Goal: Task Accomplishment & Management: Use online tool/utility

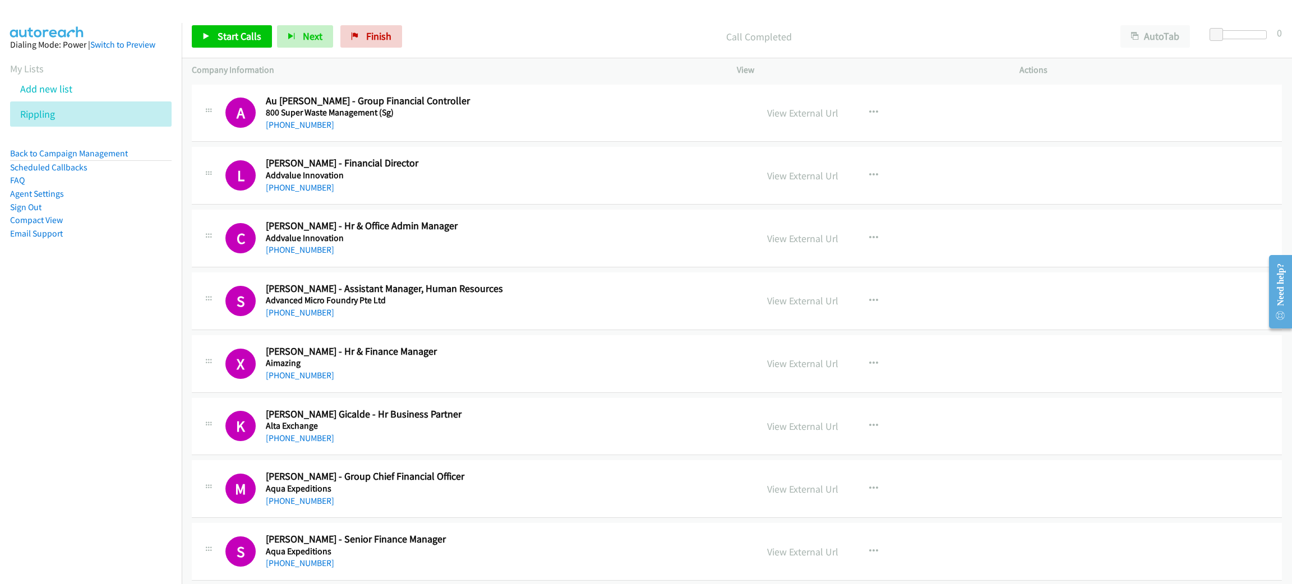
scroll to position [8809, 0]
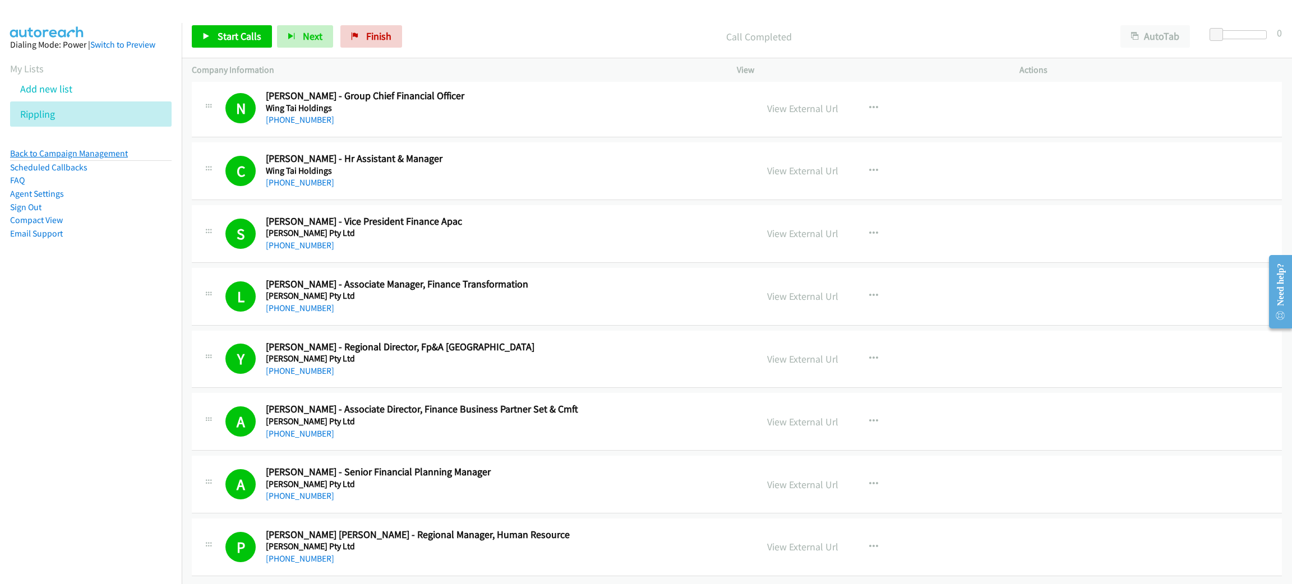
click at [97, 150] on link "Back to Campaign Management" at bounding box center [69, 153] width 118 height 11
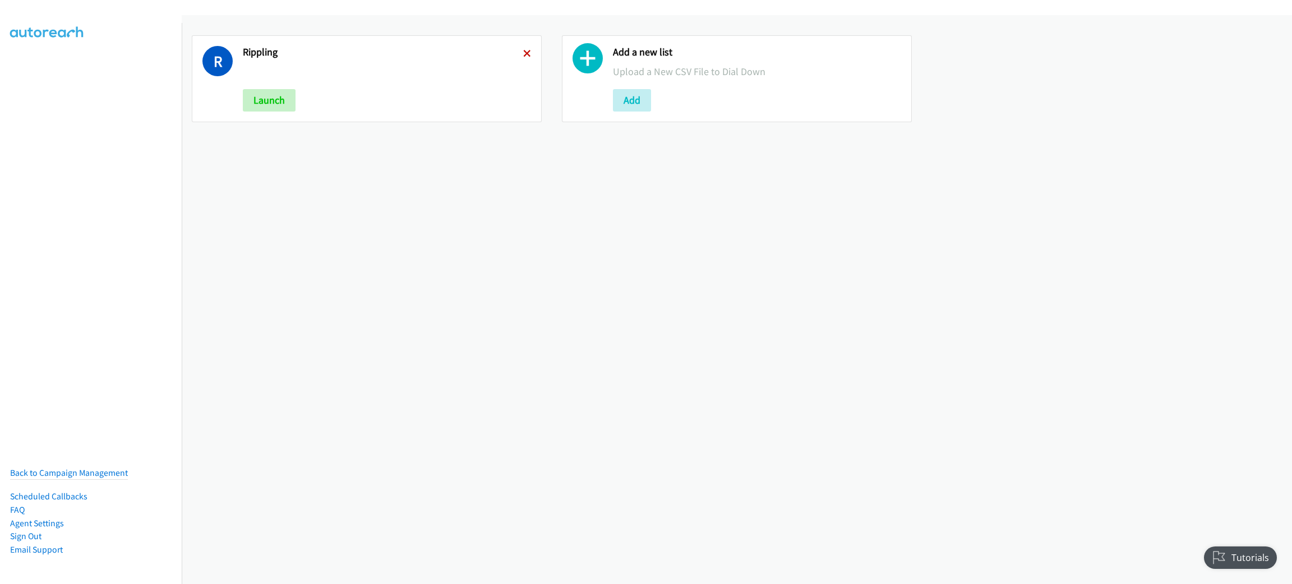
click at [523, 53] on icon at bounding box center [527, 54] width 8 height 8
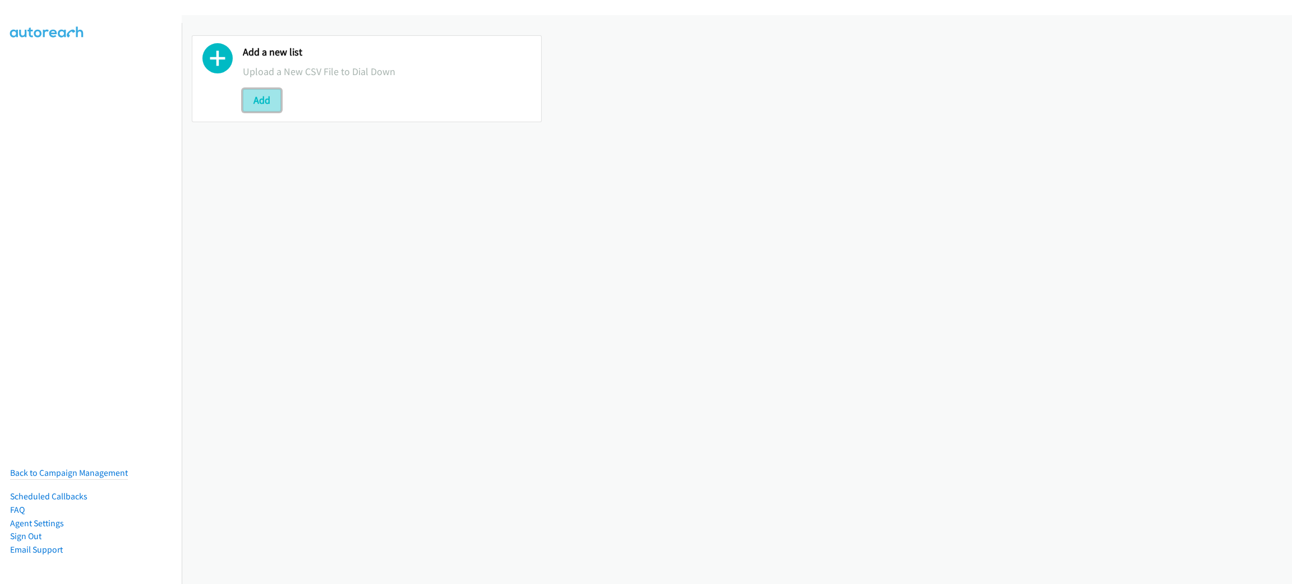
click at [261, 96] on button "Add" at bounding box center [262, 100] width 38 height 22
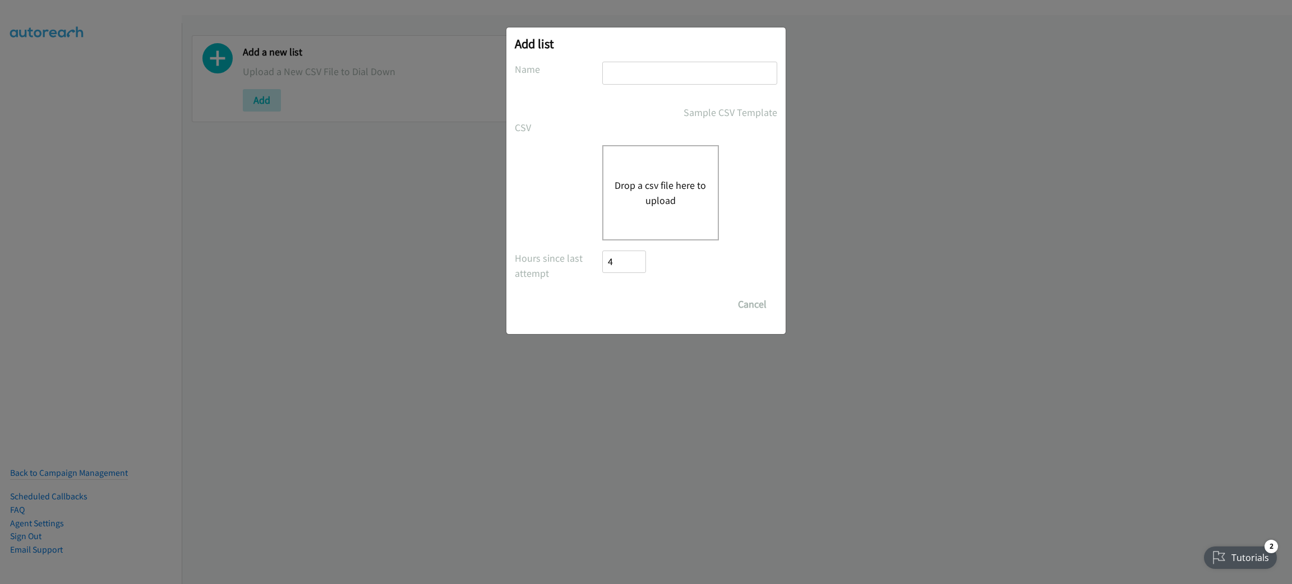
click at [678, 165] on div "Drop a csv file here to upload" at bounding box center [660, 192] width 117 height 95
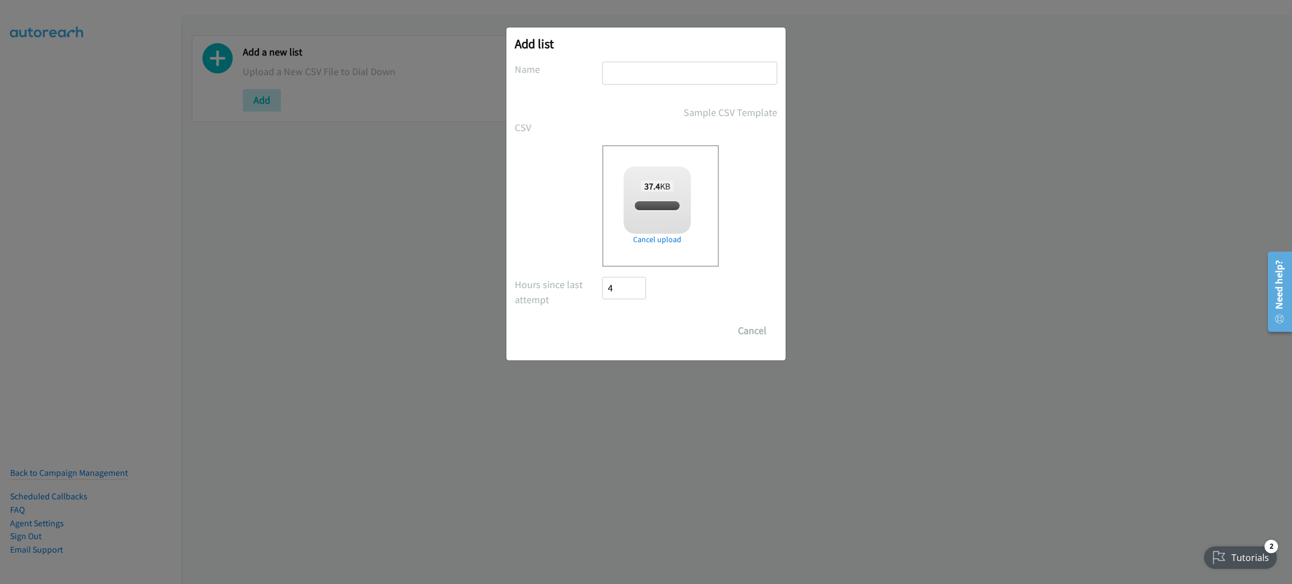
checkbox input "true"
click at [640, 75] on input "text" at bounding box center [689, 73] width 175 height 23
type input "LENOVO"
click at [633, 328] on input "Save List" at bounding box center [631, 331] width 59 height 22
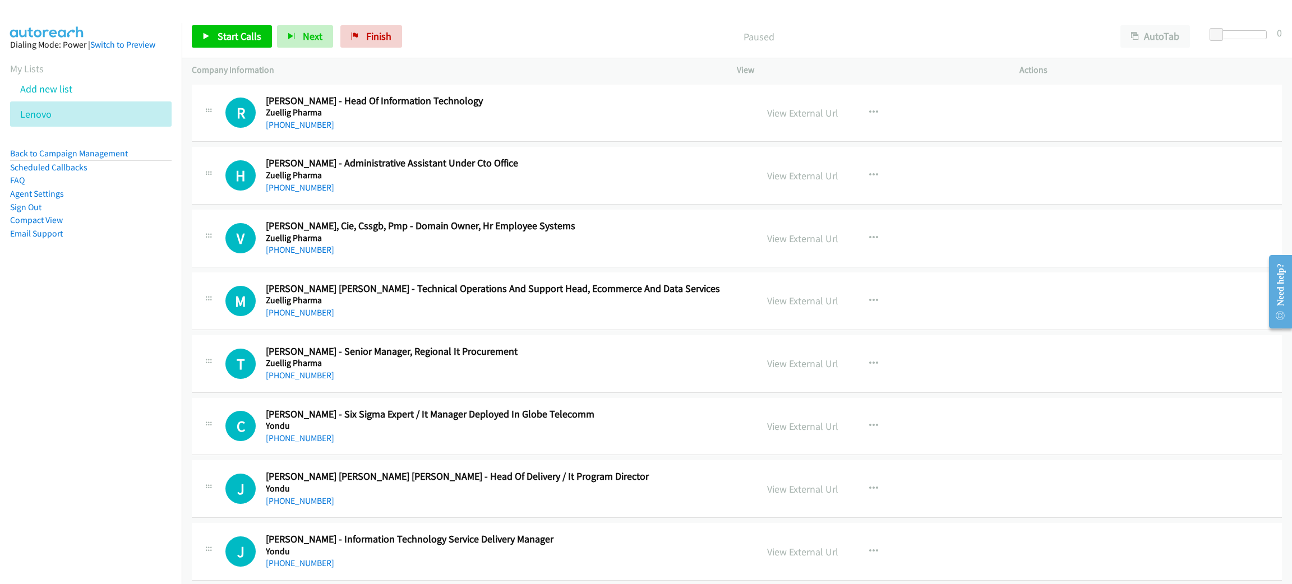
click at [156, 284] on aside "Dialing Mode: Power | Switch to Preview My Lists Add new list Lenovo Back to Ca…" at bounding box center [91, 157] width 182 height 268
click at [237, 33] on span "Start Calls" at bounding box center [240, 36] width 44 height 13
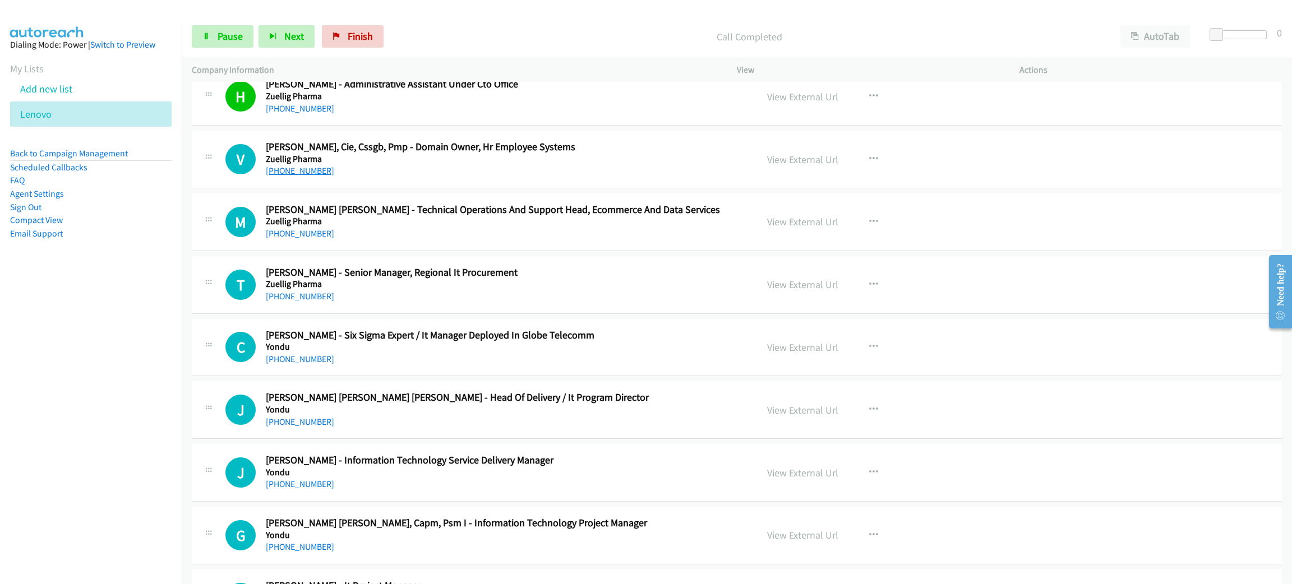
scroll to position [84, 0]
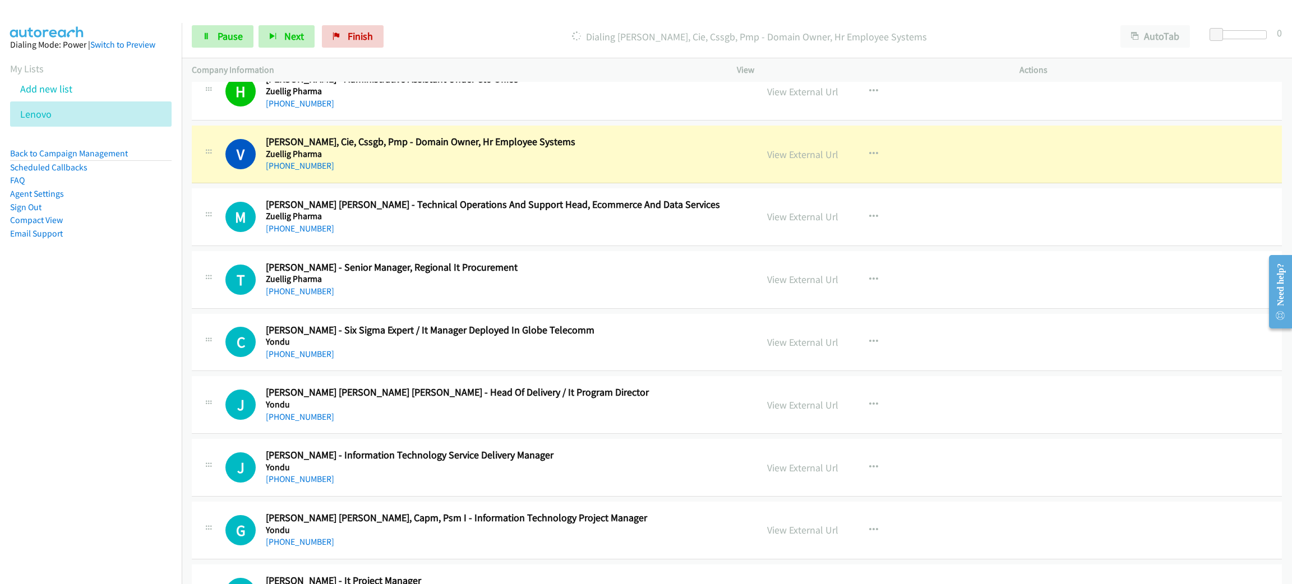
click at [438, 165] on div "[PHONE_NUMBER]" at bounding box center [503, 165] width 475 height 13
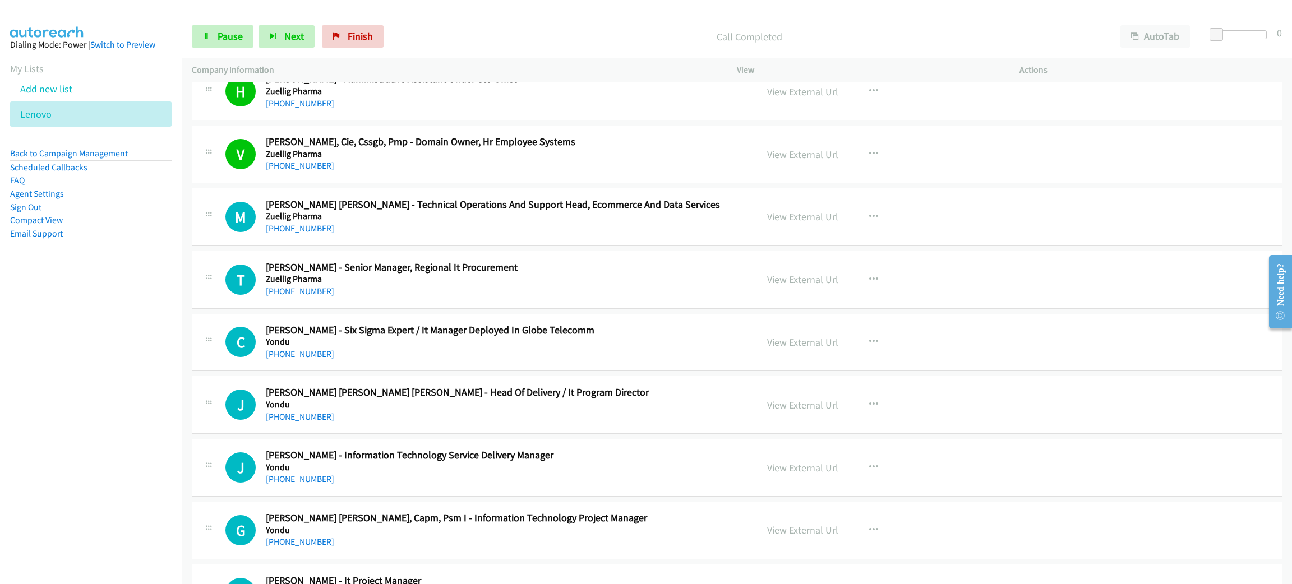
click at [543, 232] on div "[PHONE_NUMBER]" at bounding box center [503, 228] width 475 height 13
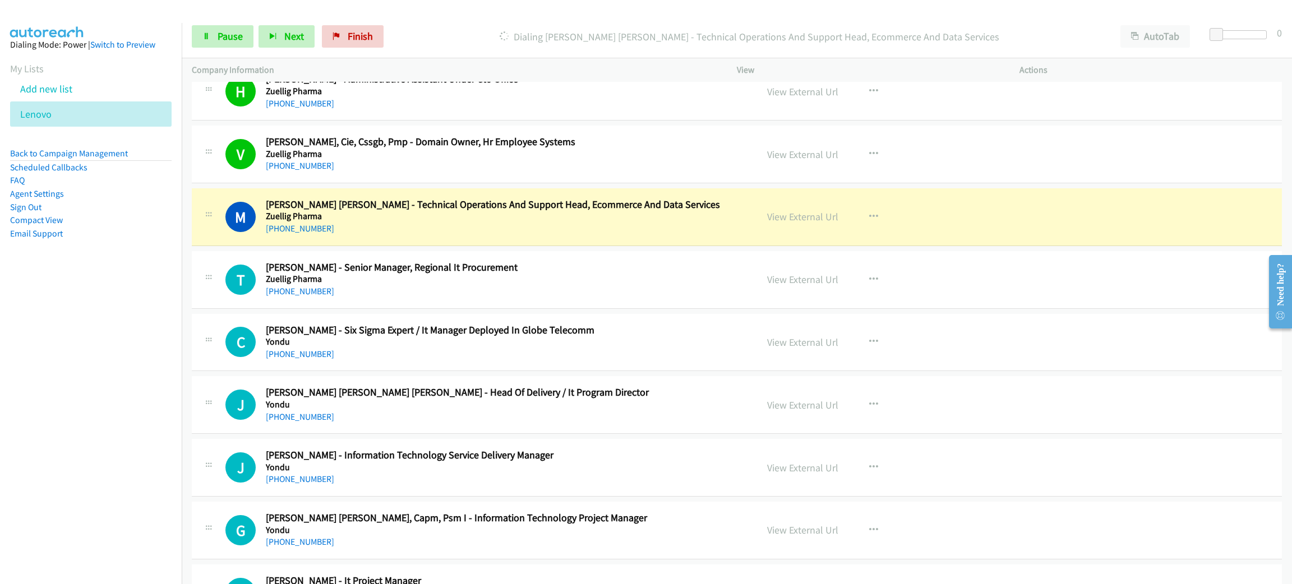
click at [543, 232] on div "[PHONE_NUMBER]" at bounding box center [503, 228] width 475 height 13
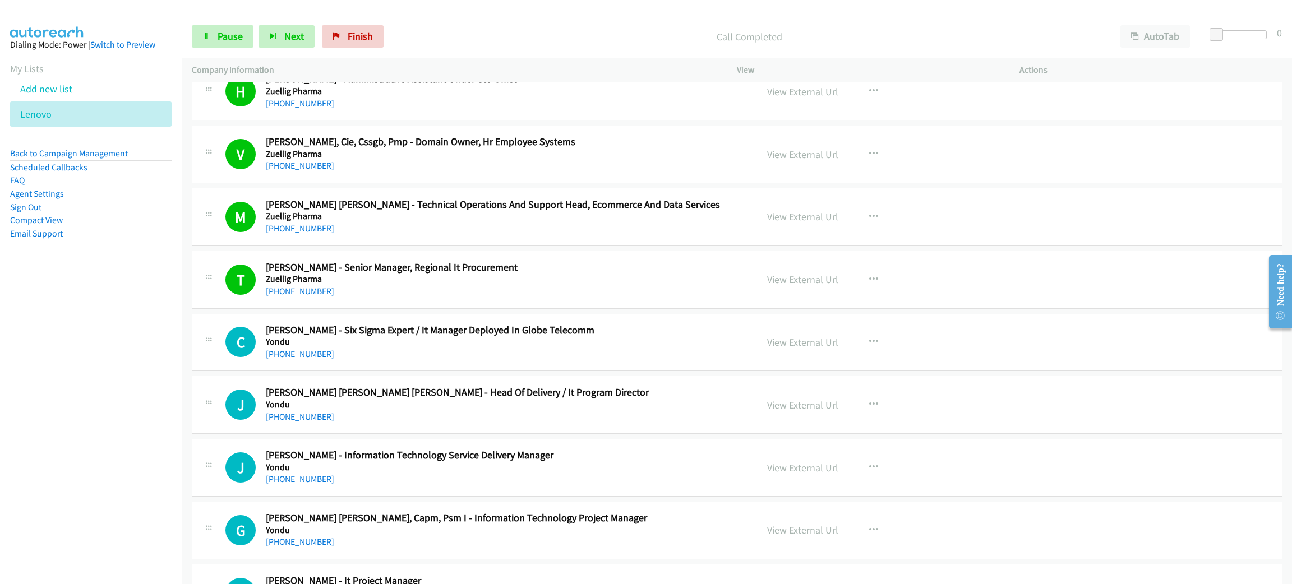
click at [492, 348] on div "[PHONE_NUMBER]" at bounding box center [503, 354] width 475 height 13
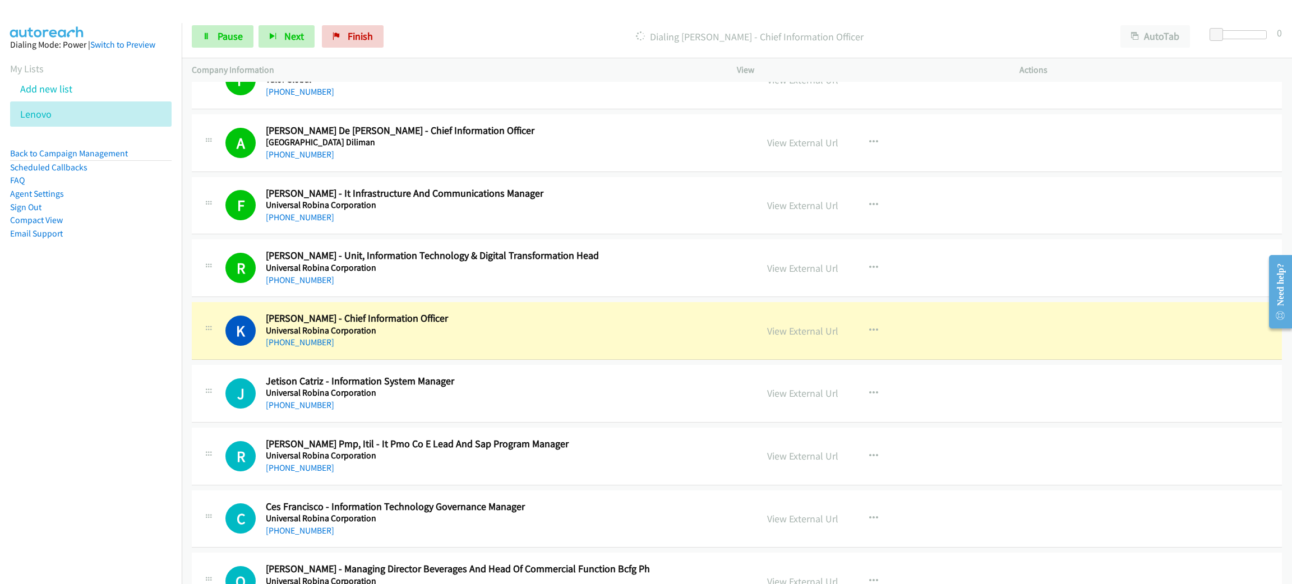
scroll to position [1009, 0]
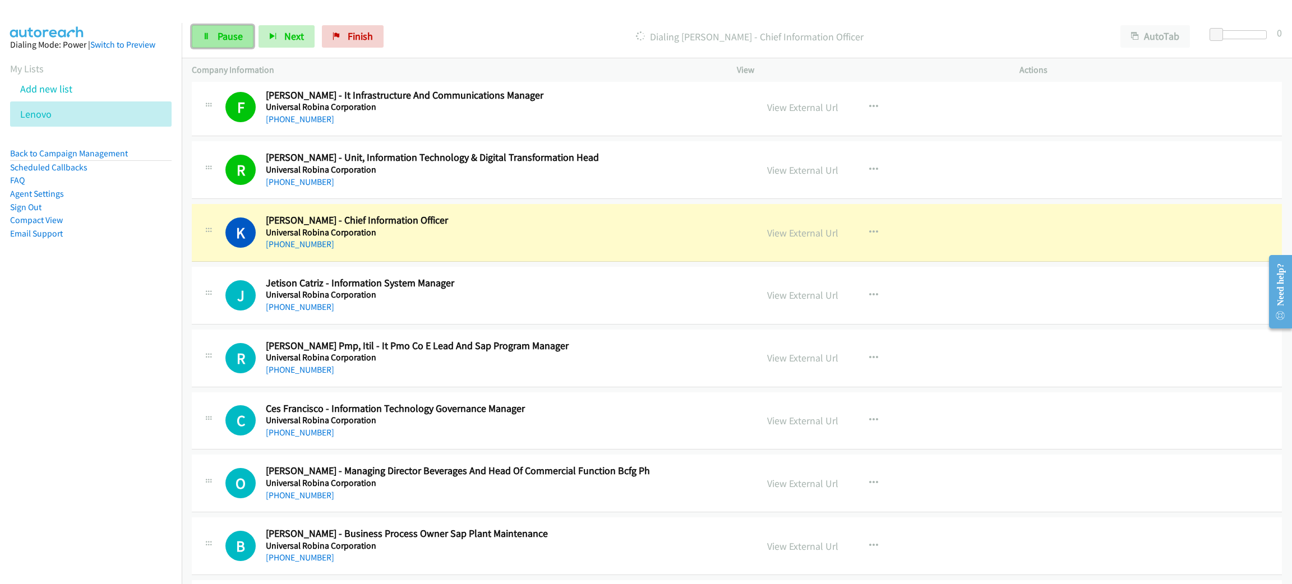
click at [230, 37] on span "Pause" at bounding box center [230, 36] width 25 height 13
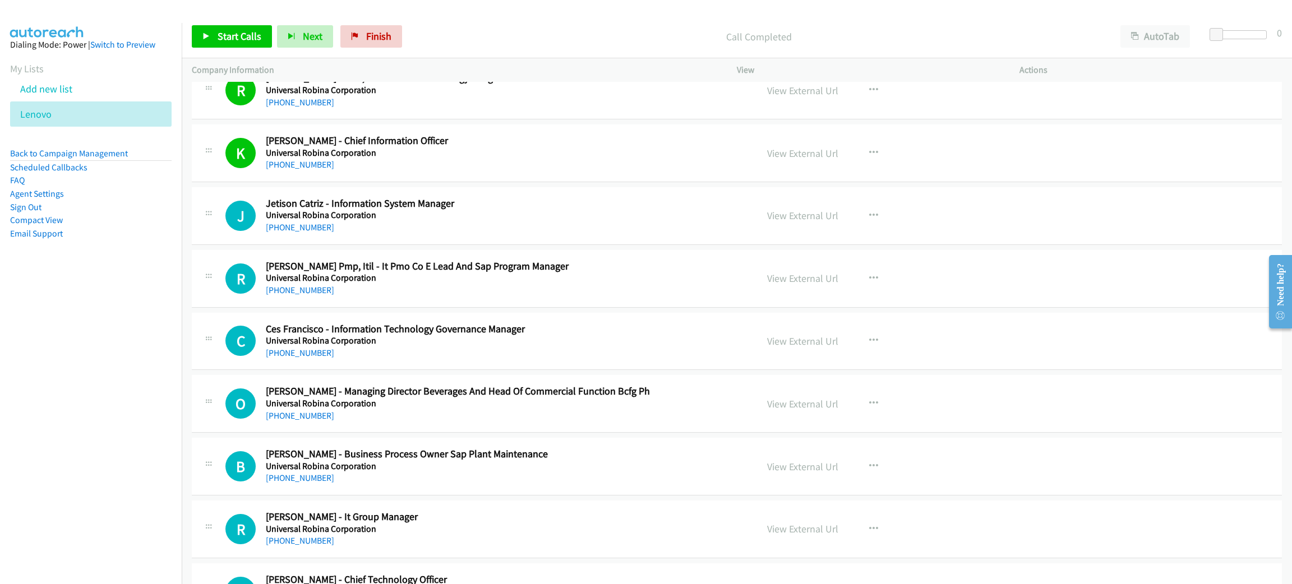
scroll to position [1093, 0]
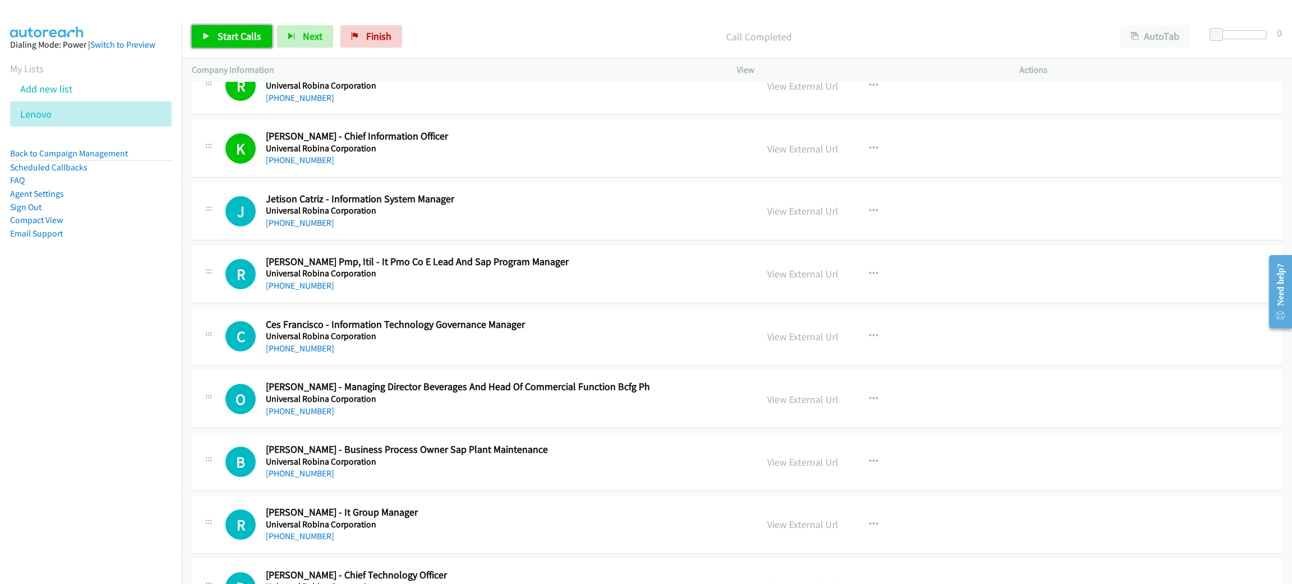
click at [230, 38] on span "Start Calls" at bounding box center [240, 36] width 44 height 13
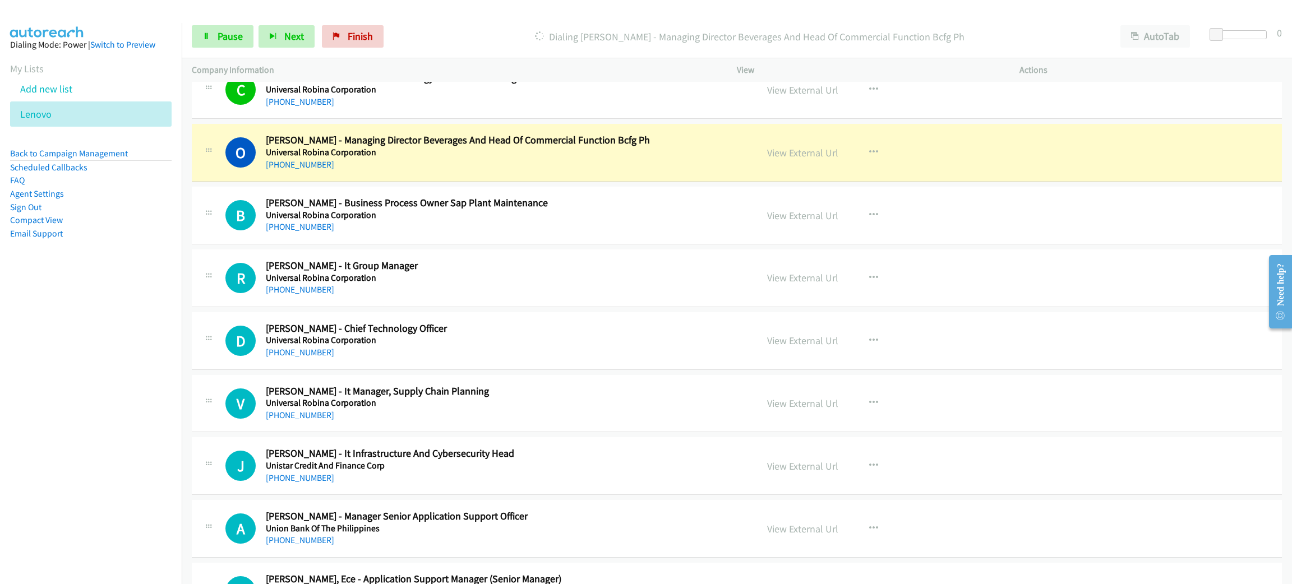
scroll to position [1346, 0]
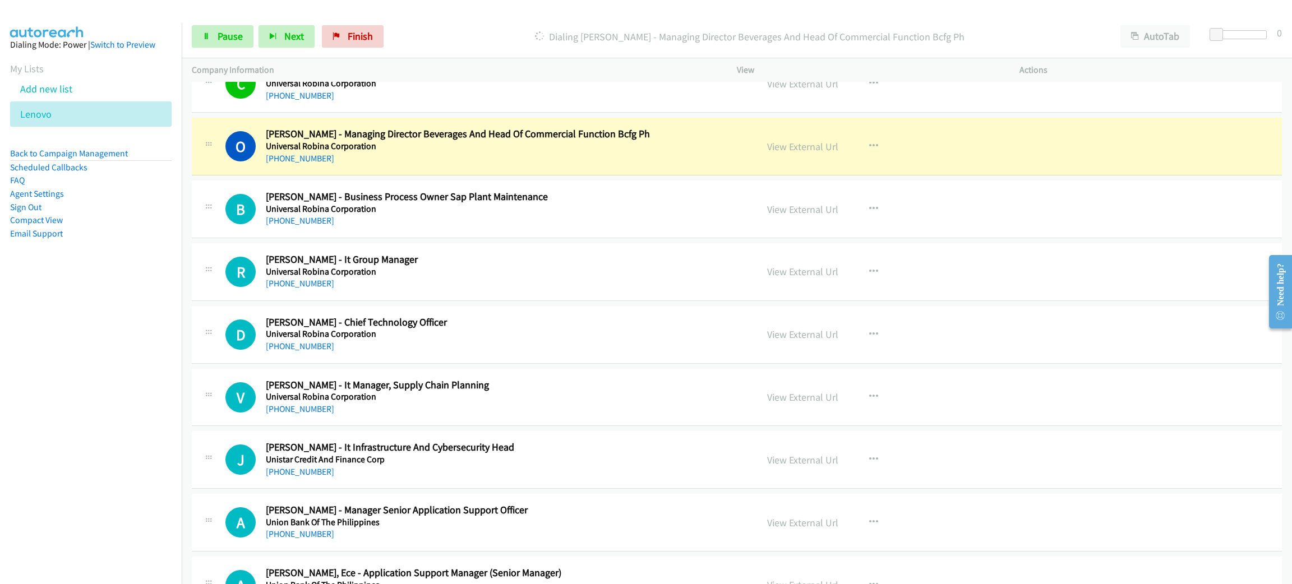
click at [459, 156] on div "[PHONE_NUMBER]" at bounding box center [503, 158] width 475 height 13
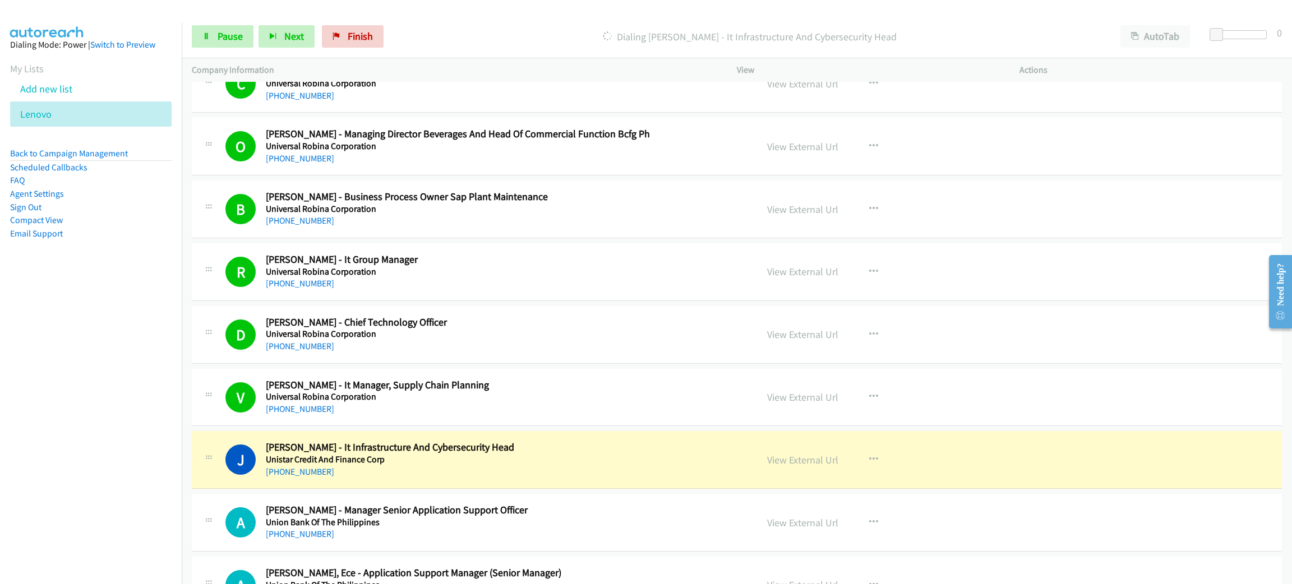
click at [452, 465] on h5 "Unistar Credit And Finance Corp" at bounding box center [503, 459] width 475 height 11
click at [784, 462] on link "View External Url" at bounding box center [802, 460] width 71 height 13
click at [237, 30] on span "Pause" at bounding box center [230, 36] width 25 height 13
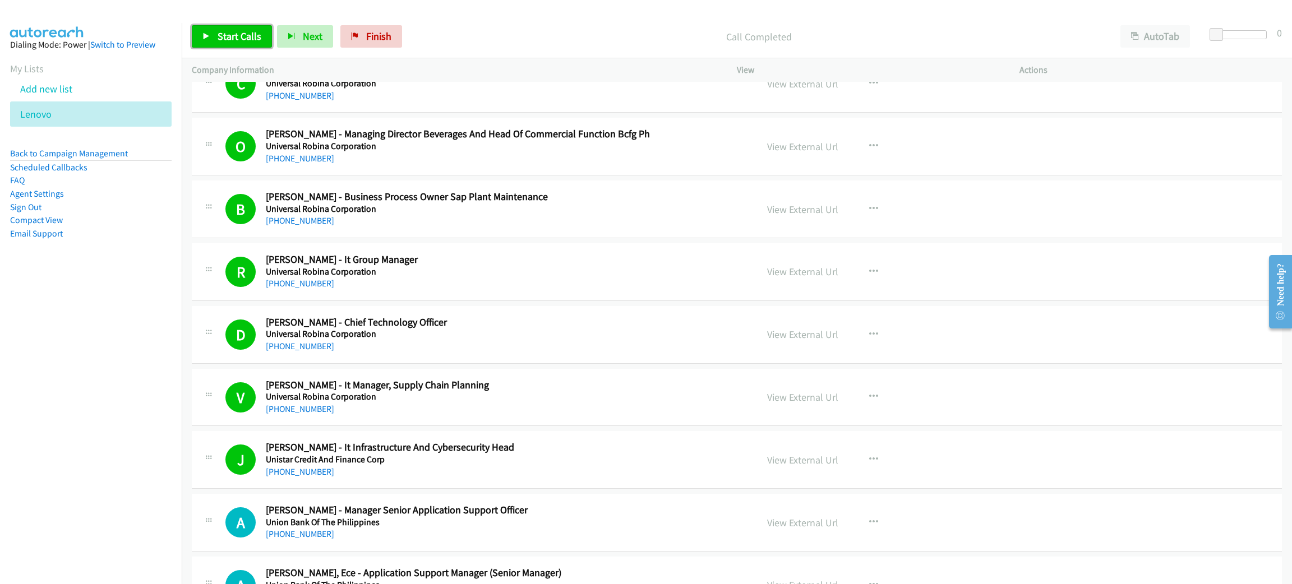
click at [253, 44] on link "Start Calls" at bounding box center [232, 36] width 80 height 22
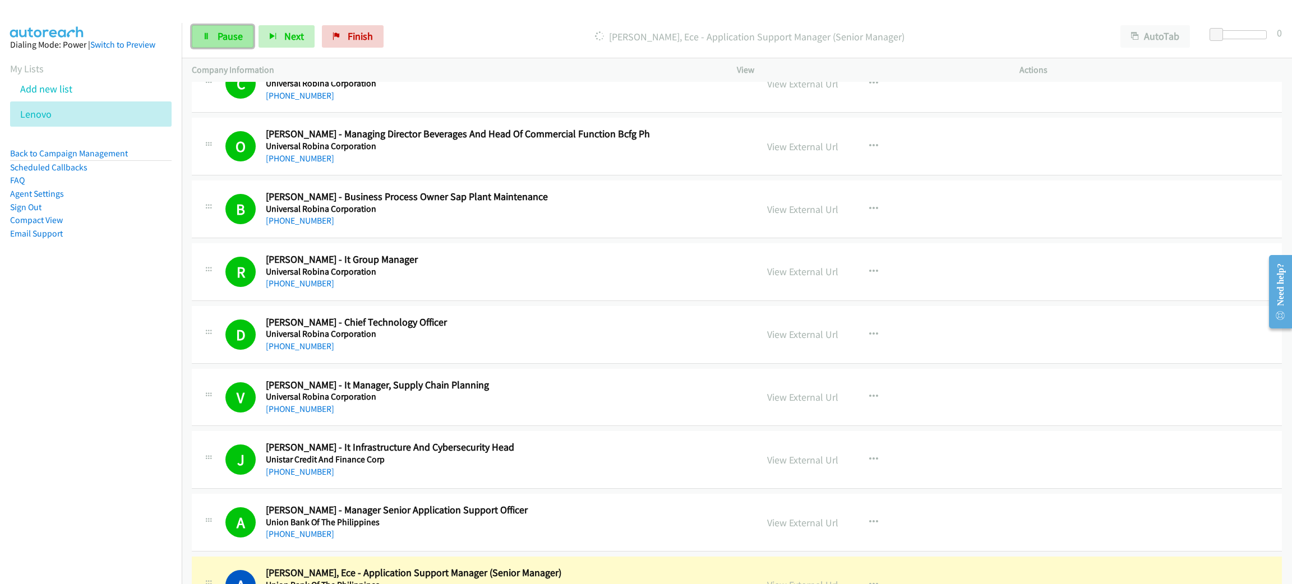
click at [229, 38] on span "Pause" at bounding box center [230, 36] width 25 height 13
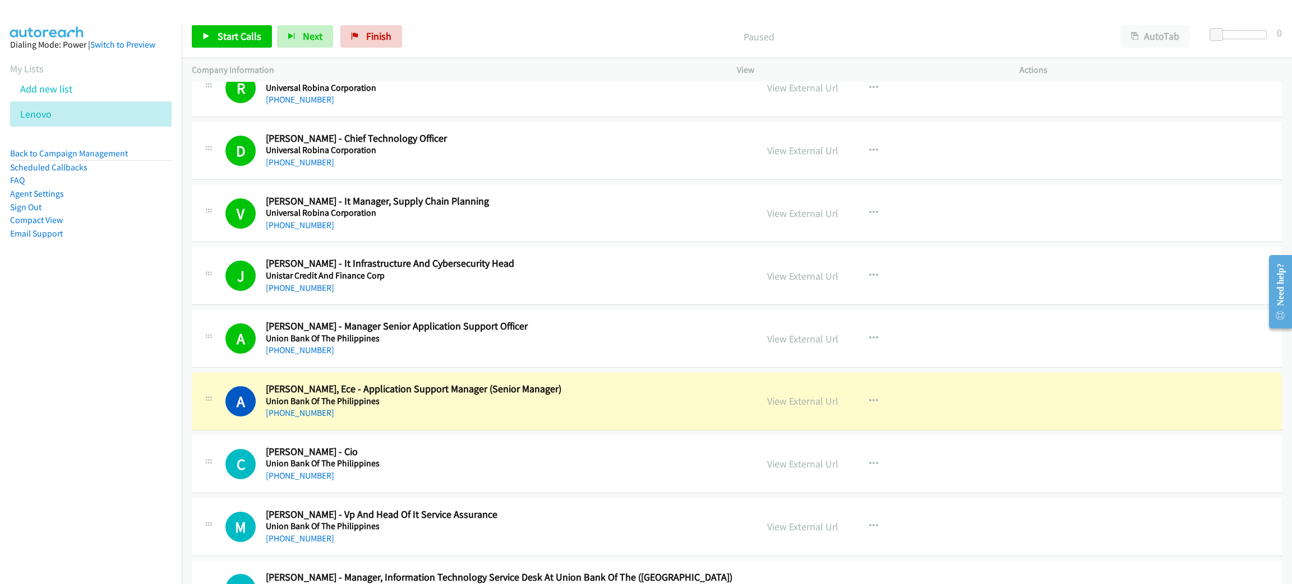
scroll to position [1597, 0]
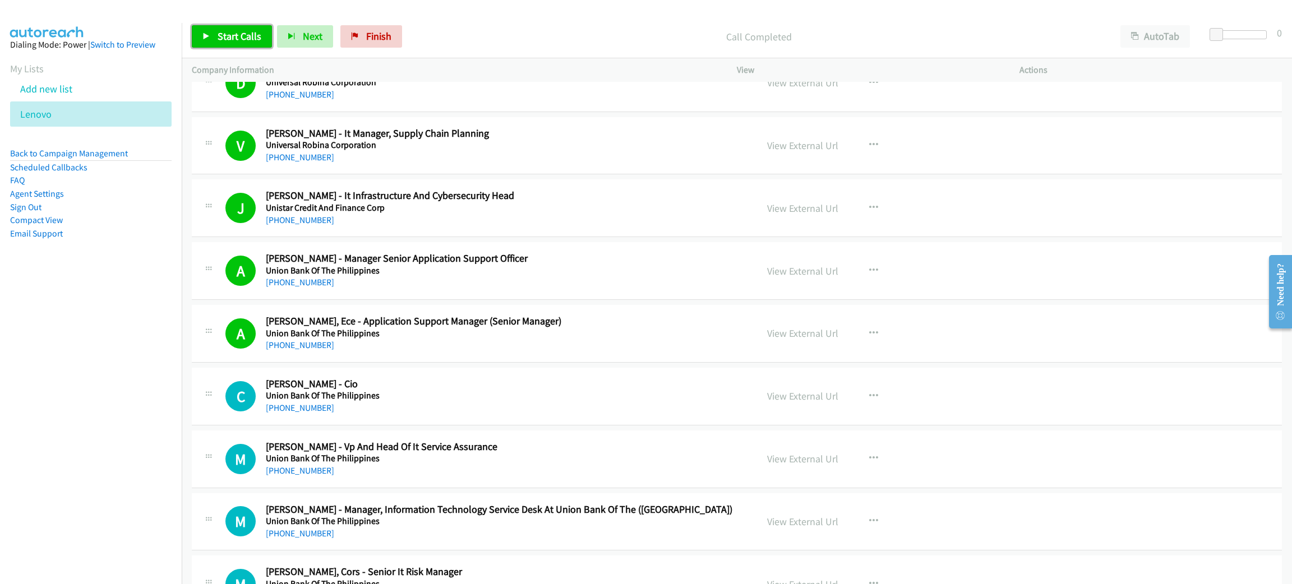
click at [255, 35] on span "Start Calls" at bounding box center [240, 36] width 44 height 13
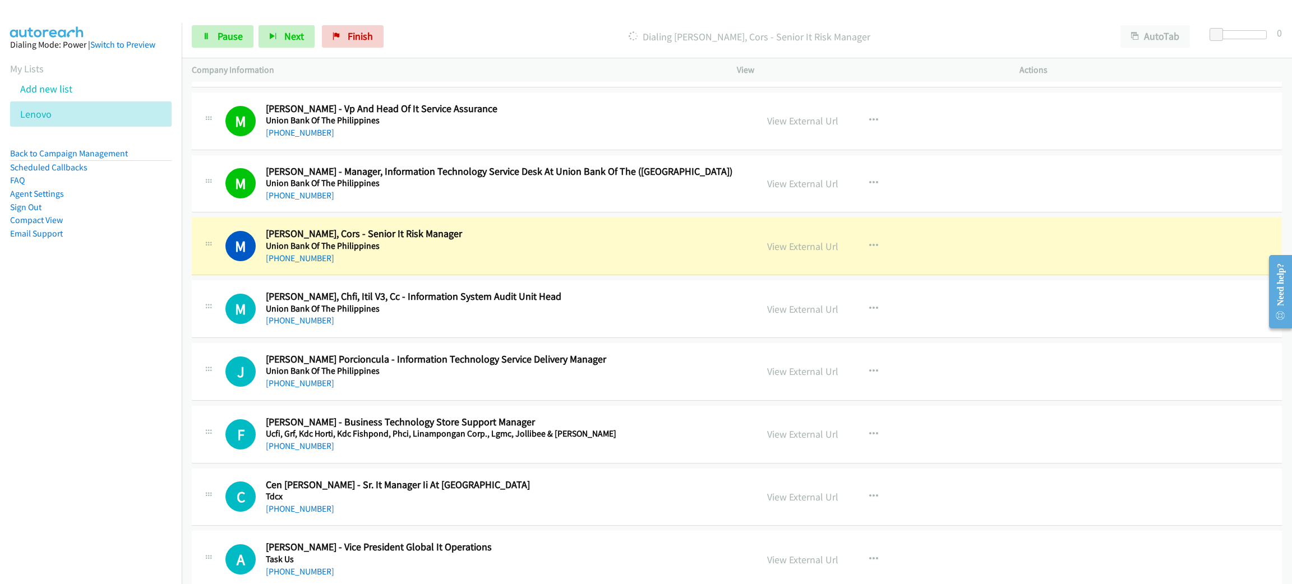
scroll to position [2018, 0]
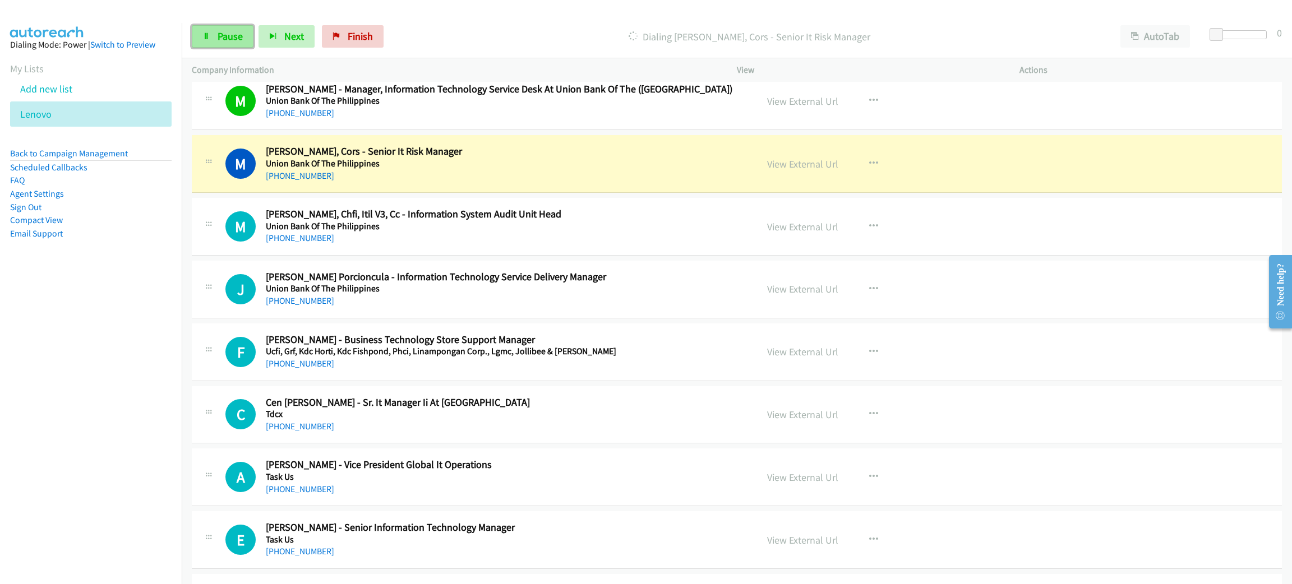
click at [230, 40] on span "Pause" at bounding box center [230, 36] width 25 height 13
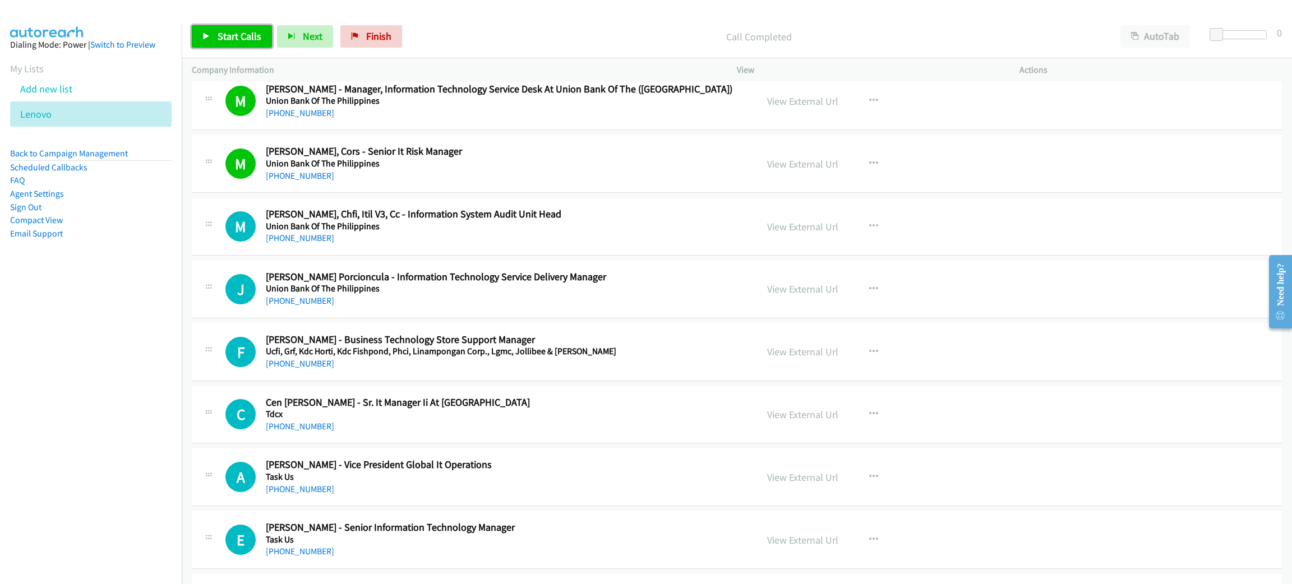
click at [243, 39] on span "Start Calls" at bounding box center [240, 36] width 44 height 13
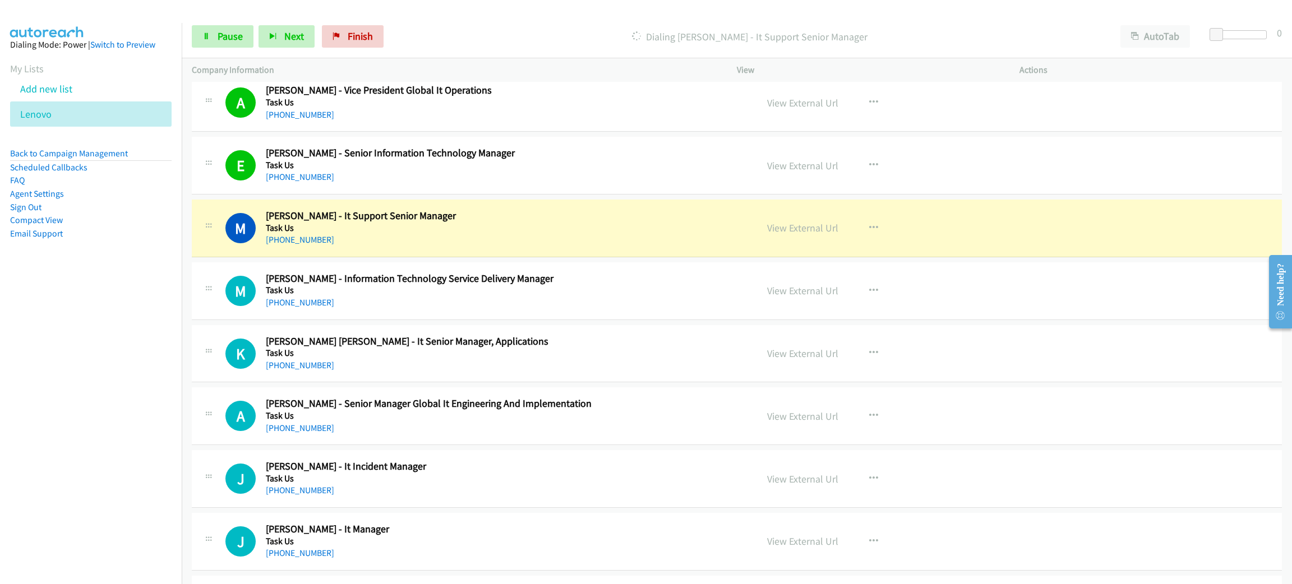
scroll to position [2439, 0]
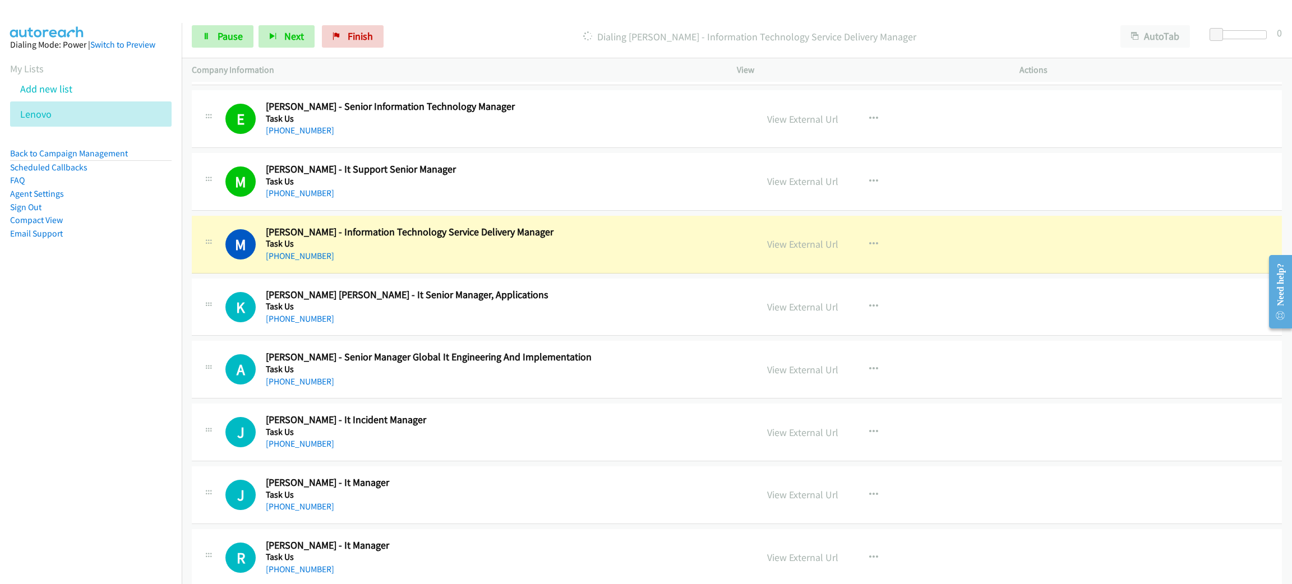
click at [508, 258] on div "[PHONE_NUMBER]" at bounding box center [503, 255] width 475 height 13
click at [227, 48] on div "Start Calls Pause Next Finish Dialing Marlon Talingdan - Information Technology…" at bounding box center [737, 36] width 1110 height 43
click at [227, 41] on span "Pause" at bounding box center [230, 36] width 25 height 13
click at [803, 251] on link "View External Url" at bounding box center [802, 244] width 71 height 13
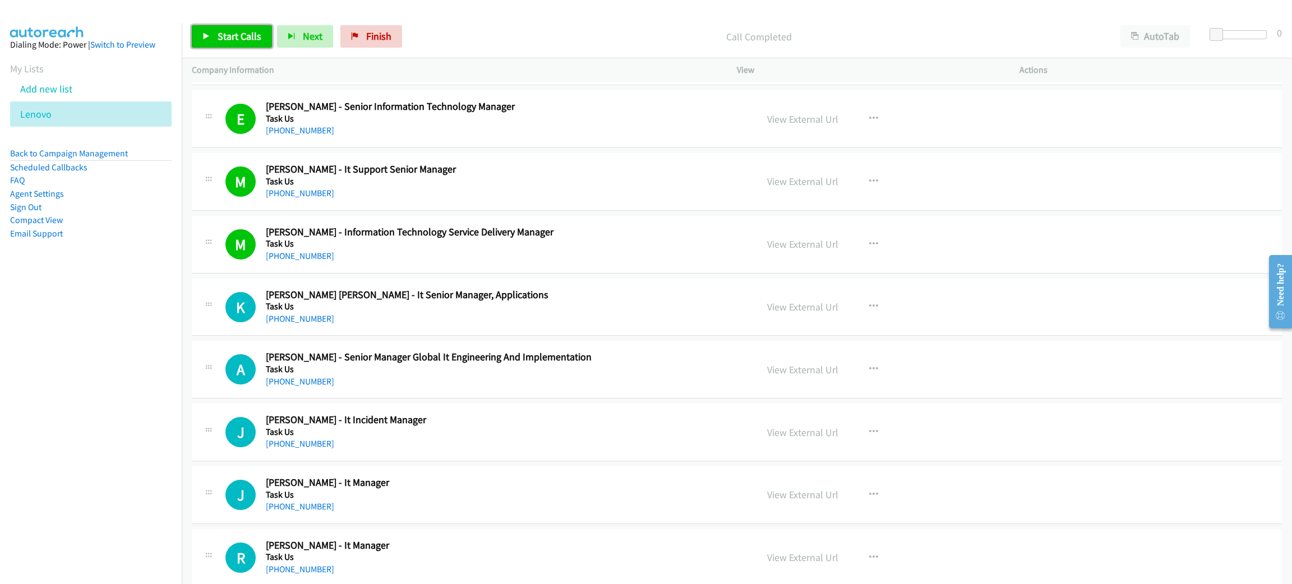
click at [234, 38] on span "Start Calls" at bounding box center [240, 36] width 44 height 13
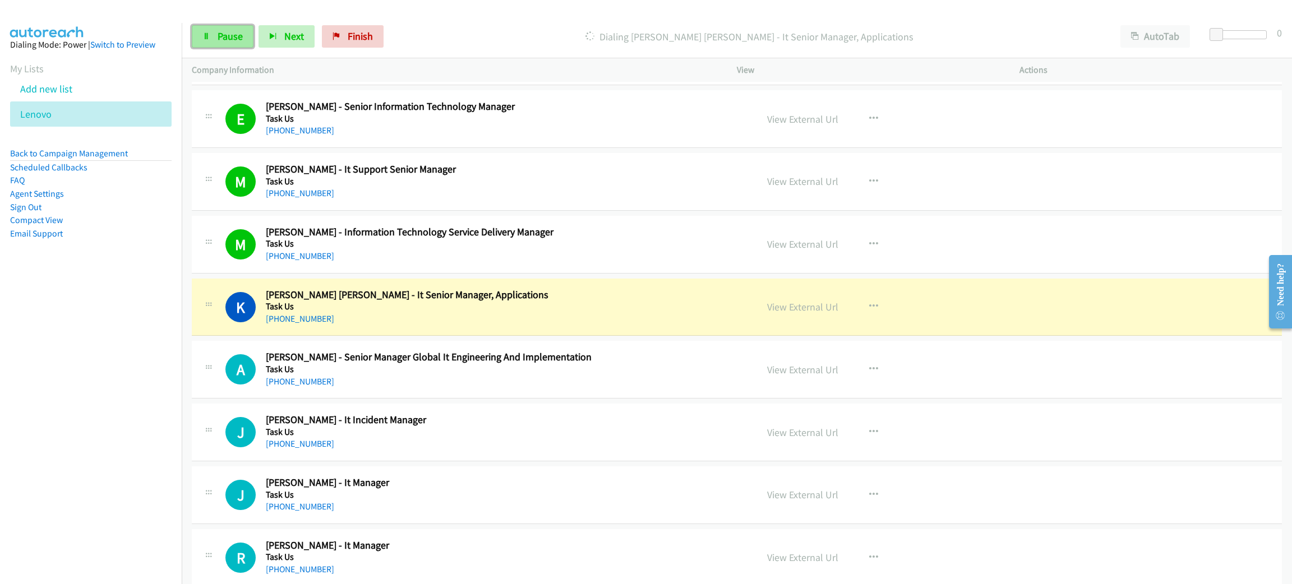
click at [226, 42] on span "Pause" at bounding box center [230, 36] width 25 height 13
click at [820, 312] on link "View External Url" at bounding box center [802, 306] width 71 height 13
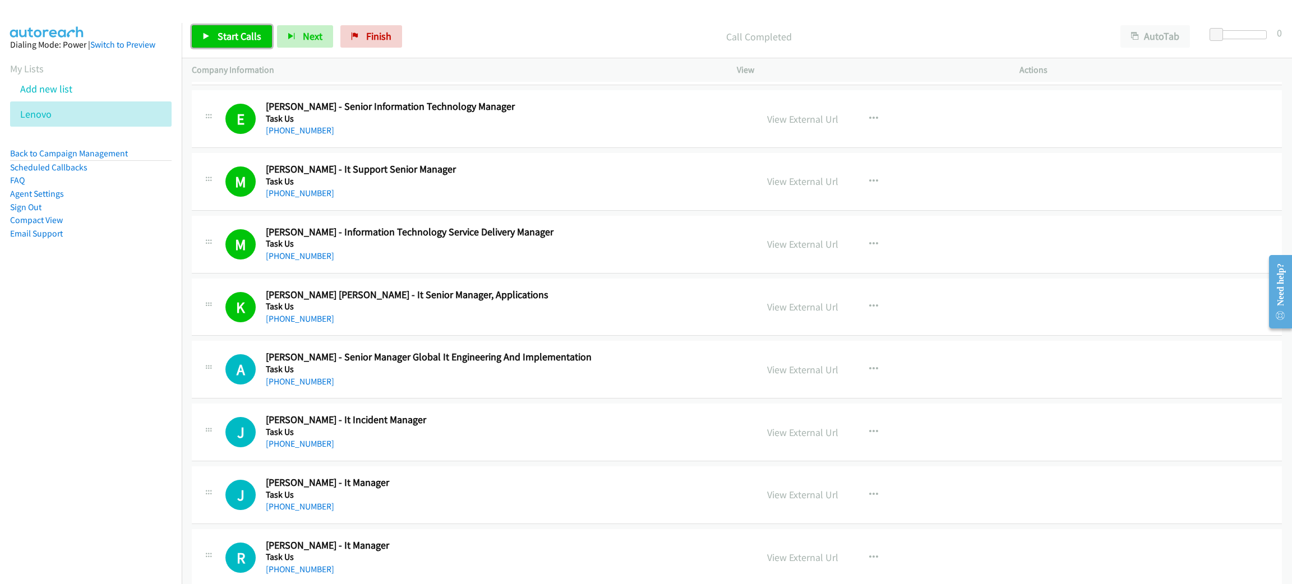
click at [227, 36] on span "Start Calls" at bounding box center [240, 36] width 44 height 13
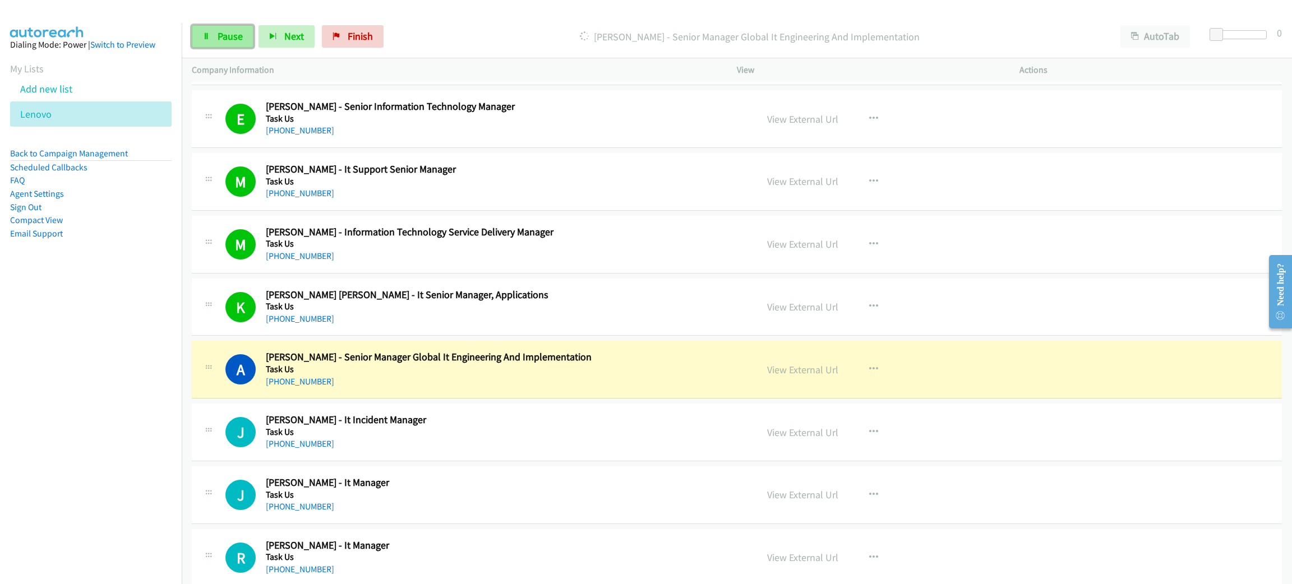
click at [218, 33] on span "Pause" at bounding box center [230, 36] width 25 height 13
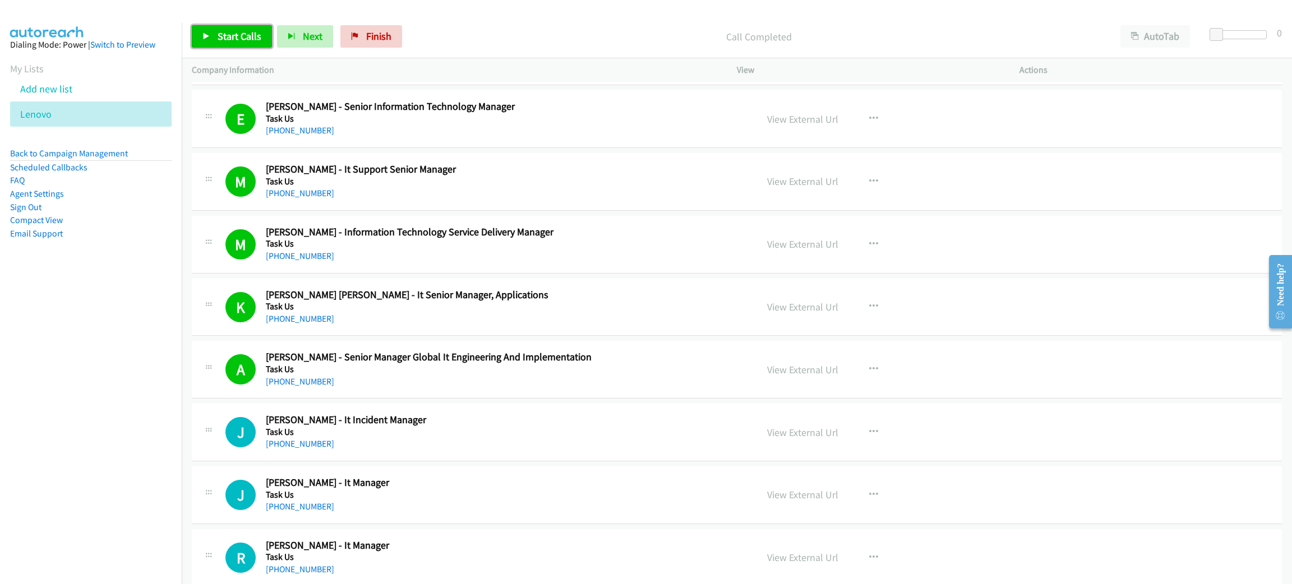
click at [227, 33] on span "Start Calls" at bounding box center [240, 36] width 44 height 13
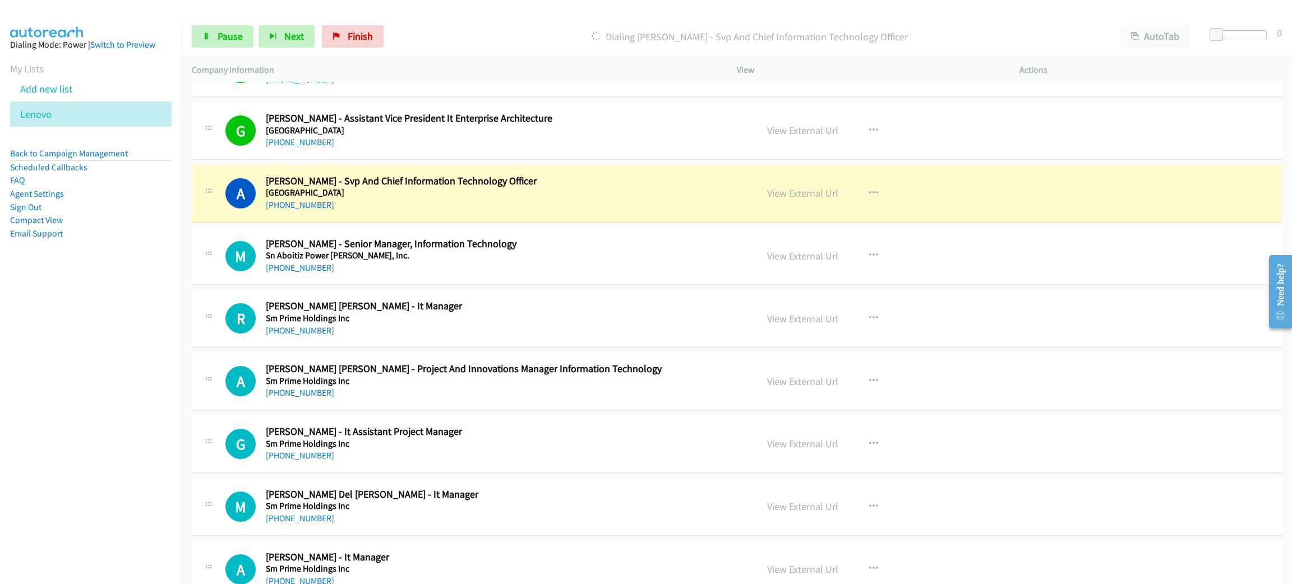
scroll to position [3531, 0]
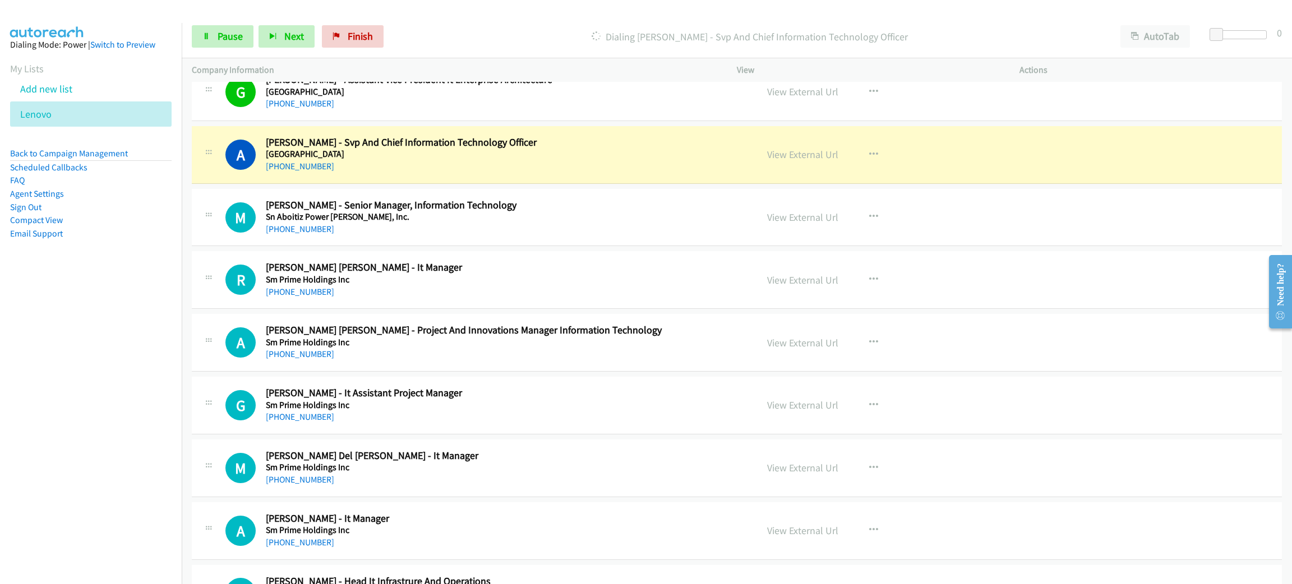
click at [506, 168] on div "[PHONE_NUMBER]" at bounding box center [503, 166] width 475 height 13
click at [782, 158] on link "View External Url" at bounding box center [802, 154] width 71 height 13
click at [231, 39] on span "Pause" at bounding box center [230, 36] width 25 height 13
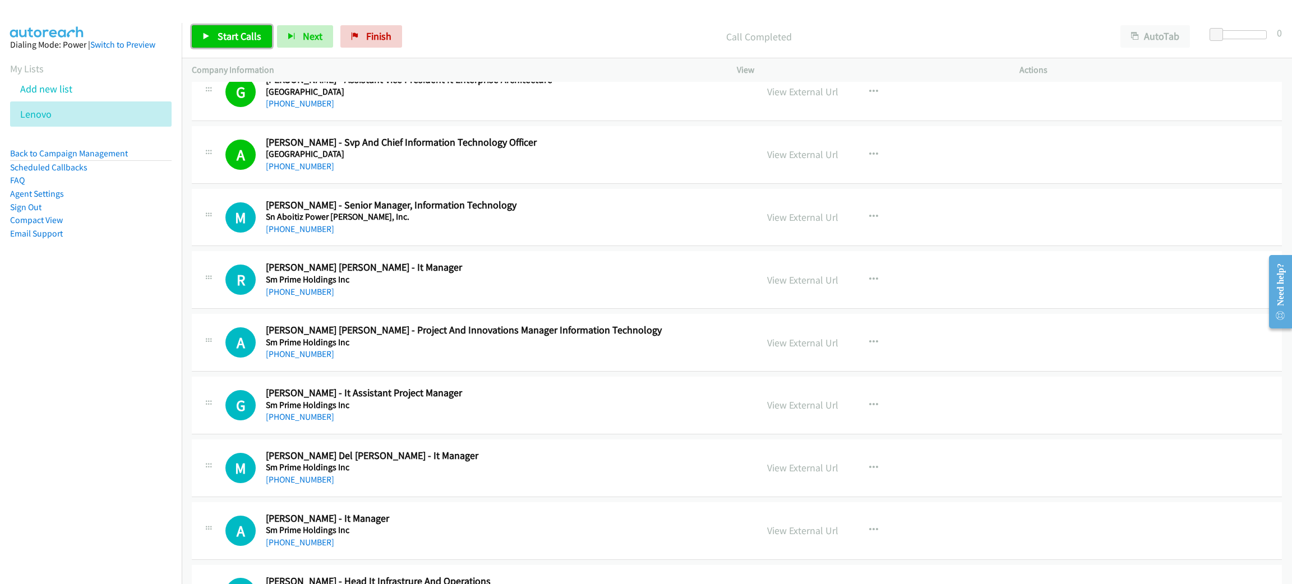
click at [253, 30] on span "Start Calls" at bounding box center [240, 36] width 44 height 13
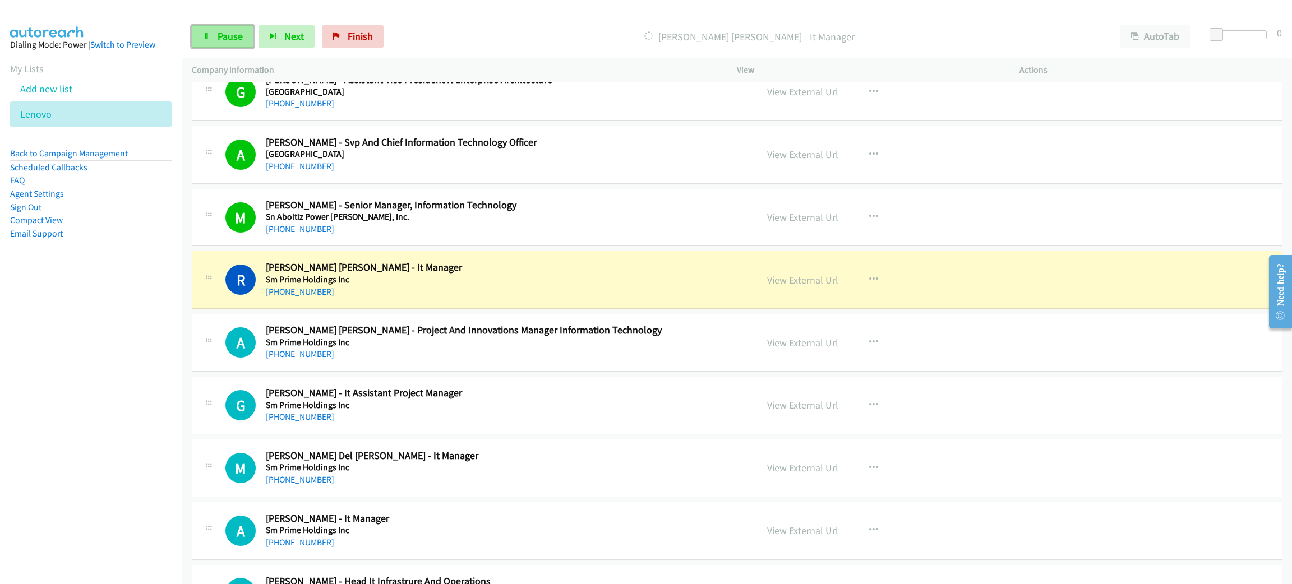
click at [223, 39] on span "Pause" at bounding box center [230, 36] width 25 height 13
click at [796, 286] on link "View External Url" at bounding box center [802, 280] width 71 height 13
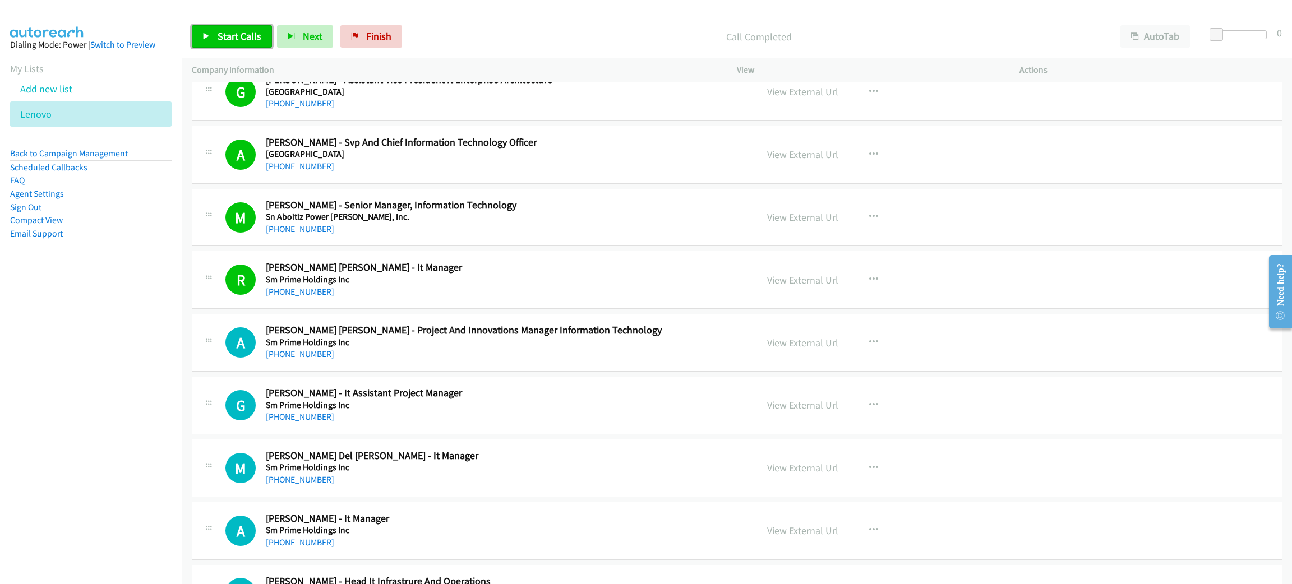
click at [214, 36] on link "Start Calls" at bounding box center [232, 36] width 80 height 22
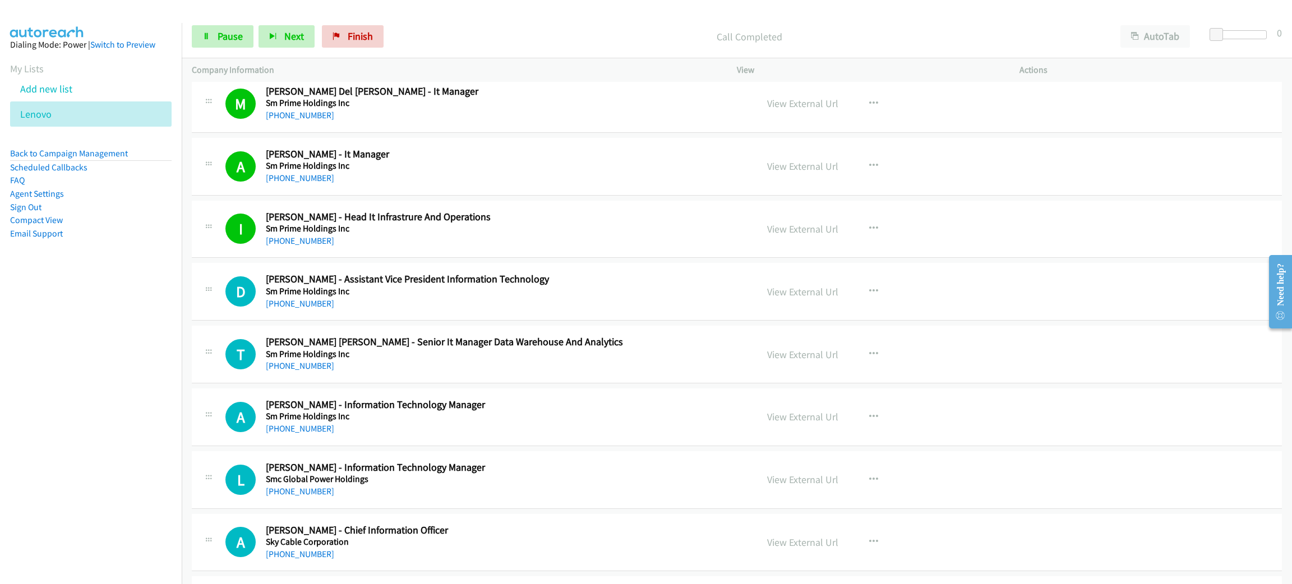
scroll to position [3952, 0]
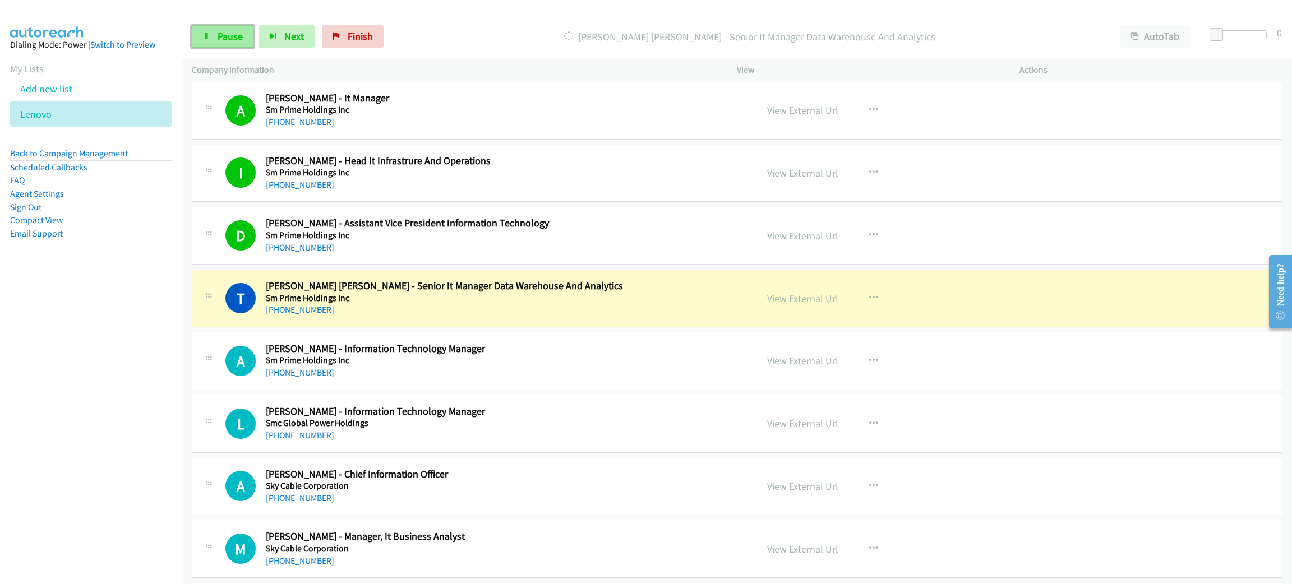
click at [231, 39] on span "Pause" at bounding box center [230, 36] width 25 height 13
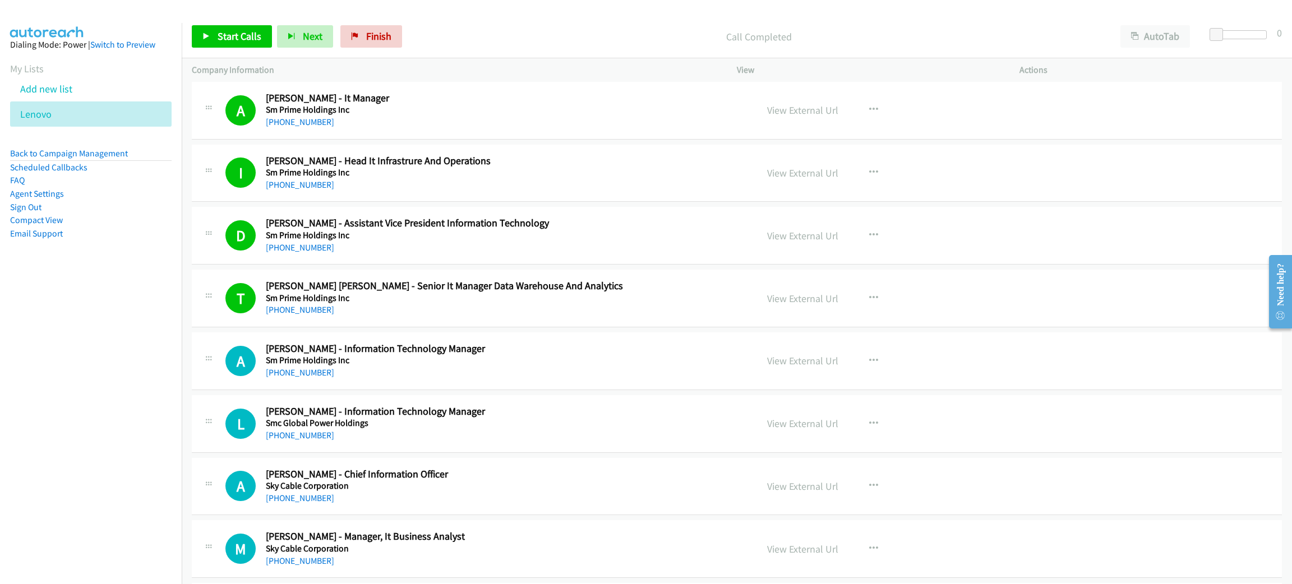
drag, startPoint x: 224, startPoint y: 22, endPoint x: 226, endPoint y: 28, distance: 6.4
click at [224, 22] on div "Start Calls Pause Next Finish Call Completed AutoTab AutoTab 0" at bounding box center [737, 36] width 1110 height 43
click at [226, 30] on span "Start Calls" at bounding box center [240, 36] width 44 height 13
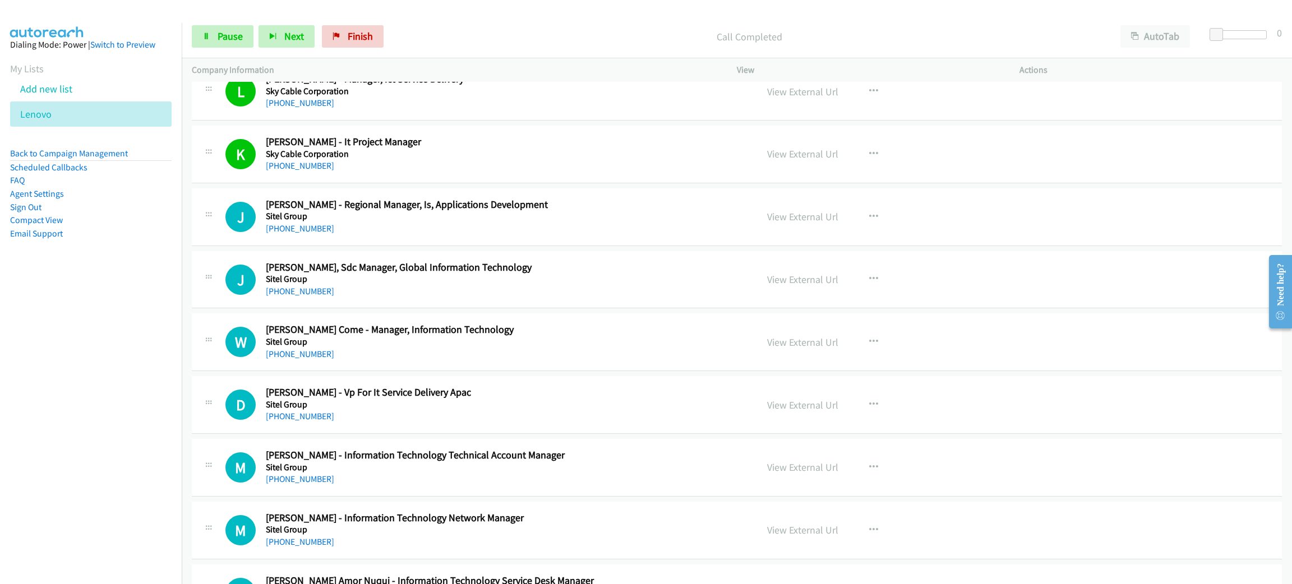
scroll to position [4456, 0]
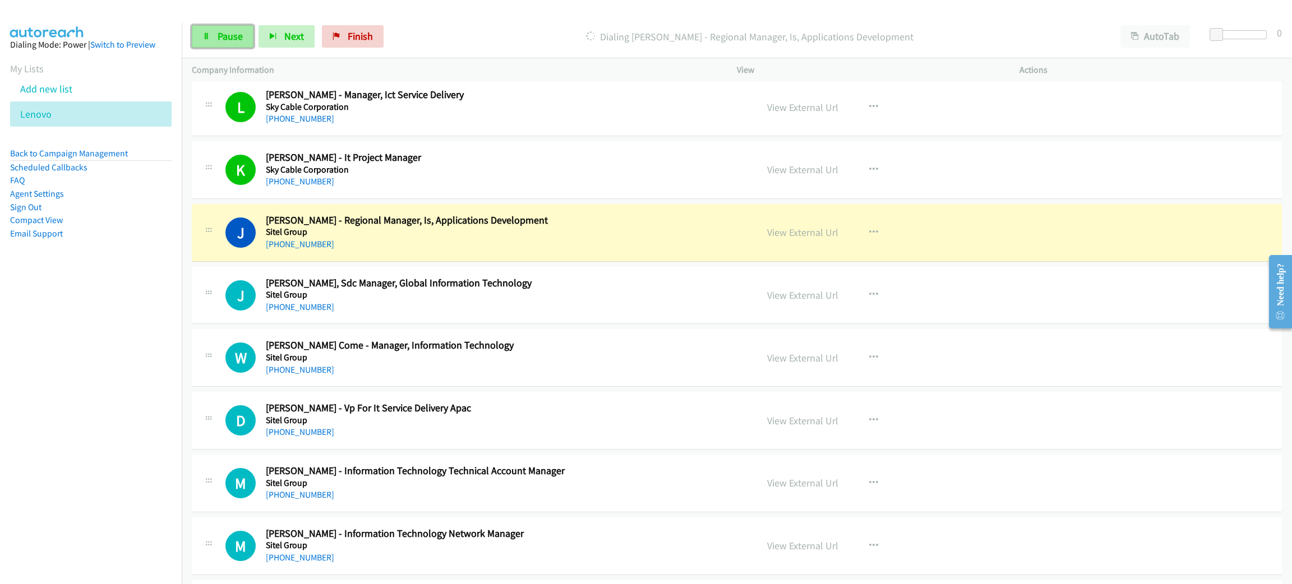
click at [214, 36] on link "Pause" at bounding box center [223, 36] width 62 height 22
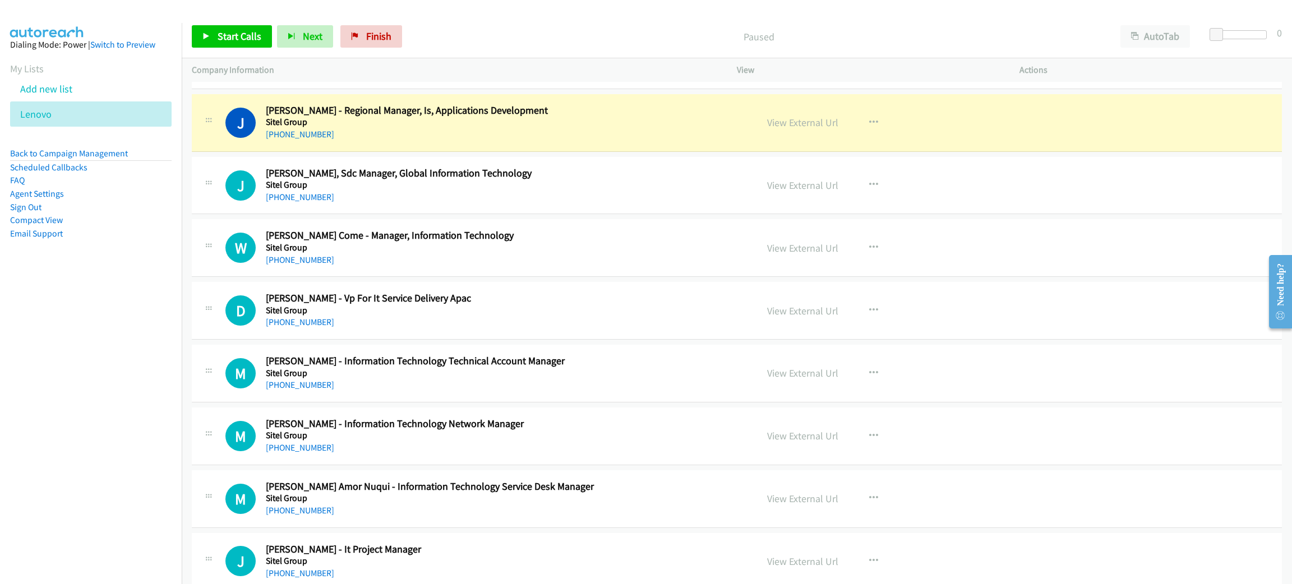
scroll to position [4541, 0]
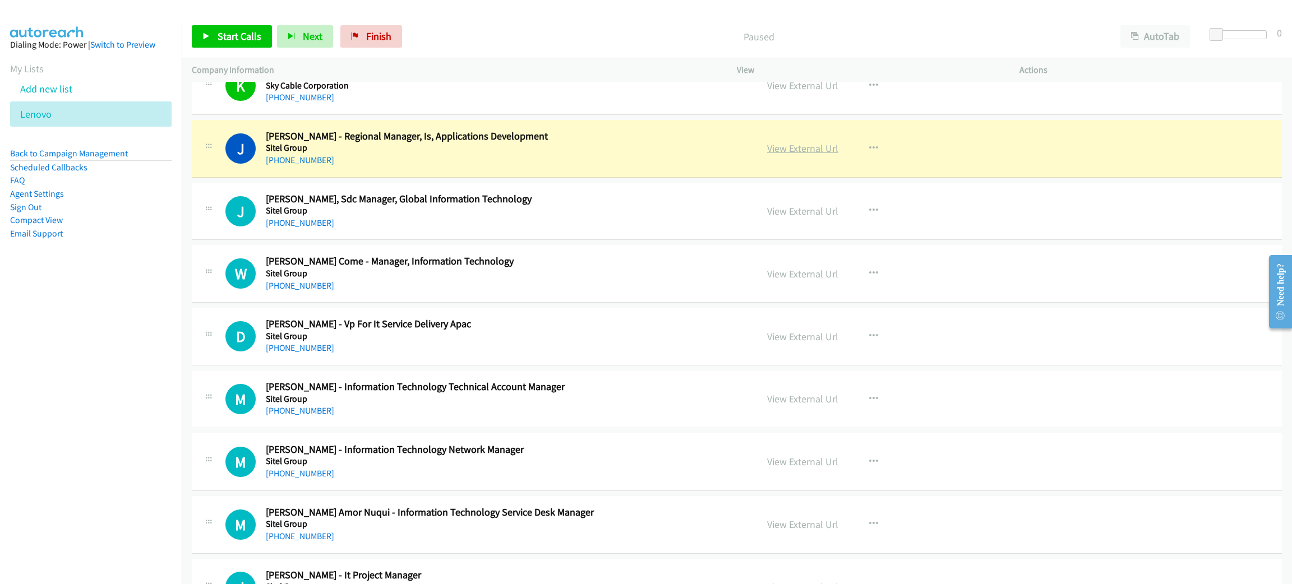
click at [802, 155] on link "View External Url" at bounding box center [802, 148] width 71 height 13
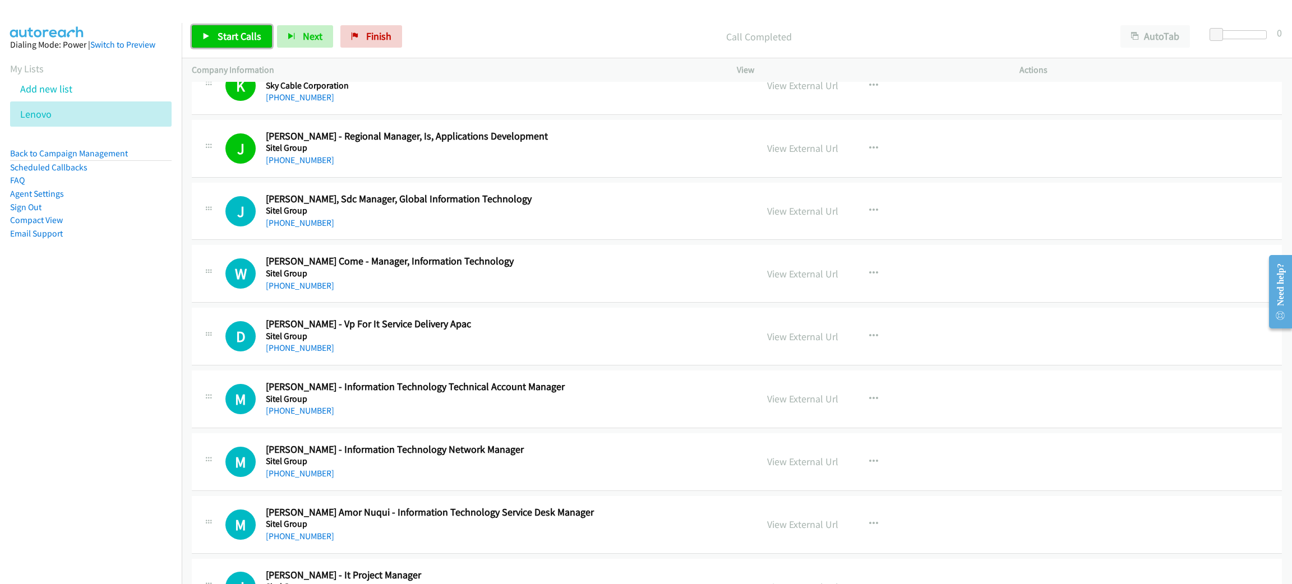
click at [256, 41] on span "Start Calls" at bounding box center [240, 36] width 44 height 13
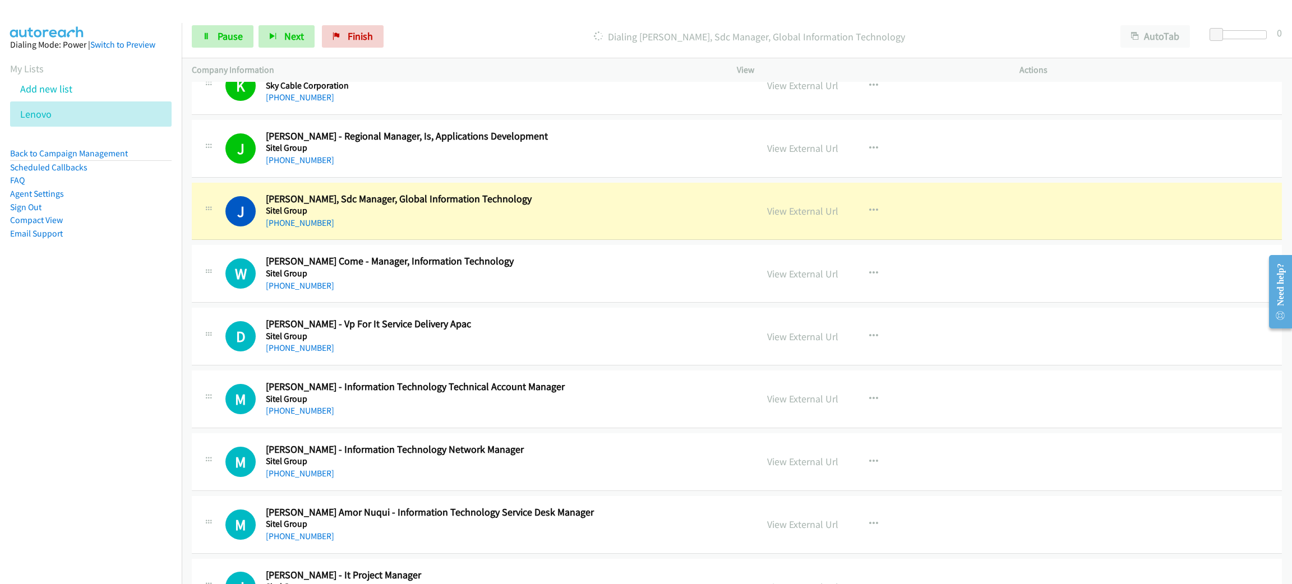
click at [499, 230] on div "[PHONE_NUMBER]" at bounding box center [503, 222] width 475 height 13
click at [230, 36] on span "Pause" at bounding box center [230, 36] width 25 height 13
click at [807, 215] on link "View External Url" at bounding box center [802, 211] width 71 height 13
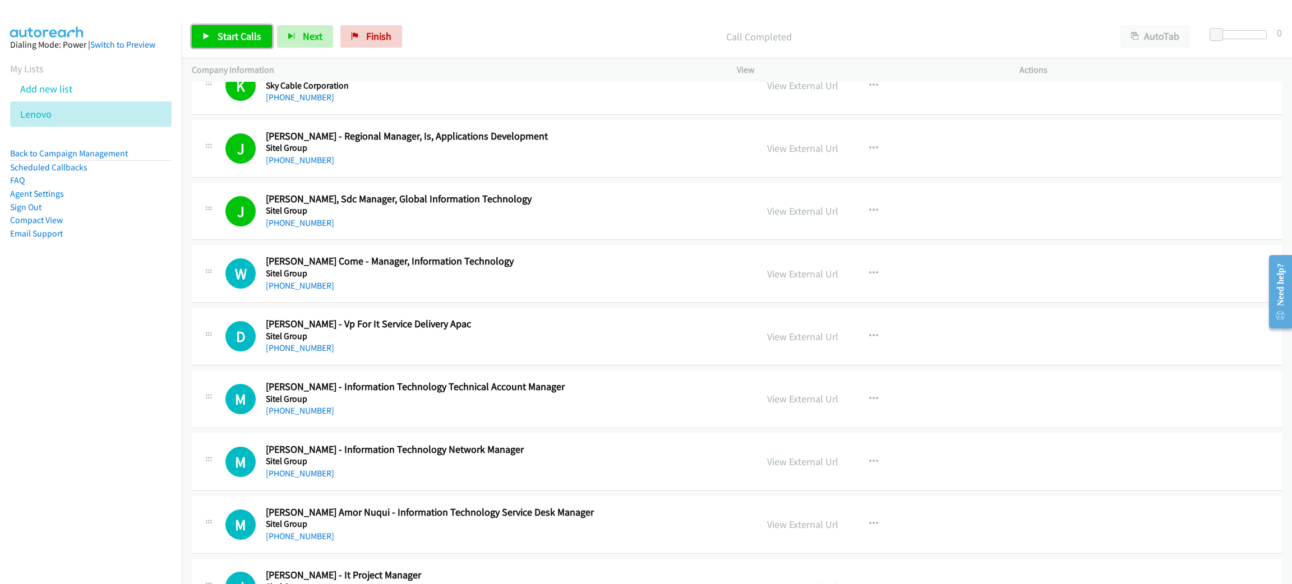
click at [248, 35] on span "Start Calls" at bounding box center [240, 36] width 44 height 13
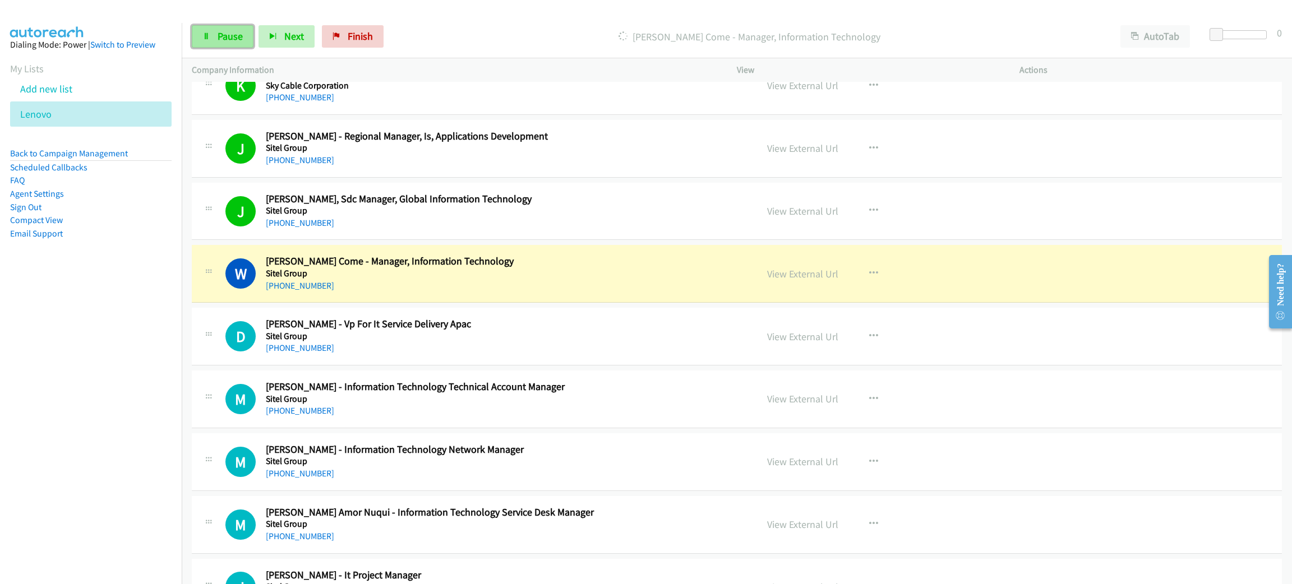
click at [211, 29] on link "Pause" at bounding box center [223, 36] width 62 height 22
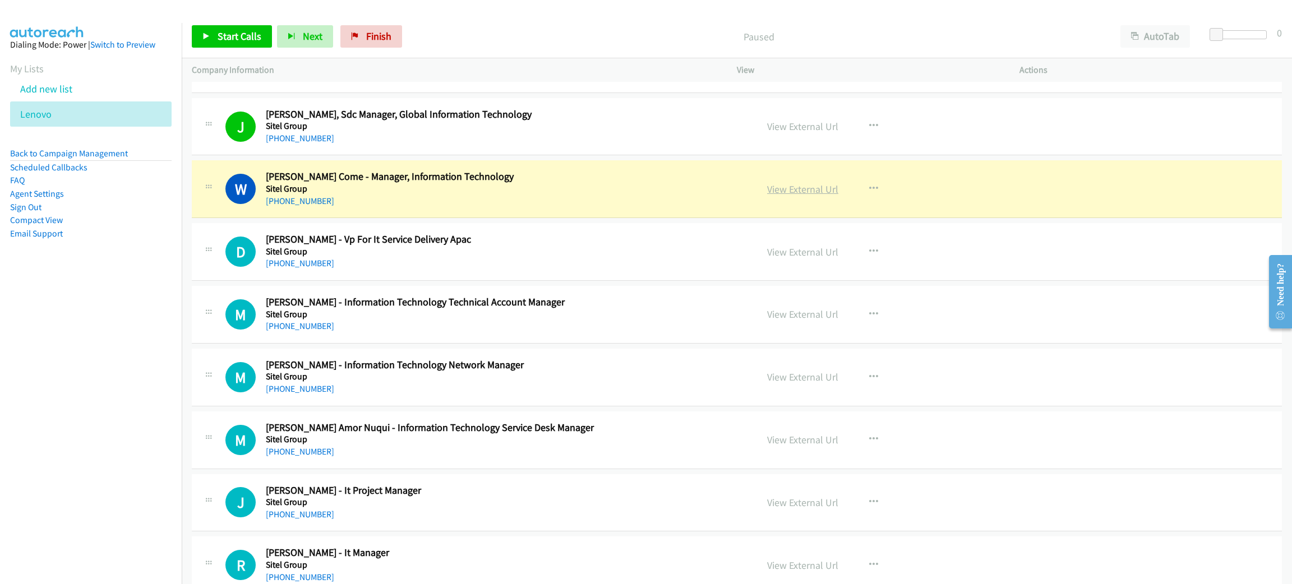
click at [785, 195] on link "View External Url" at bounding box center [802, 189] width 71 height 13
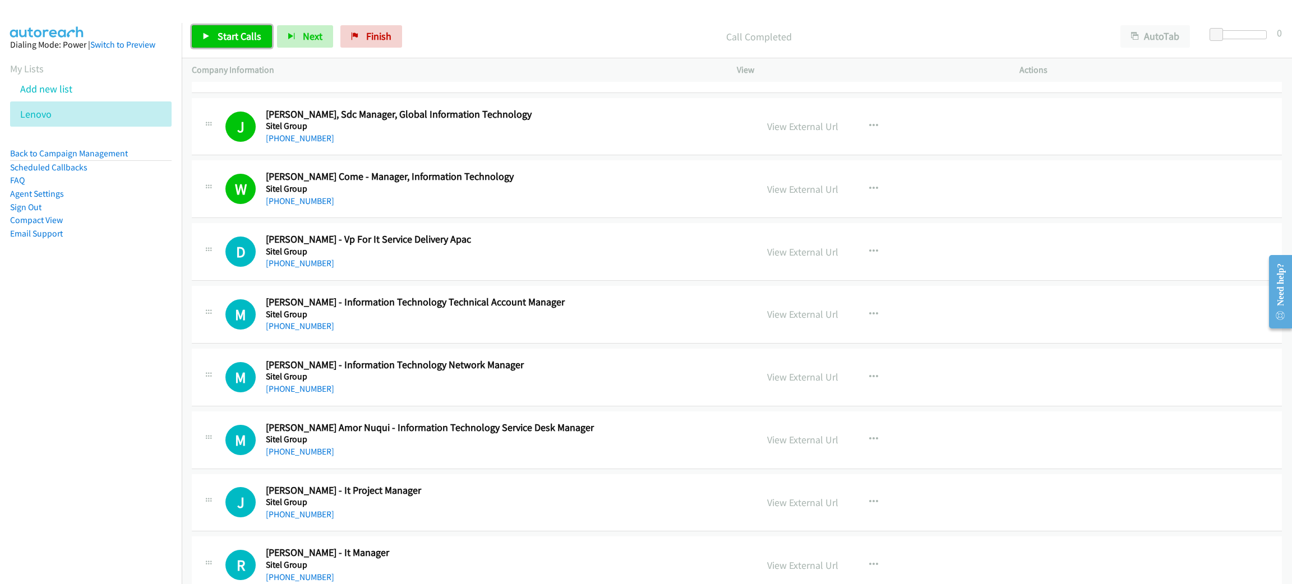
click at [233, 39] on span "Start Calls" at bounding box center [240, 36] width 44 height 13
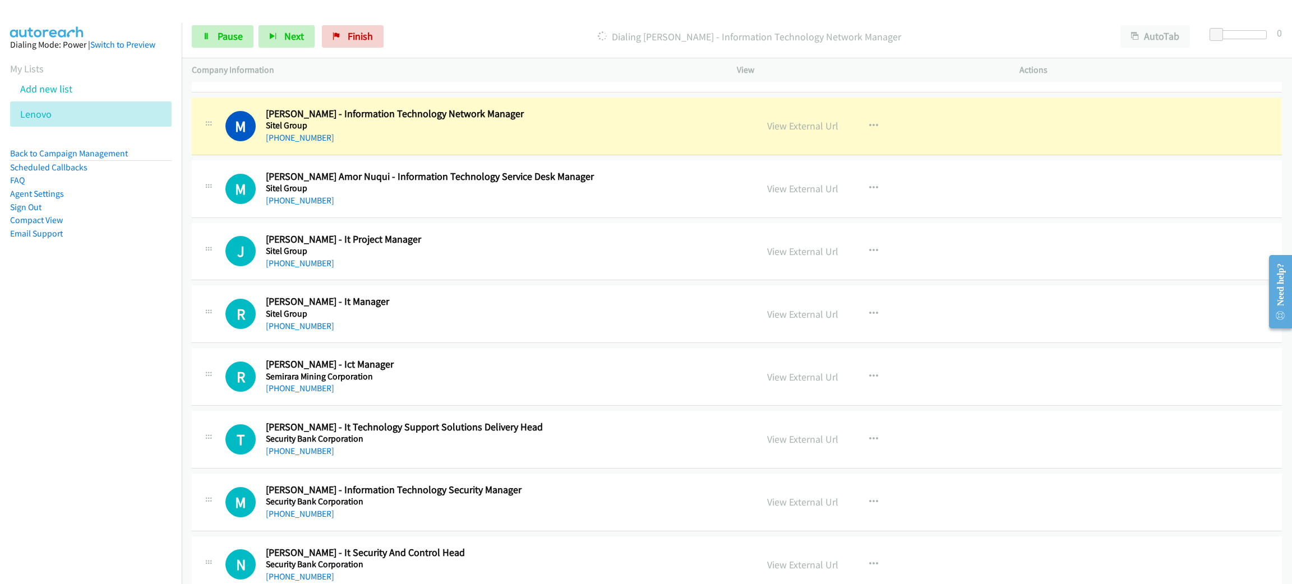
scroll to position [4877, 0]
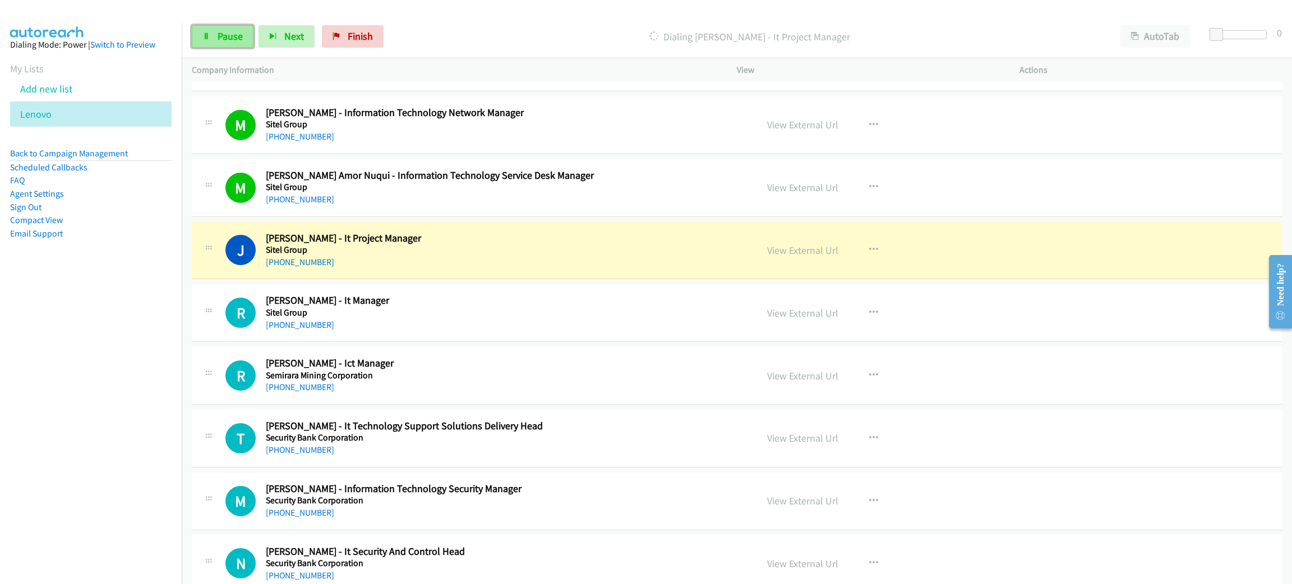
click at [209, 35] on icon at bounding box center [206, 37] width 8 height 8
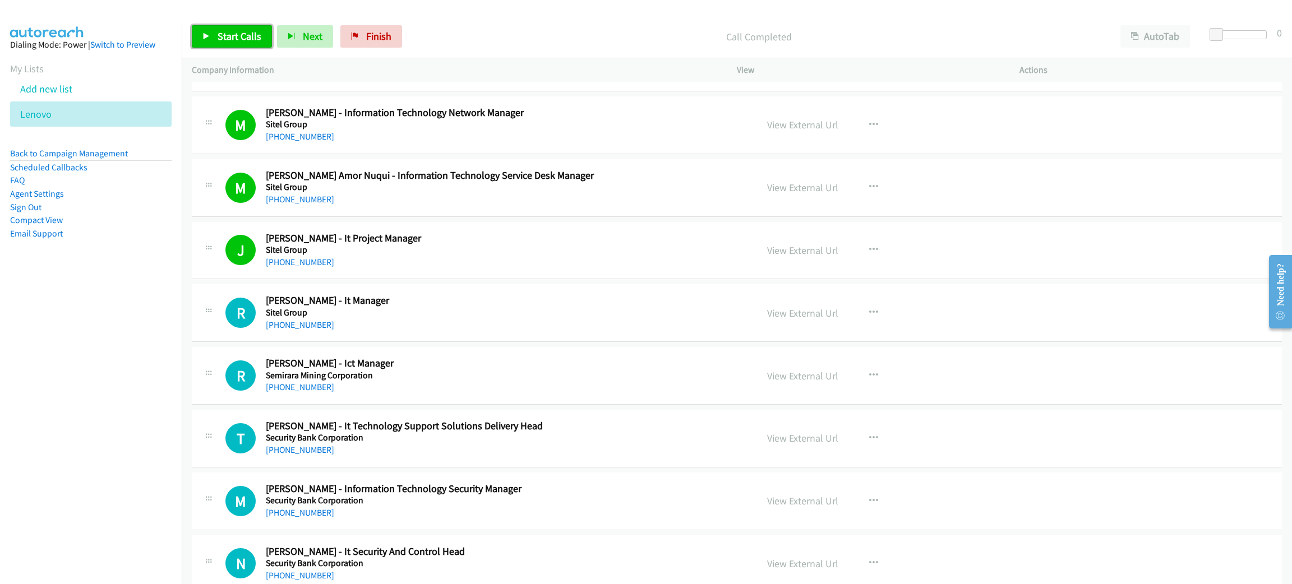
click at [225, 30] on span "Start Calls" at bounding box center [240, 36] width 44 height 13
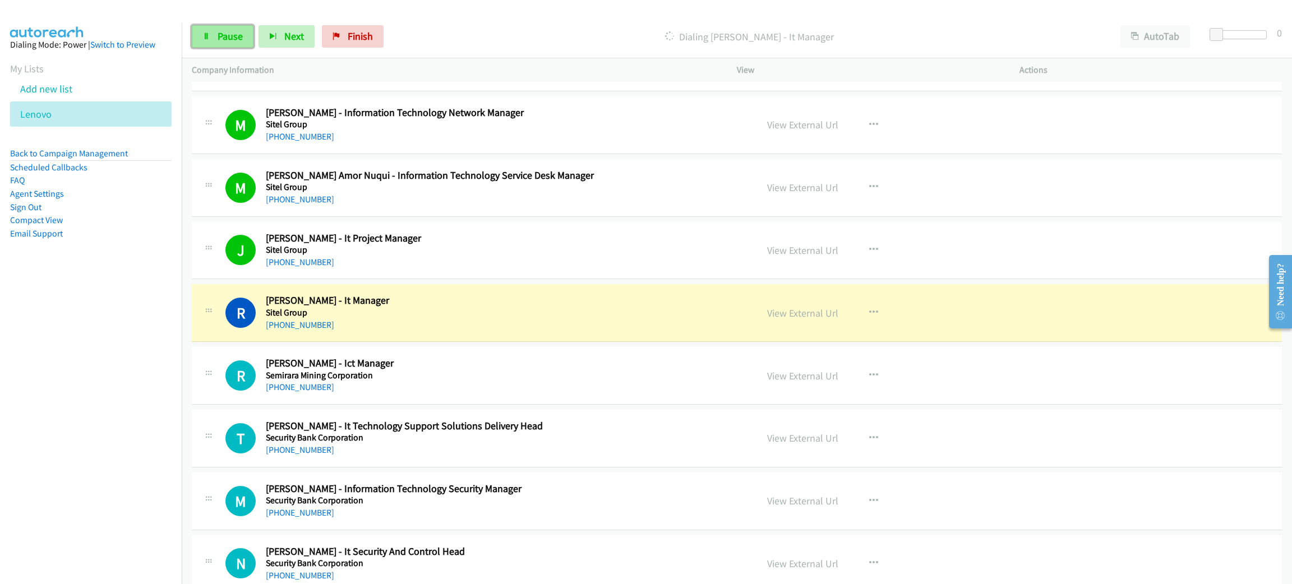
click at [215, 31] on link "Pause" at bounding box center [223, 36] width 62 height 22
click at [825, 319] on link "View External Url" at bounding box center [802, 313] width 71 height 13
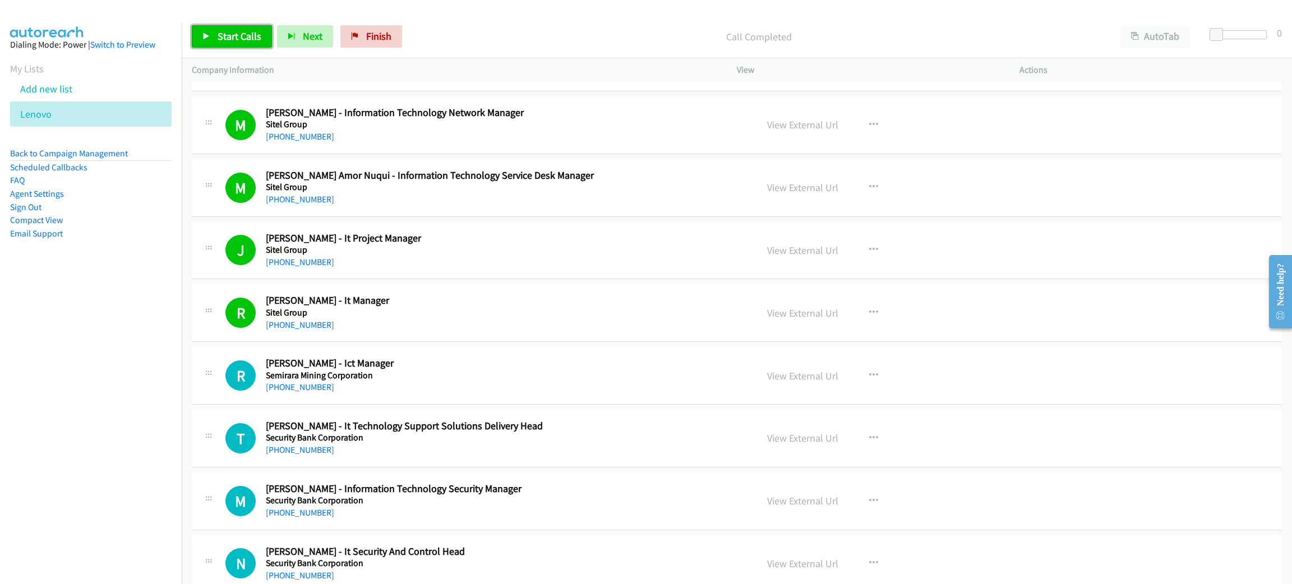
click at [211, 30] on link "Start Calls" at bounding box center [232, 36] width 80 height 22
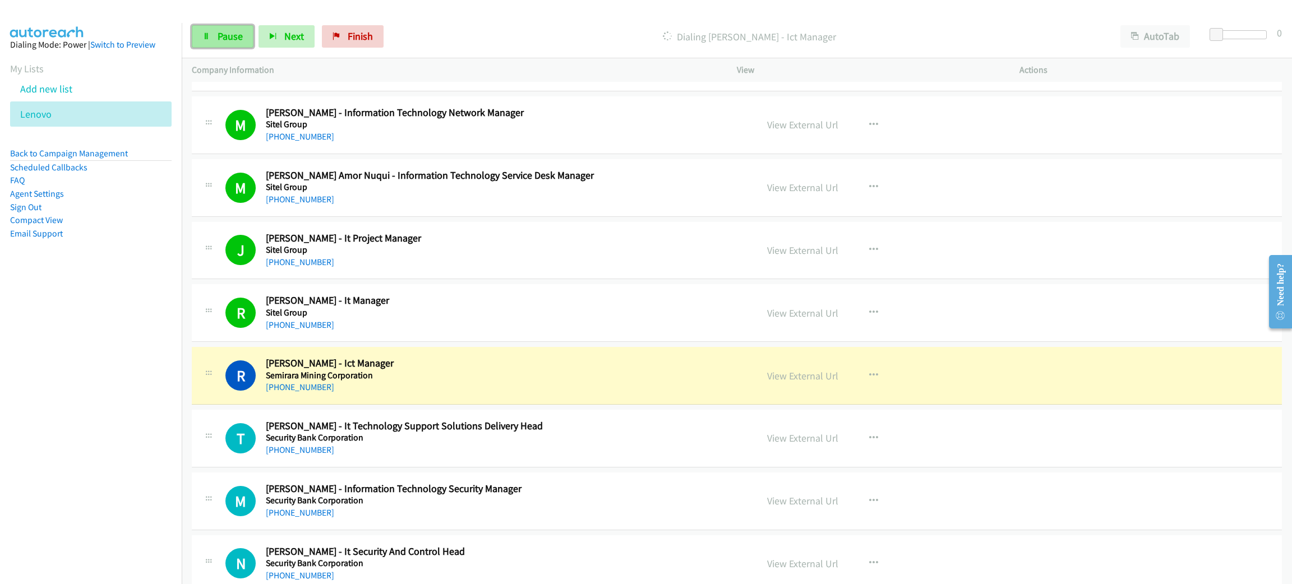
click at [228, 28] on link "Pause" at bounding box center [223, 36] width 62 height 22
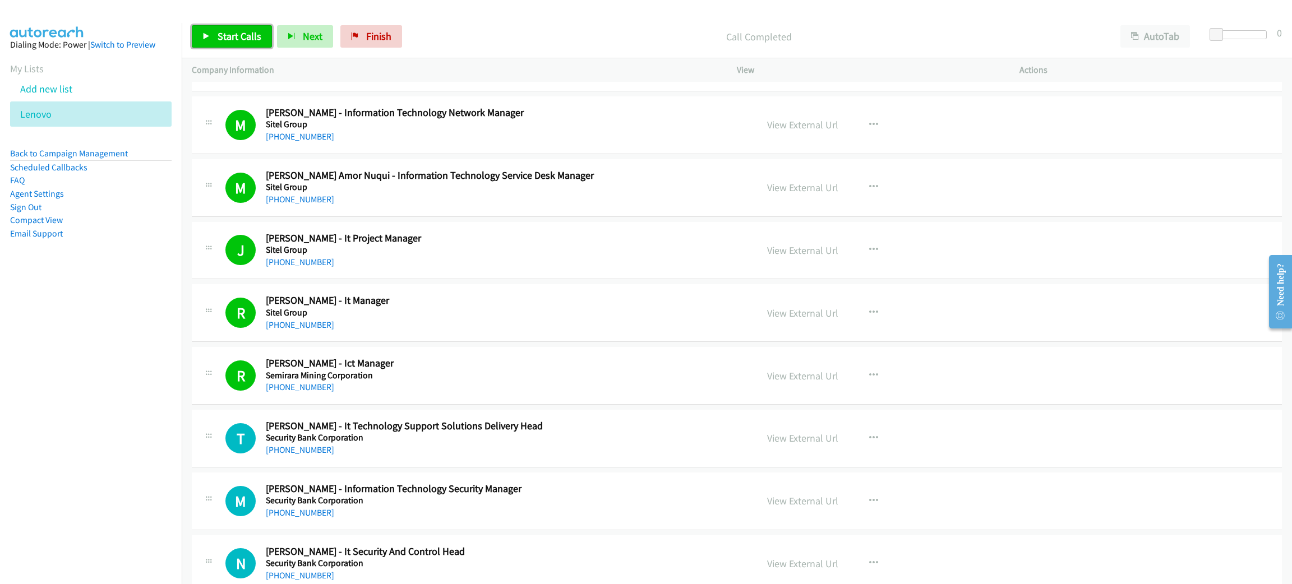
click at [251, 31] on span "Start Calls" at bounding box center [240, 36] width 44 height 13
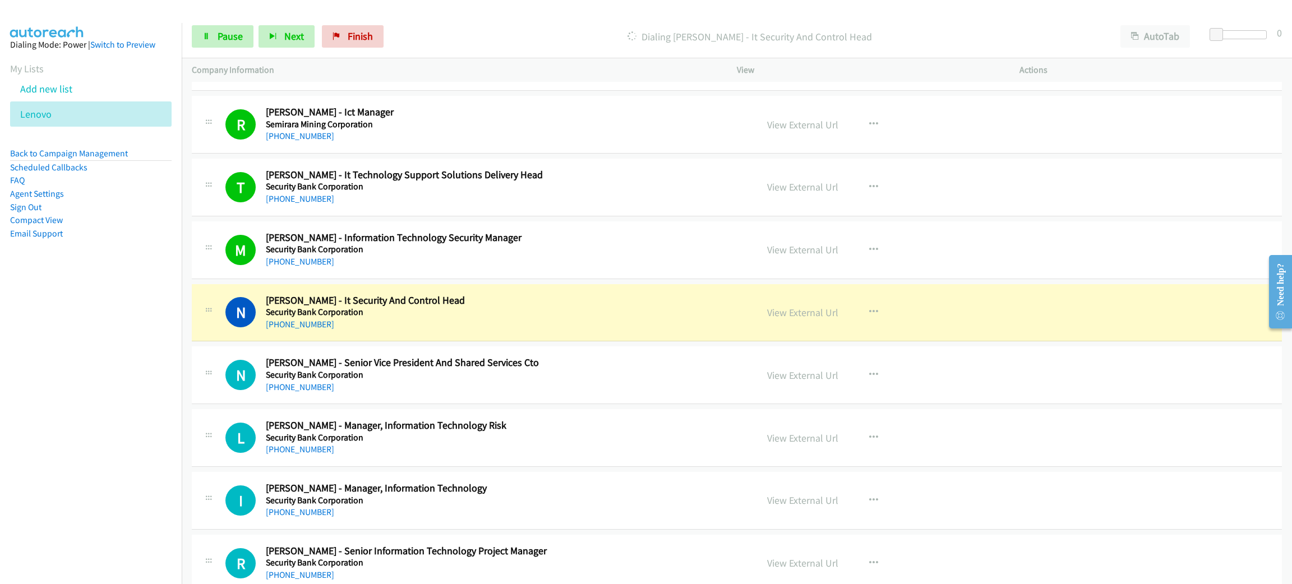
scroll to position [5298, 0]
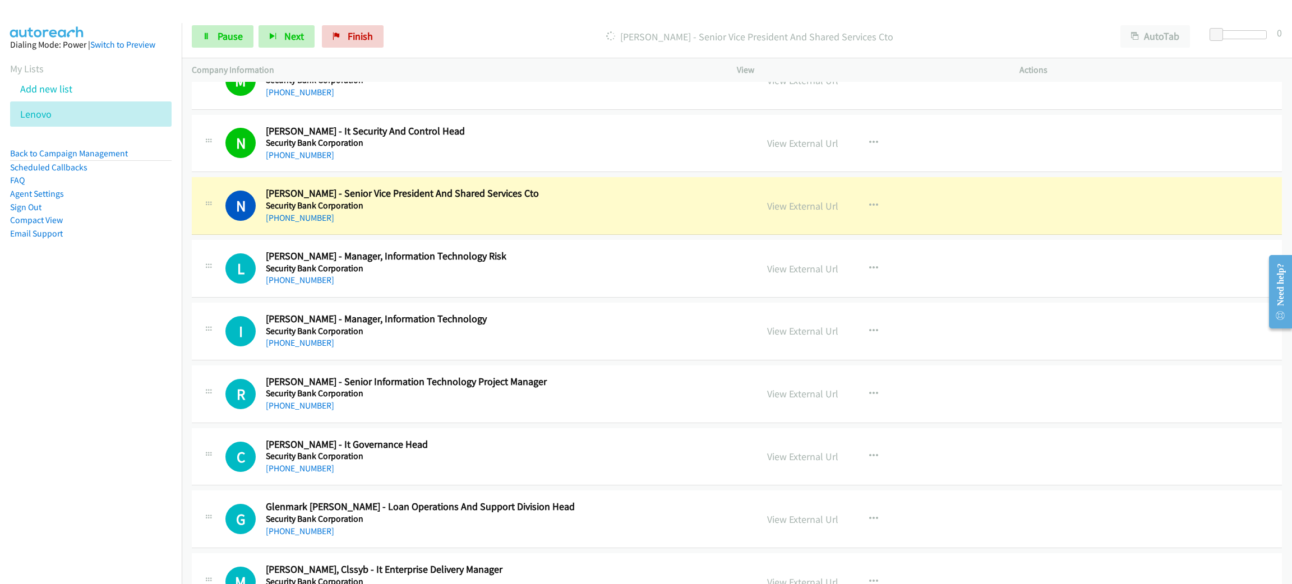
click at [427, 225] on div "[PHONE_NUMBER]" at bounding box center [503, 217] width 475 height 13
click at [782, 212] on link "View External Url" at bounding box center [802, 206] width 71 height 13
click at [210, 30] on link "Pause" at bounding box center [223, 36] width 62 height 22
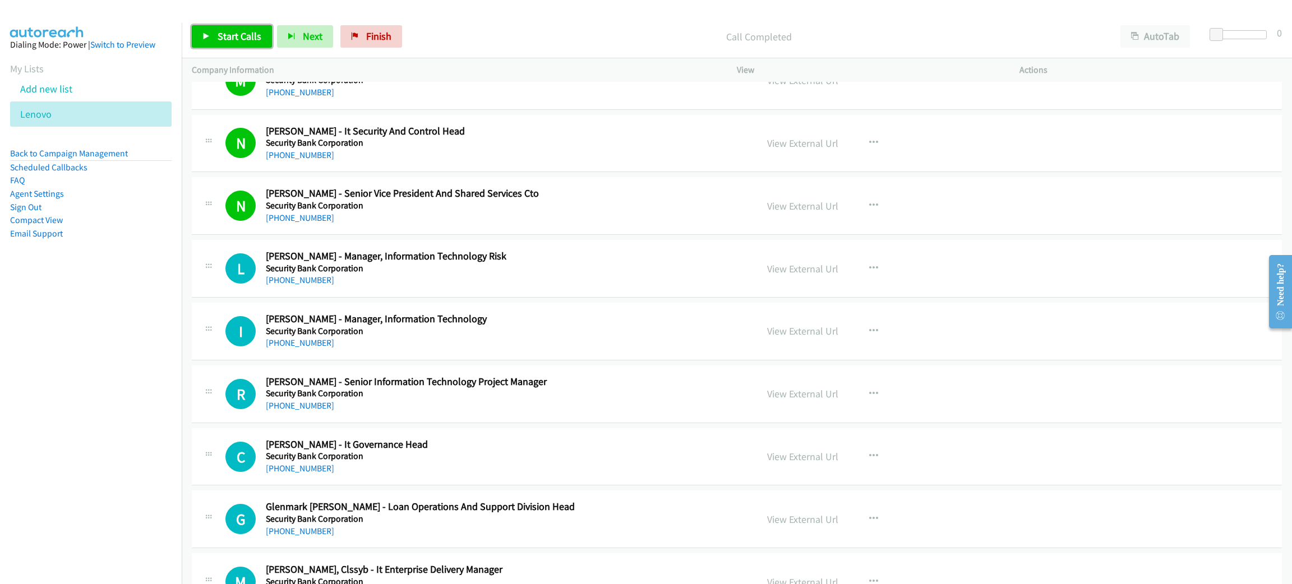
click at [233, 39] on span "Start Calls" at bounding box center [240, 36] width 44 height 13
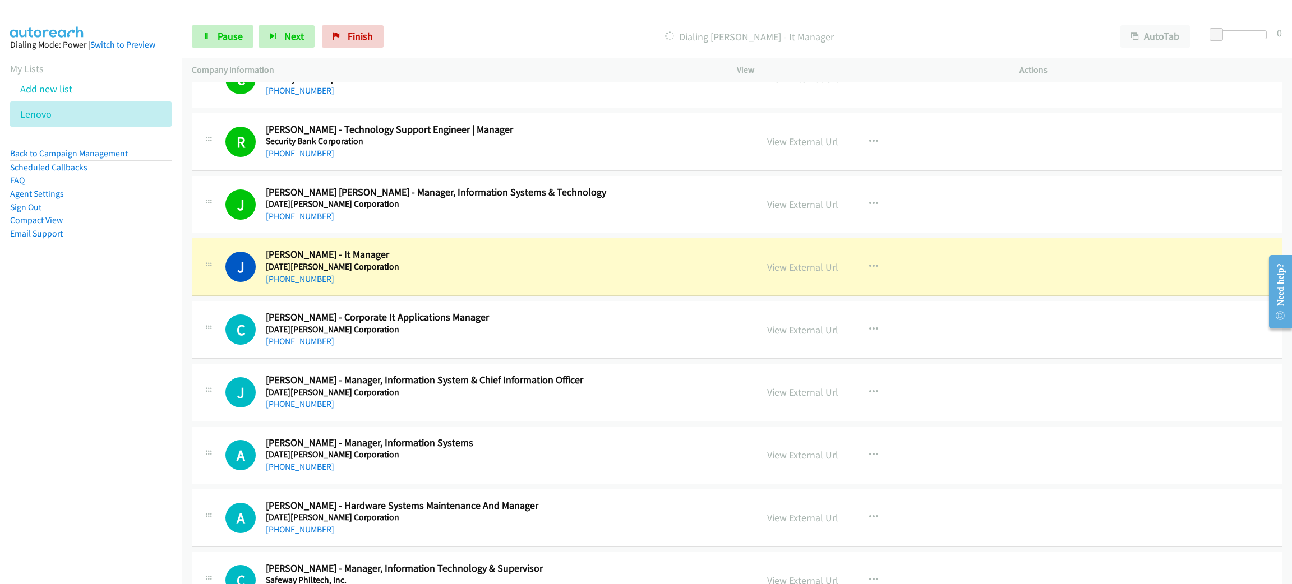
scroll to position [6559, 0]
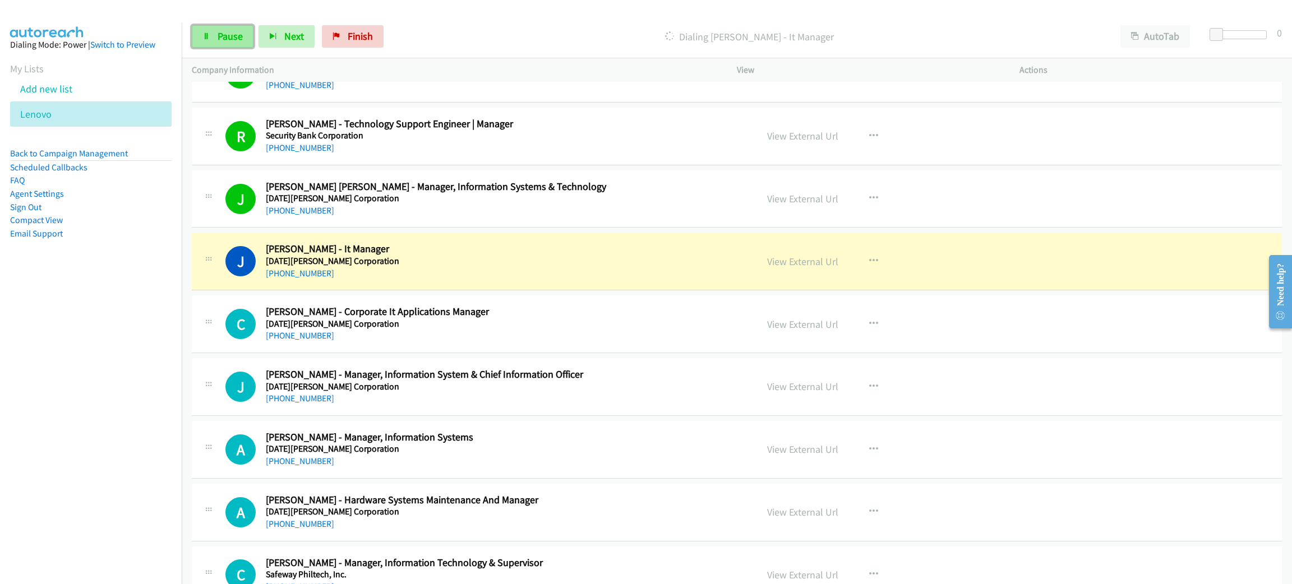
click at [224, 41] on span "Pause" at bounding box center [230, 36] width 25 height 13
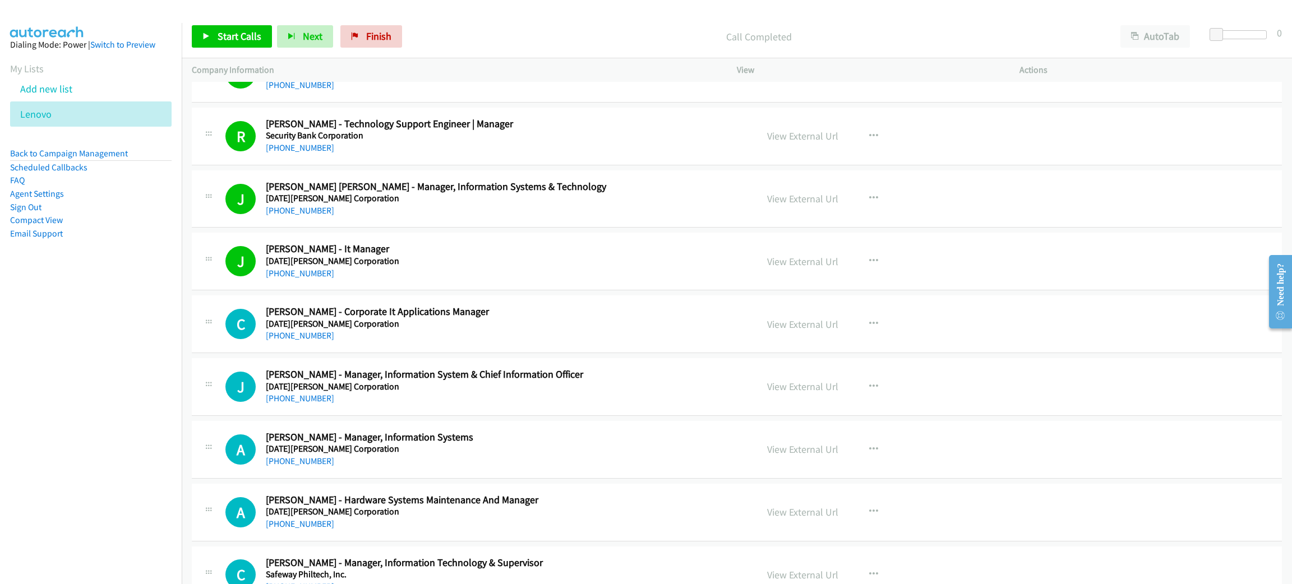
click at [487, 278] on div "[PHONE_NUMBER]" at bounding box center [503, 273] width 475 height 13
click at [782, 268] on link "View External Url" at bounding box center [802, 261] width 71 height 13
click at [253, 39] on span "Start Calls" at bounding box center [240, 36] width 44 height 13
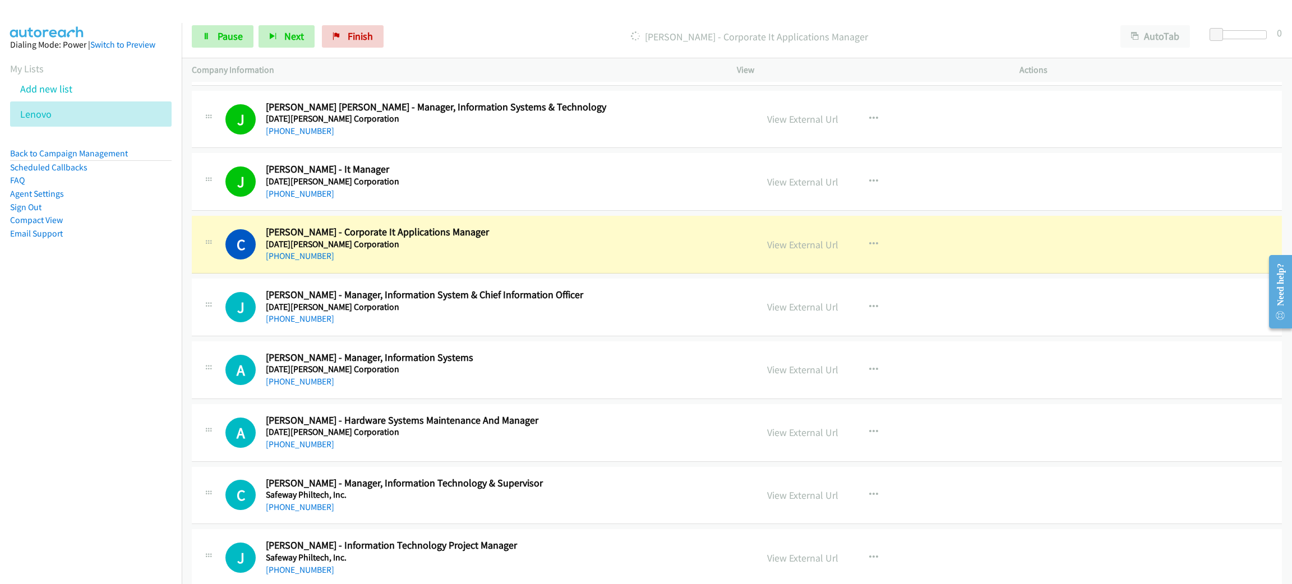
scroll to position [6643, 0]
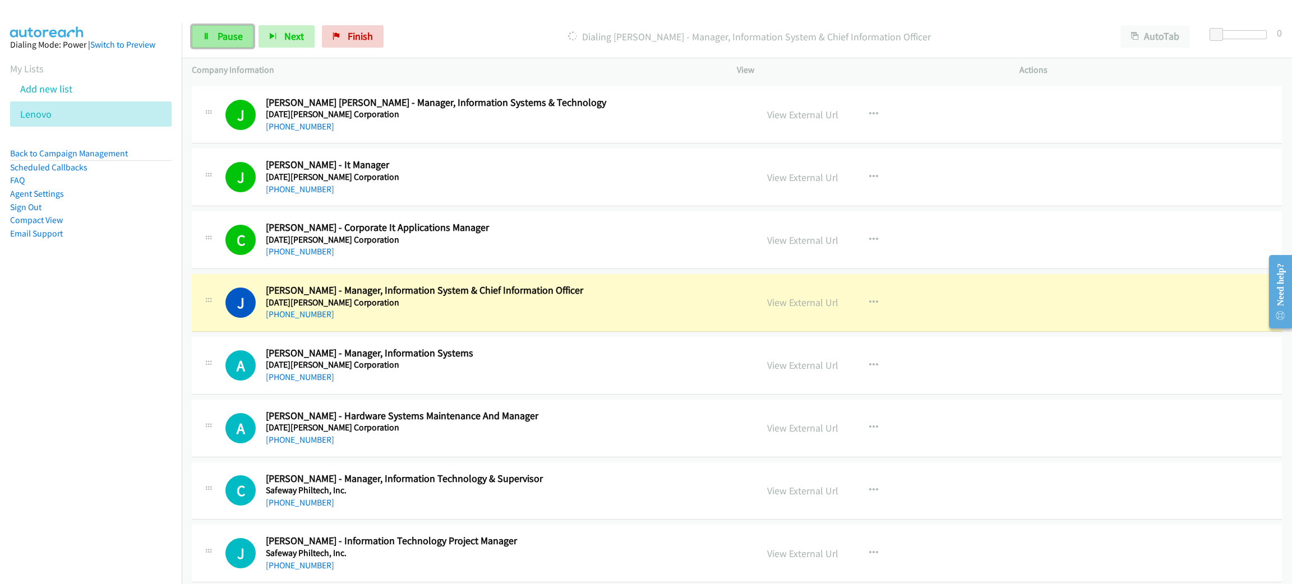
click at [223, 38] on span "Pause" at bounding box center [230, 36] width 25 height 13
click at [817, 309] on link "View External Url" at bounding box center [802, 302] width 71 height 13
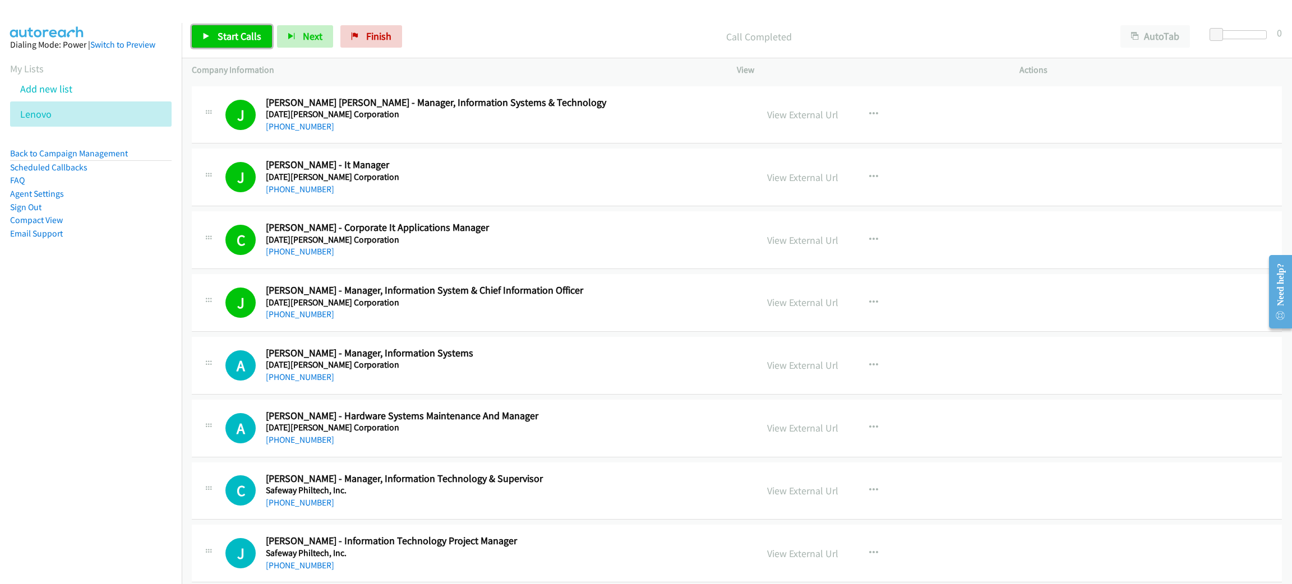
click at [257, 40] on span "Start Calls" at bounding box center [240, 36] width 44 height 13
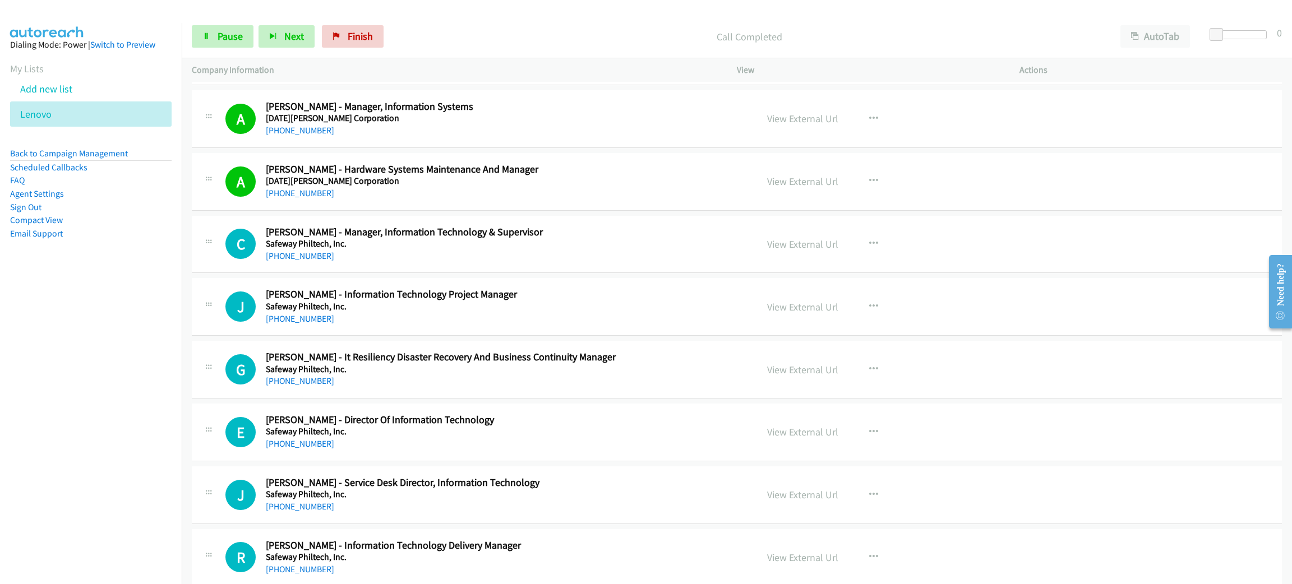
scroll to position [6895, 0]
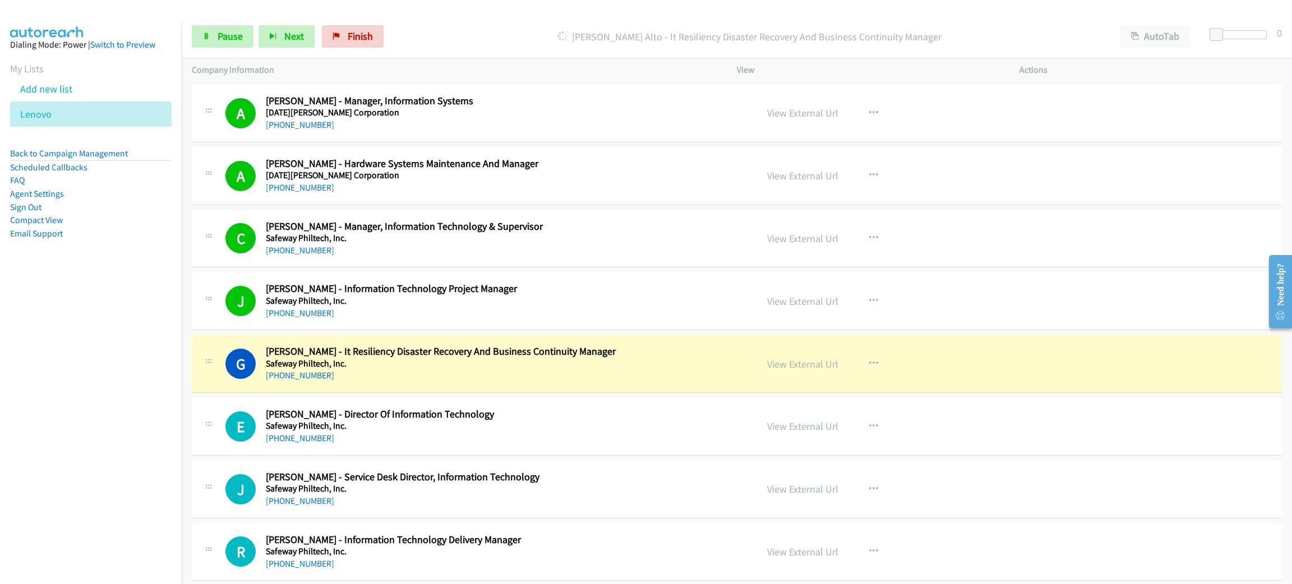
click at [469, 393] on div "G Callback Scheduled Gregory Alto - It Resiliency Disaster Recovery And Busines…" at bounding box center [737, 364] width 1090 height 58
click at [223, 40] on span "Pause" at bounding box center [230, 36] width 25 height 13
click at [785, 371] on link "View External Url" at bounding box center [802, 364] width 71 height 13
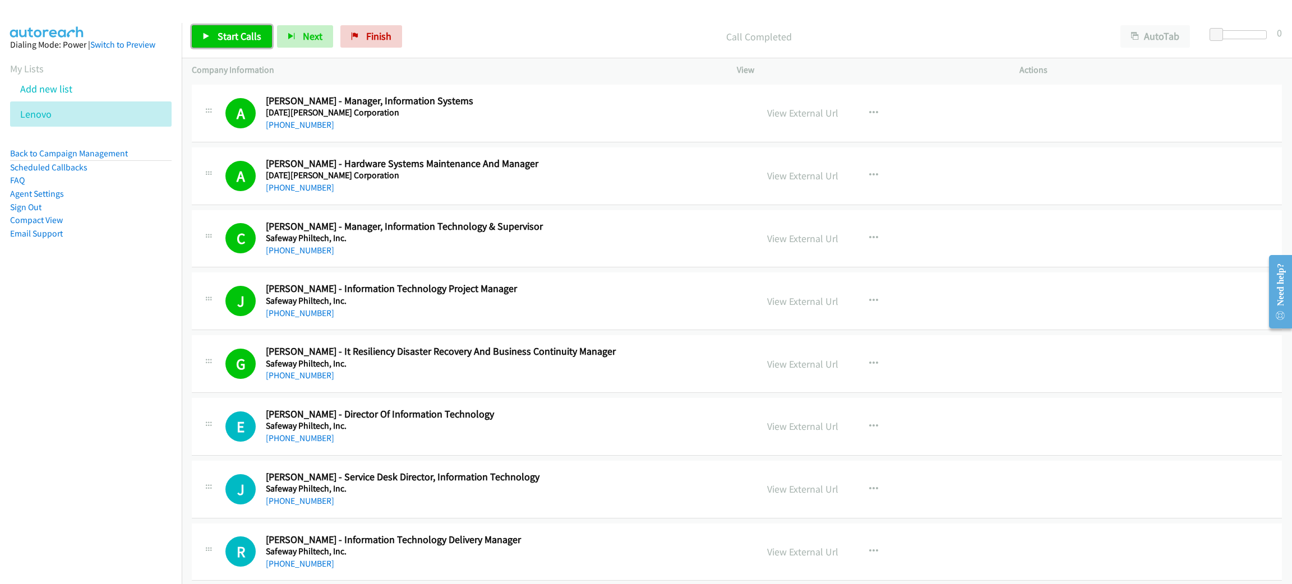
click at [238, 35] on span "Start Calls" at bounding box center [240, 36] width 44 height 13
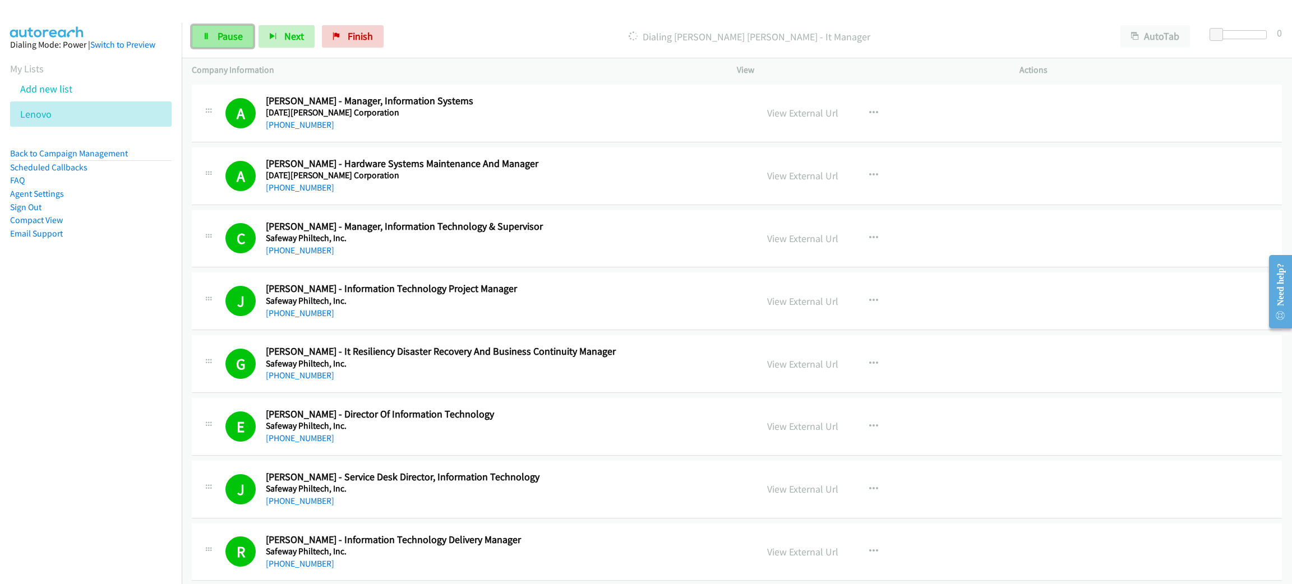
click at [247, 36] on link "Pause" at bounding box center [223, 36] width 62 height 22
click at [234, 25] on div "Start Calls Pause Next Finish" at bounding box center [299, 36] width 215 height 22
click at [230, 40] on span "Start Calls" at bounding box center [240, 36] width 44 height 13
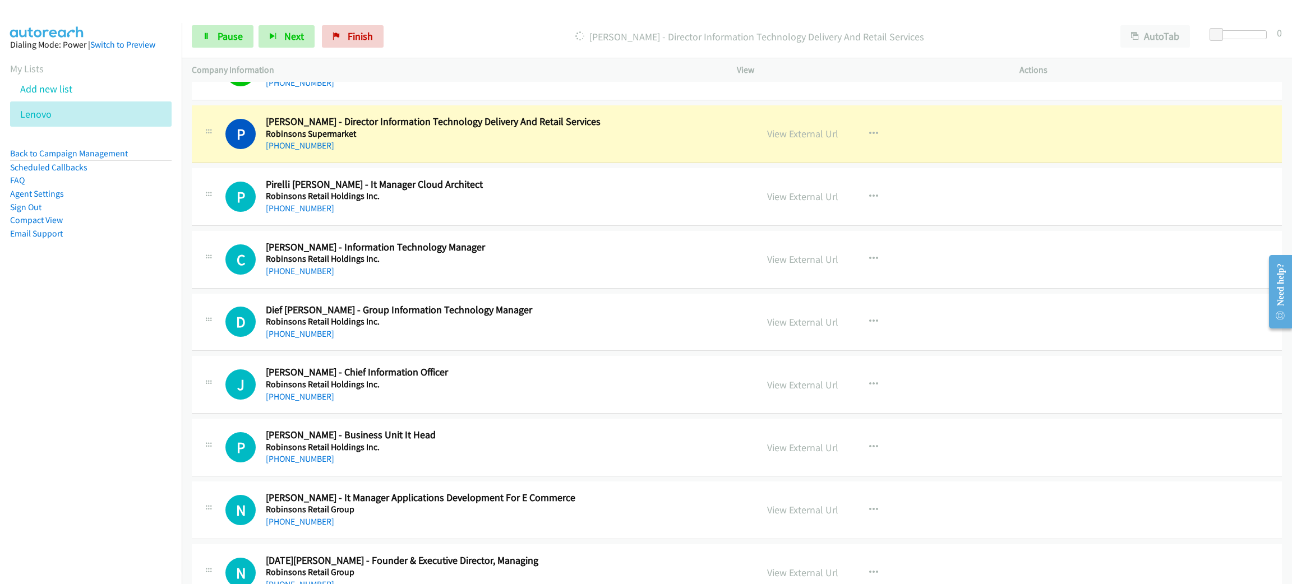
scroll to position [7820, 0]
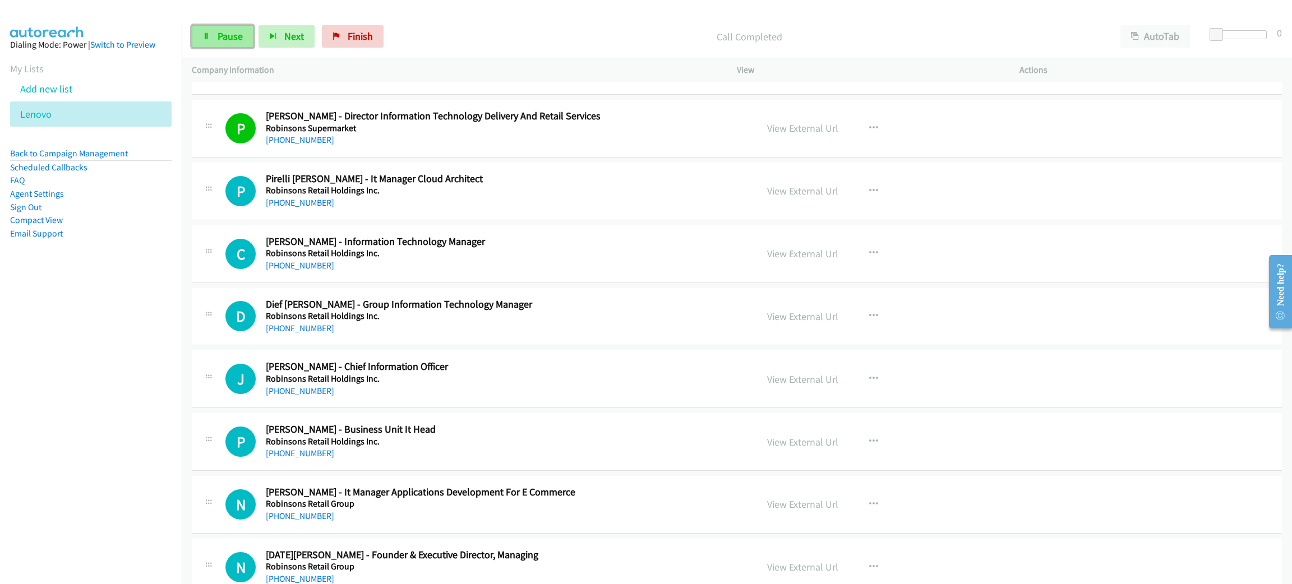
click at [237, 31] on span "Pause" at bounding box center [230, 36] width 25 height 13
click at [260, 38] on span "Start Calls" at bounding box center [240, 36] width 44 height 13
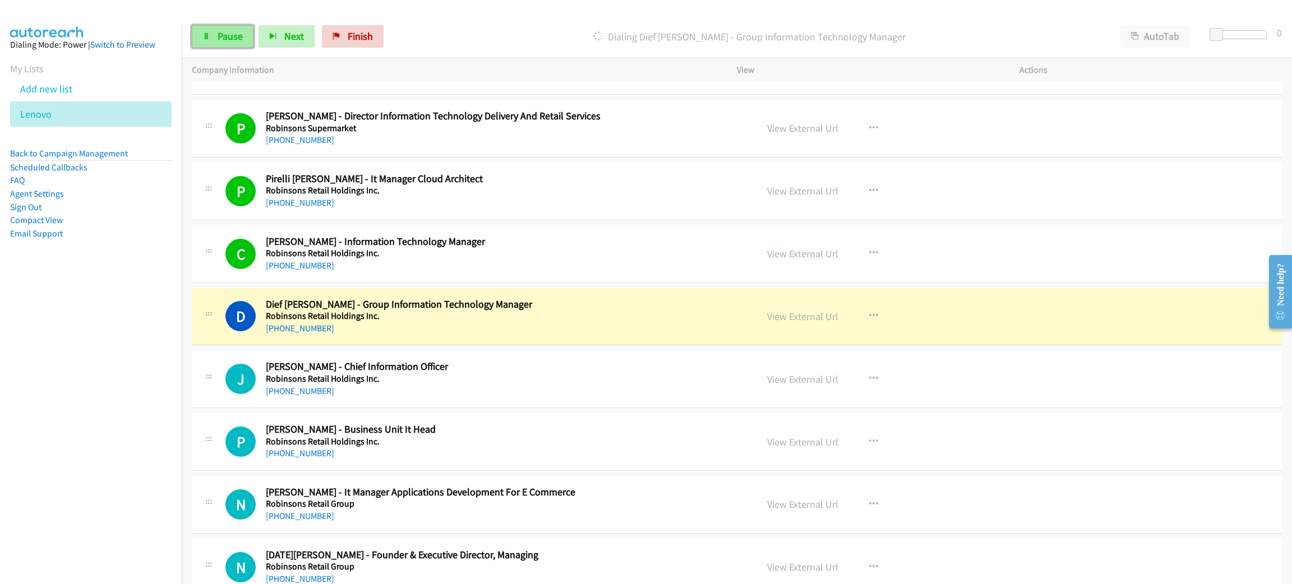
click at [218, 37] on span "Pause" at bounding box center [230, 36] width 25 height 13
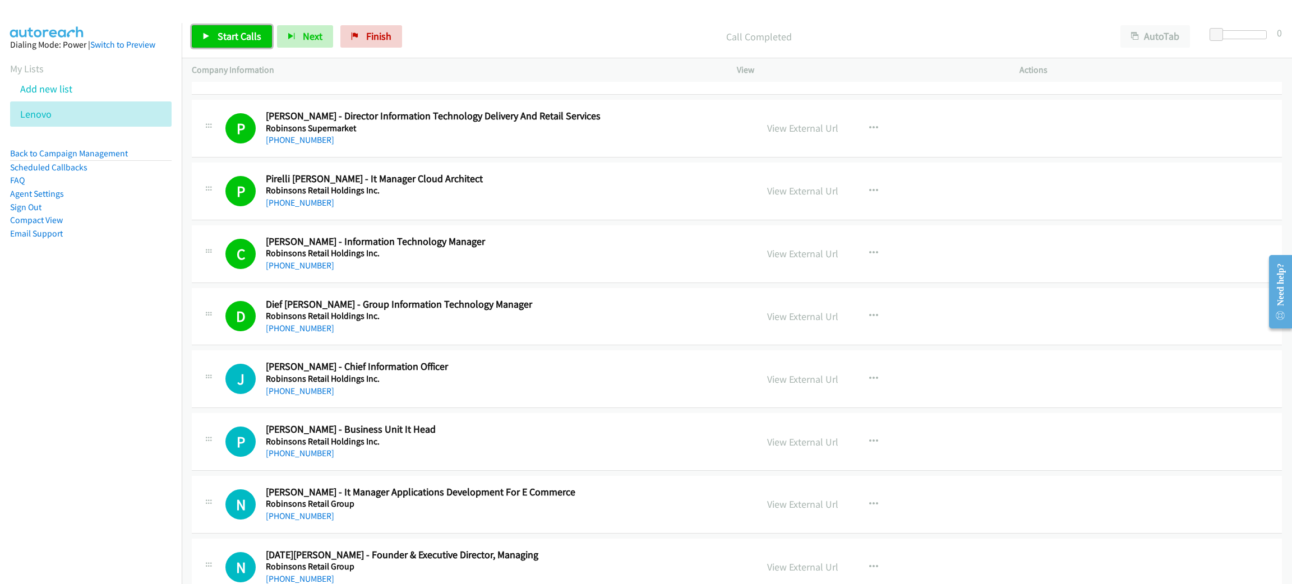
click at [235, 33] on span "Start Calls" at bounding box center [240, 36] width 44 height 13
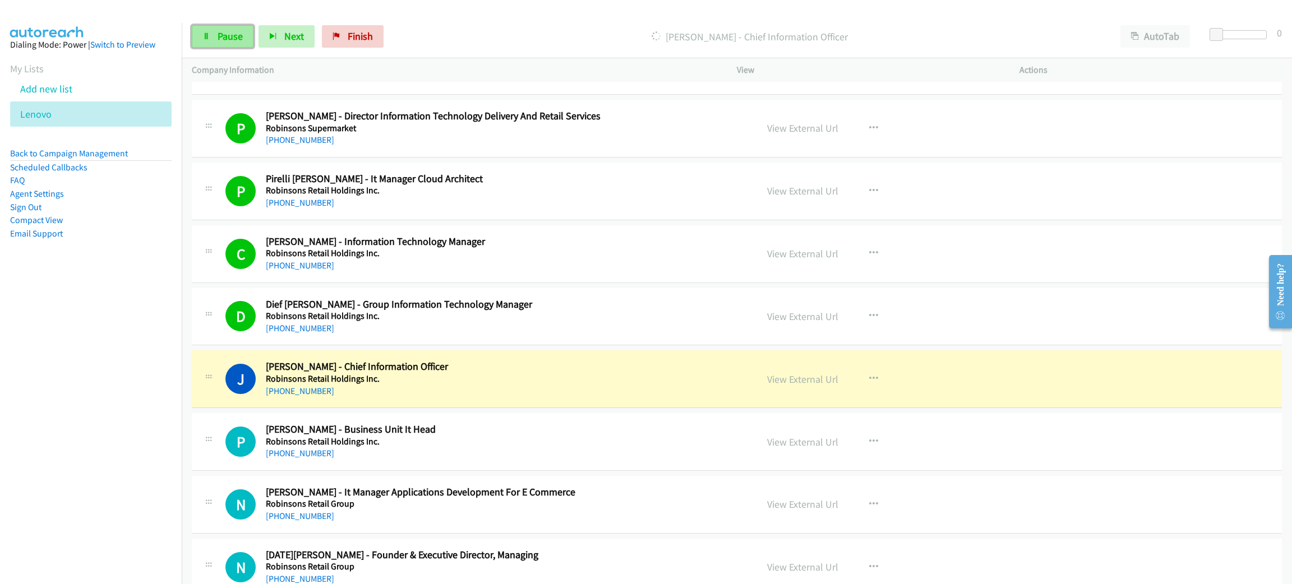
click at [235, 33] on span "Pause" at bounding box center [230, 36] width 25 height 13
click at [820, 386] on link "View External Url" at bounding box center [802, 379] width 71 height 13
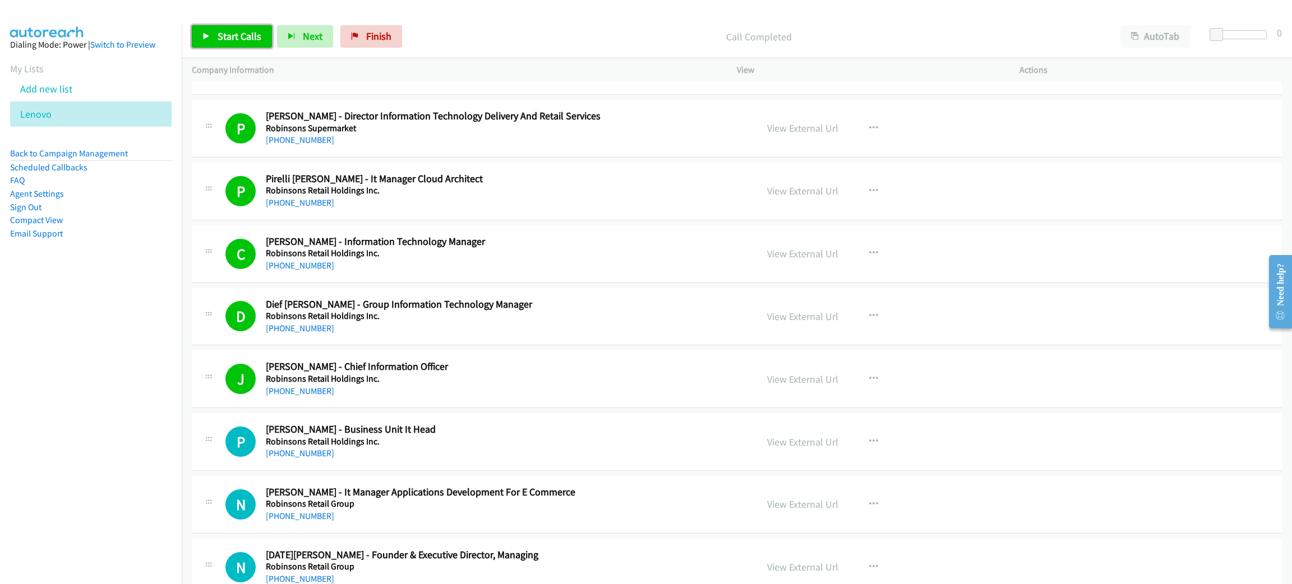
click at [246, 40] on span "Start Calls" at bounding box center [240, 36] width 44 height 13
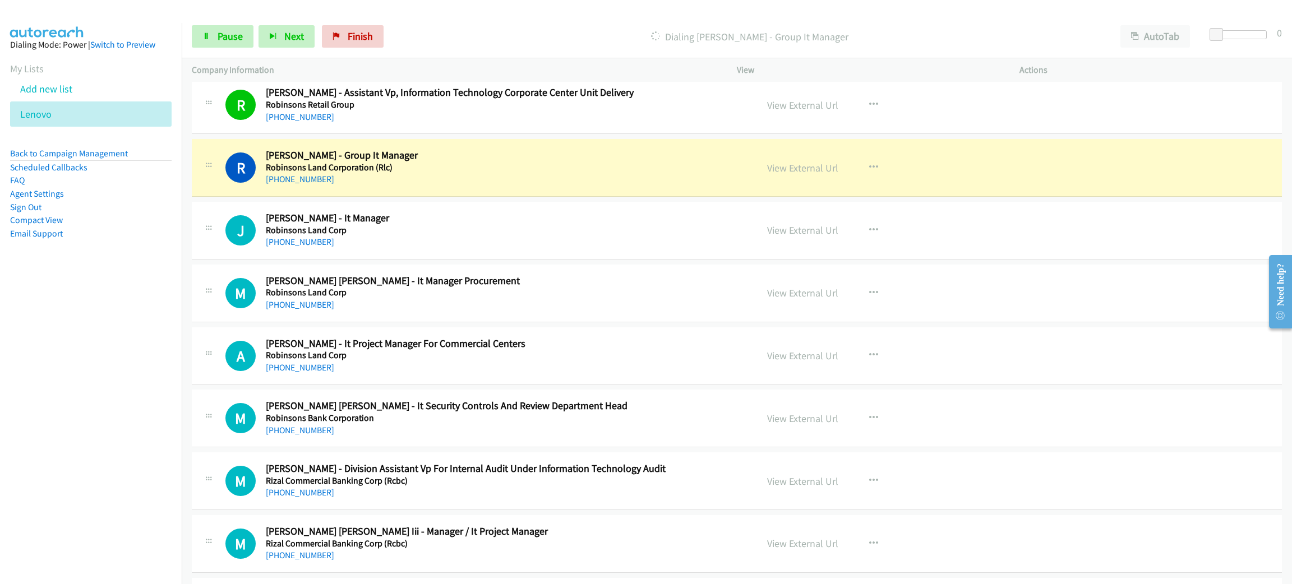
scroll to position [8409, 0]
click at [241, 42] on span "Pause" at bounding box center [230, 36] width 25 height 13
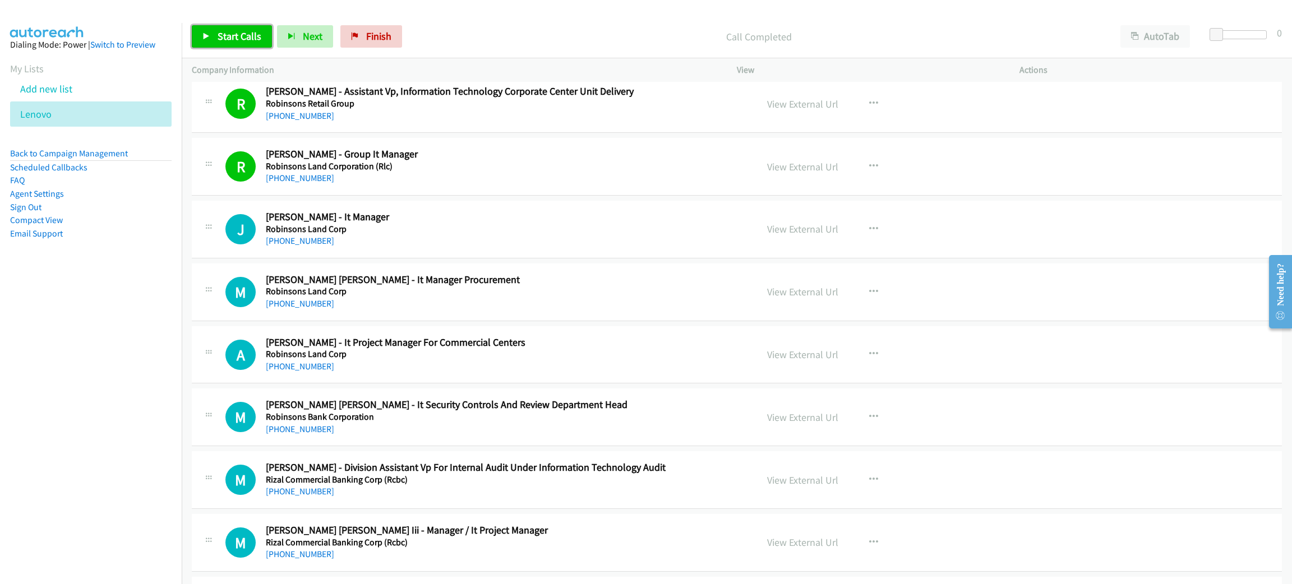
click at [251, 39] on span "Start Calls" at bounding box center [240, 36] width 44 height 13
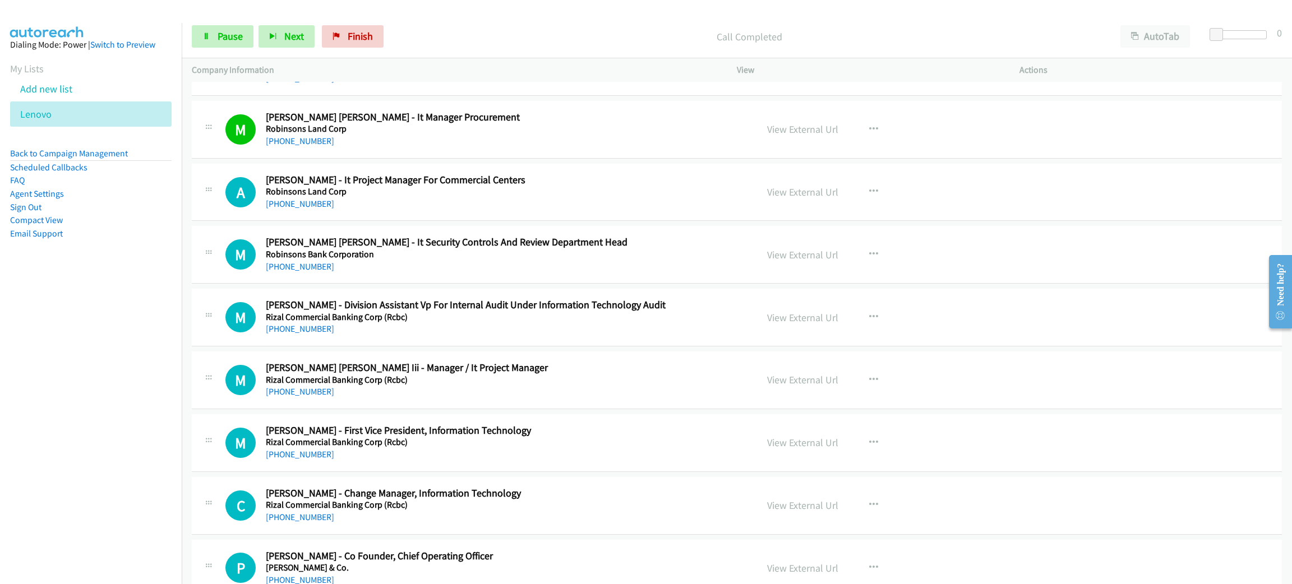
scroll to position [8577, 0]
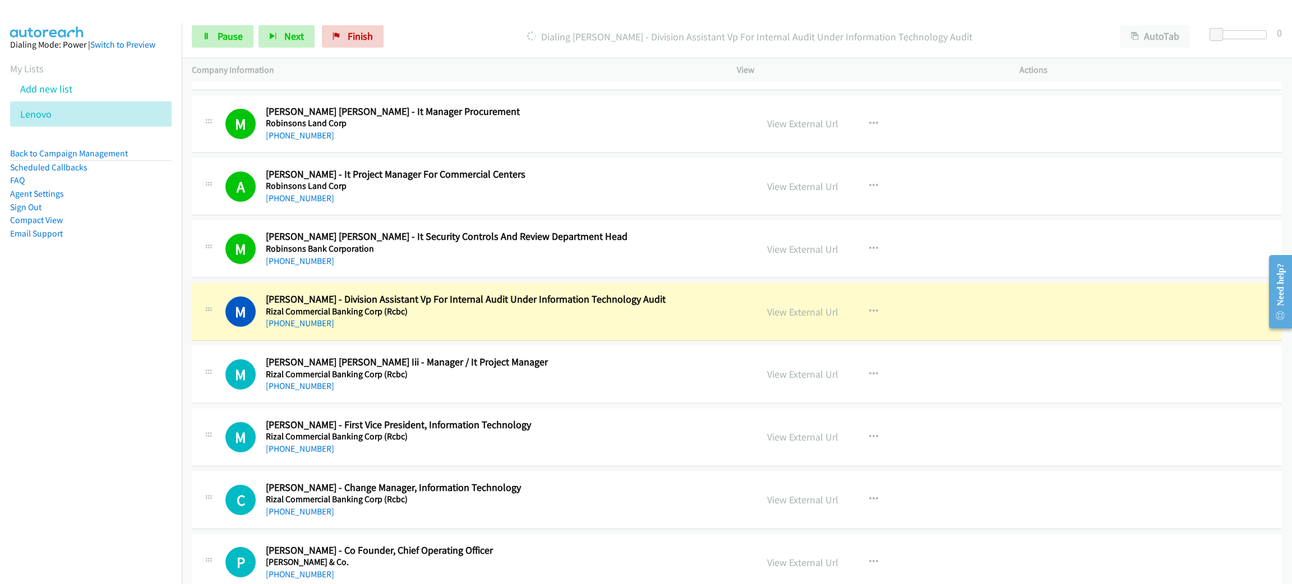
click at [459, 330] on div "[PHONE_NUMBER]" at bounding box center [503, 323] width 475 height 13
click at [792, 318] on link "View External Url" at bounding box center [802, 312] width 71 height 13
click at [218, 36] on span "Pause" at bounding box center [230, 36] width 25 height 13
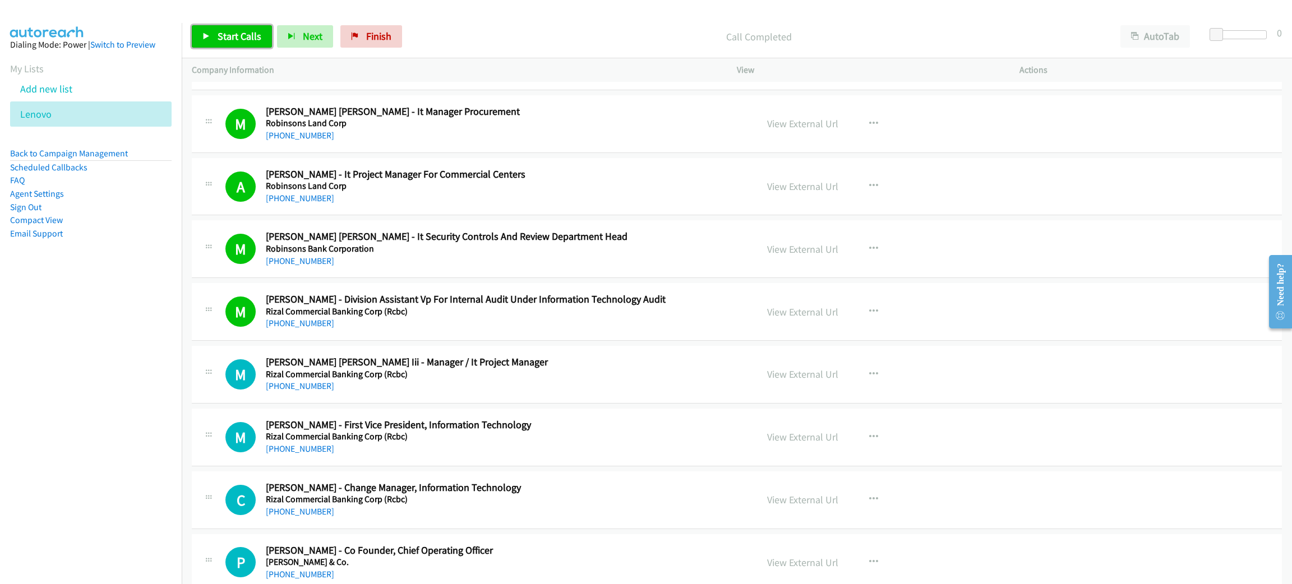
click at [247, 26] on link "Start Calls" at bounding box center [232, 36] width 80 height 22
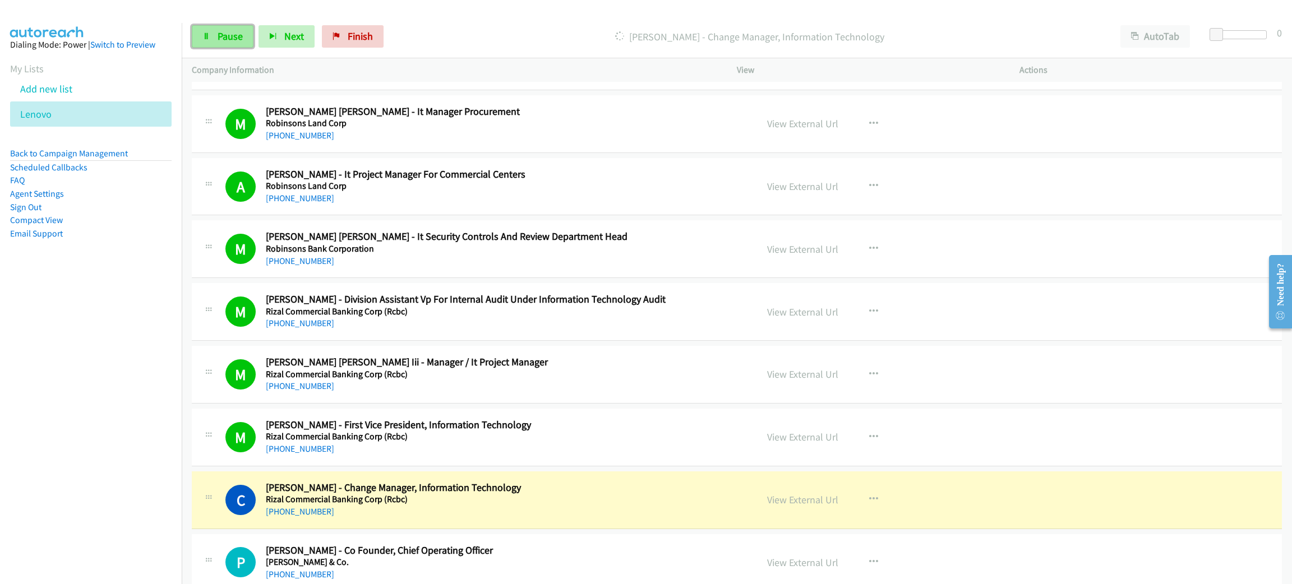
click at [218, 25] on link "Pause" at bounding box center [223, 36] width 62 height 22
click at [230, 30] on span "Start Calls" at bounding box center [240, 36] width 44 height 13
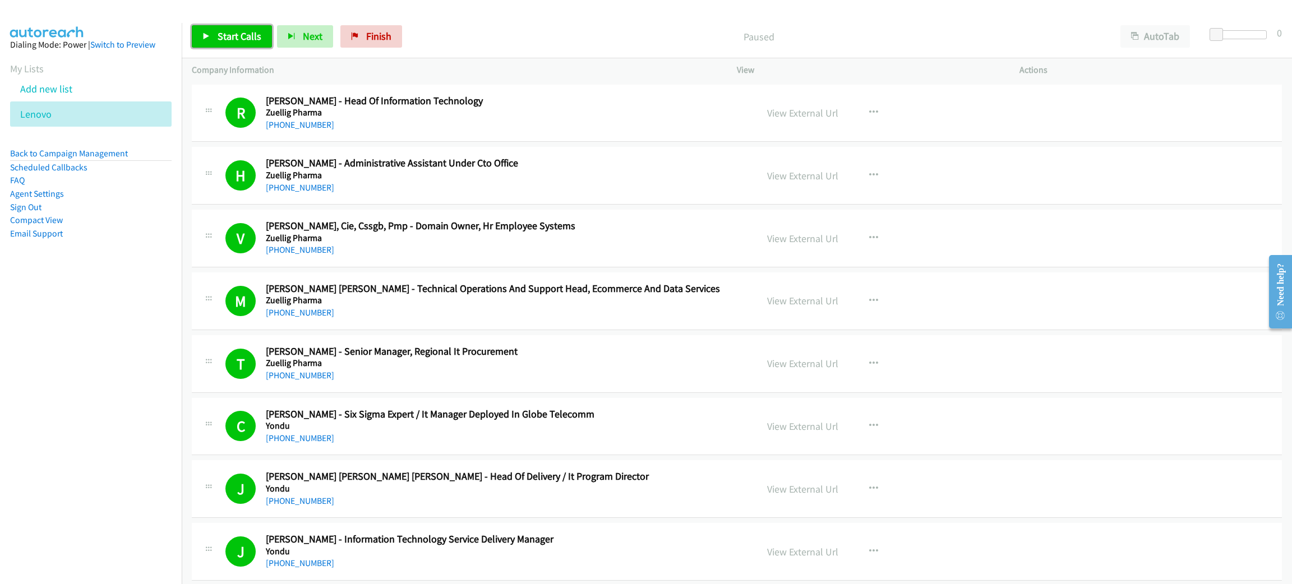
click at [238, 36] on span "Start Calls" at bounding box center [240, 36] width 44 height 13
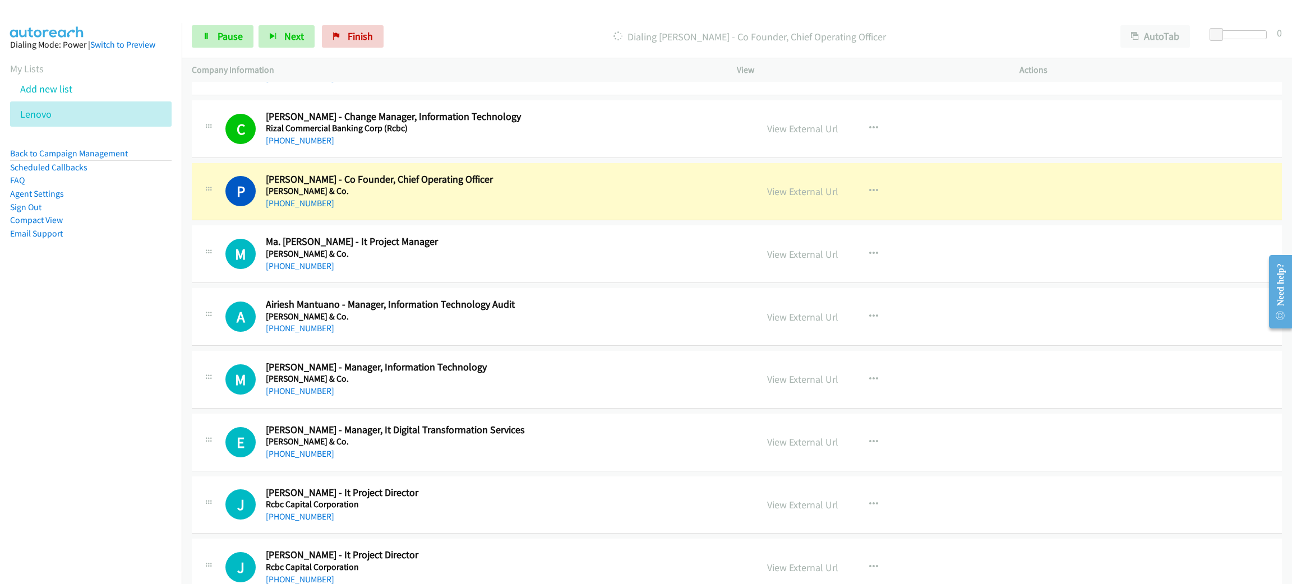
scroll to position [9018, 0]
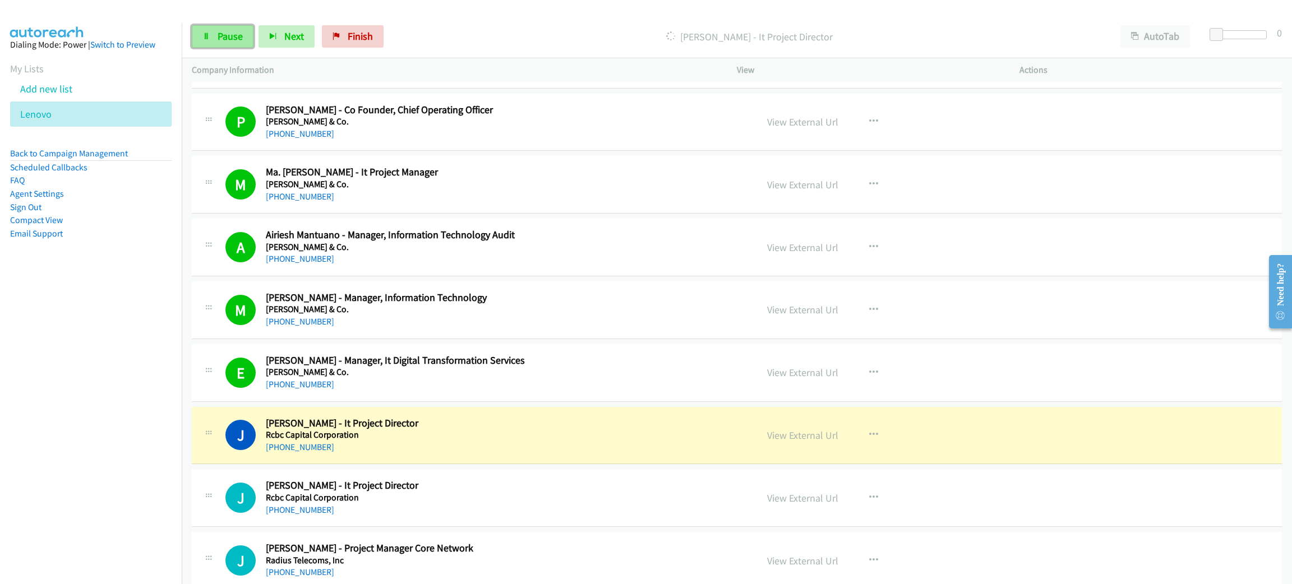
click at [232, 30] on span "Pause" at bounding box center [230, 36] width 25 height 13
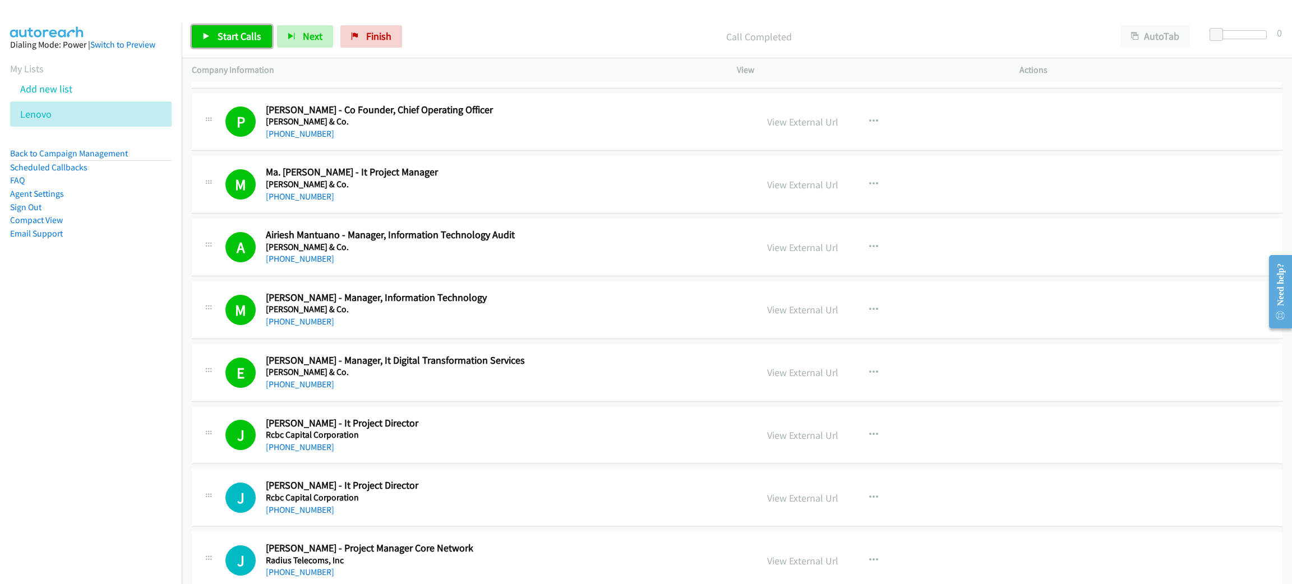
click at [244, 34] on span "Start Calls" at bounding box center [240, 36] width 44 height 13
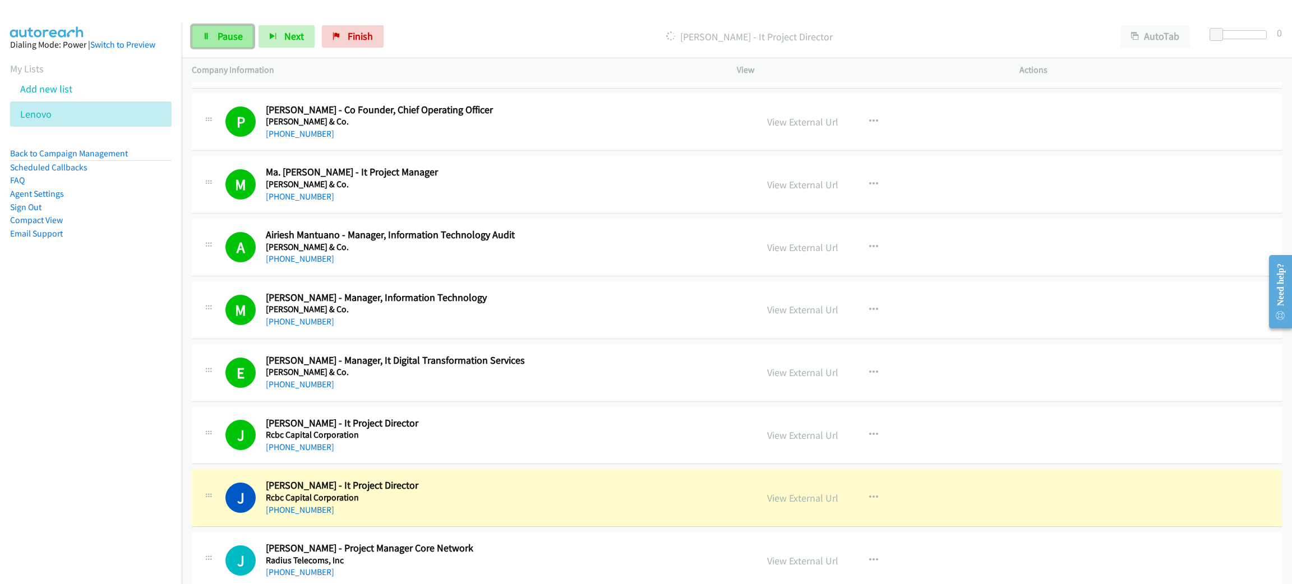
click at [220, 31] on span "Pause" at bounding box center [230, 36] width 25 height 13
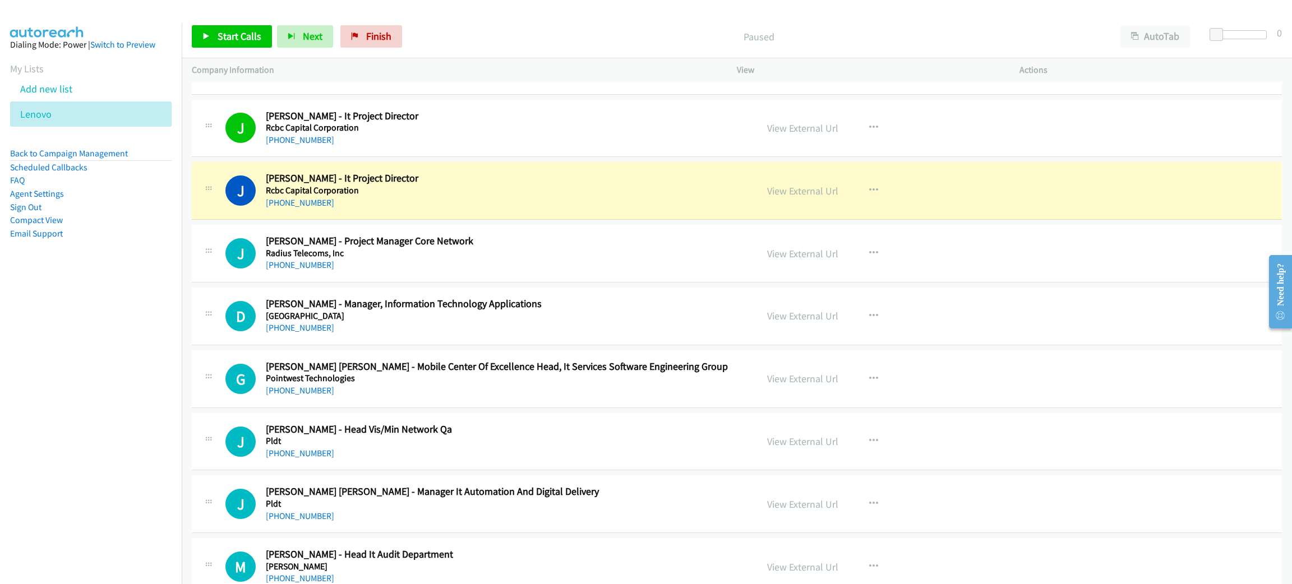
scroll to position [9355, 0]
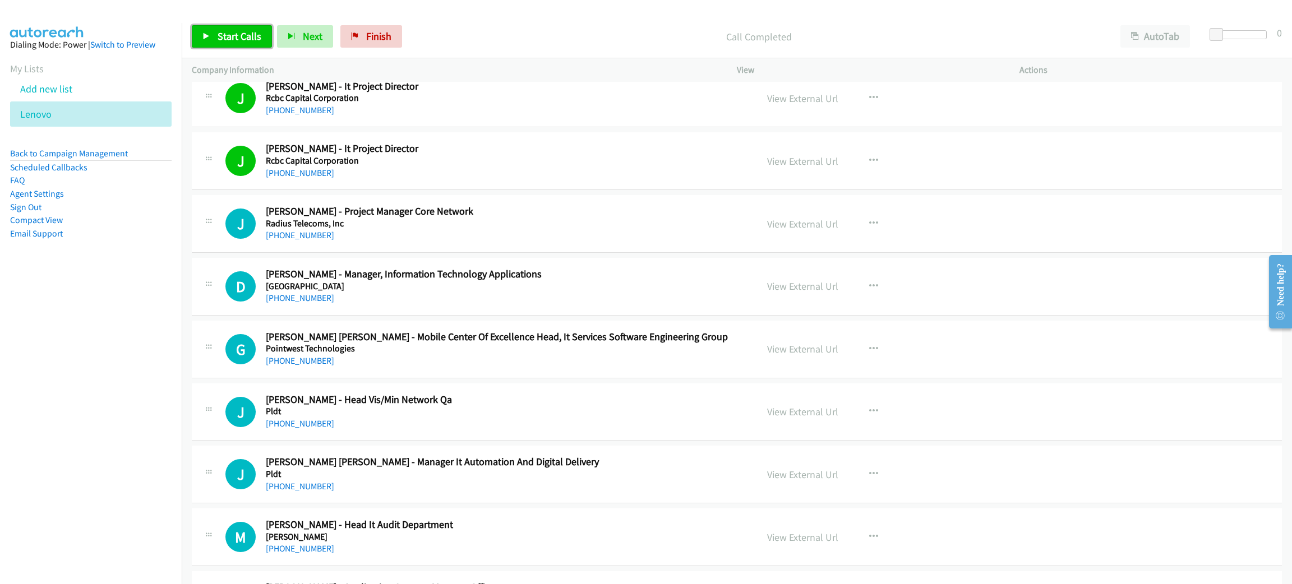
click at [253, 39] on span "Start Calls" at bounding box center [240, 36] width 44 height 13
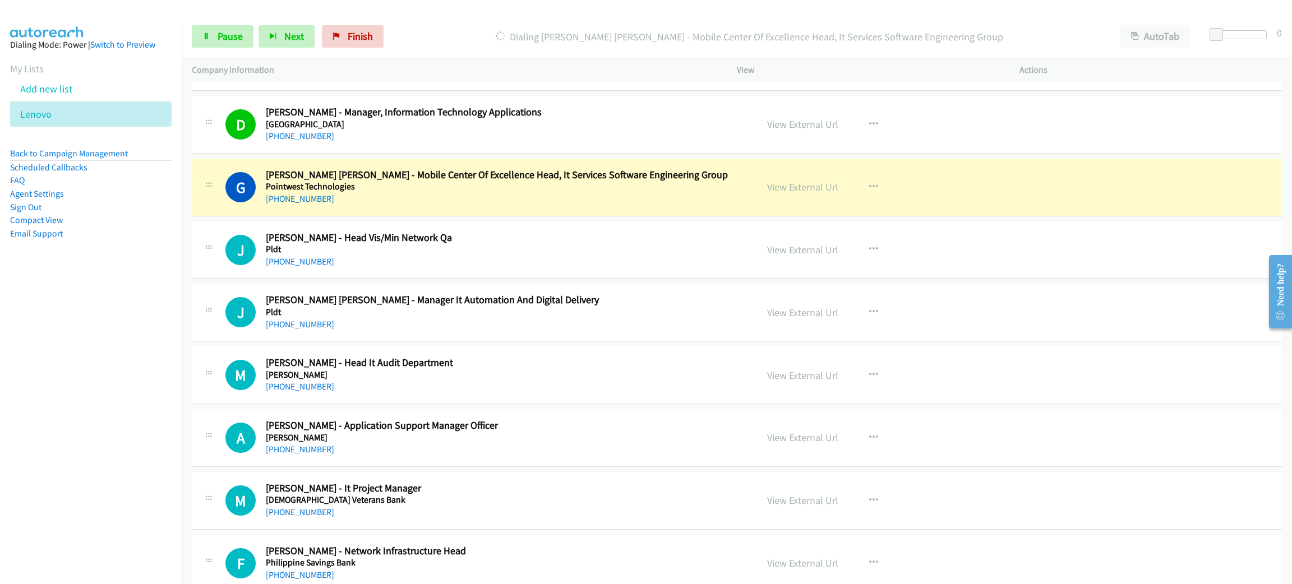
scroll to position [9523, 0]
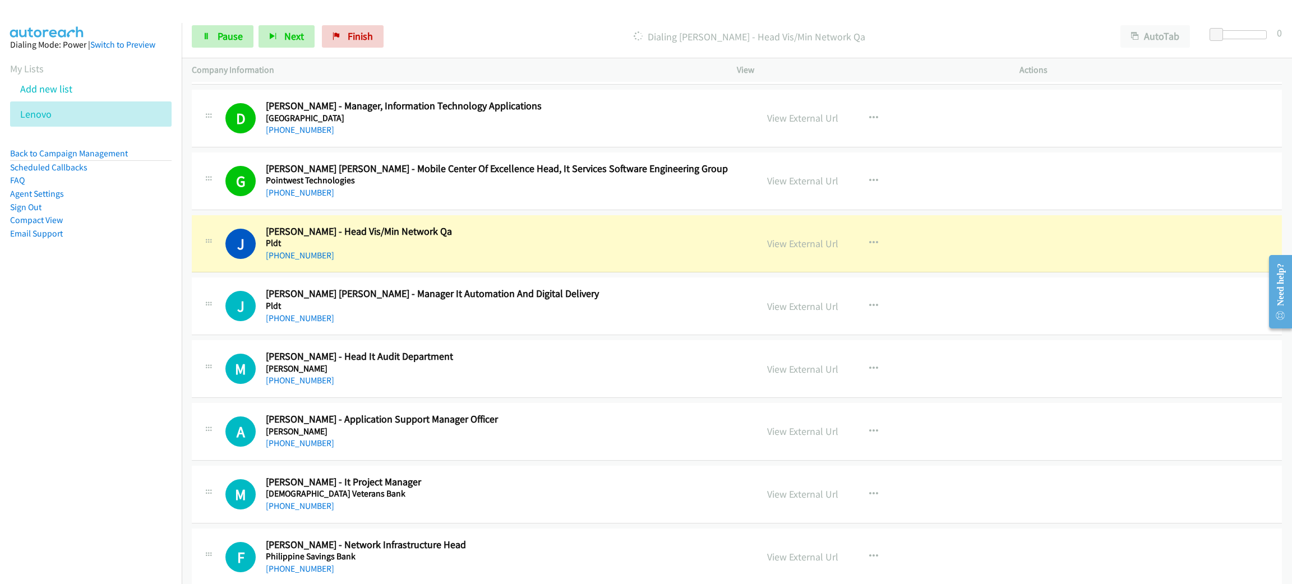
click at [461, 238] on h2 "[PERSON_NAME] - Head Vis/Min Network Qa" at bounding box center [503, 231] width 475 height 13
click at [793, 250] on link "View External Url" at bounding box center [802, 243] width 71 height 13
click at [212, 39] on link "Pause" at bounding box center [223, 36] width 62 height 22
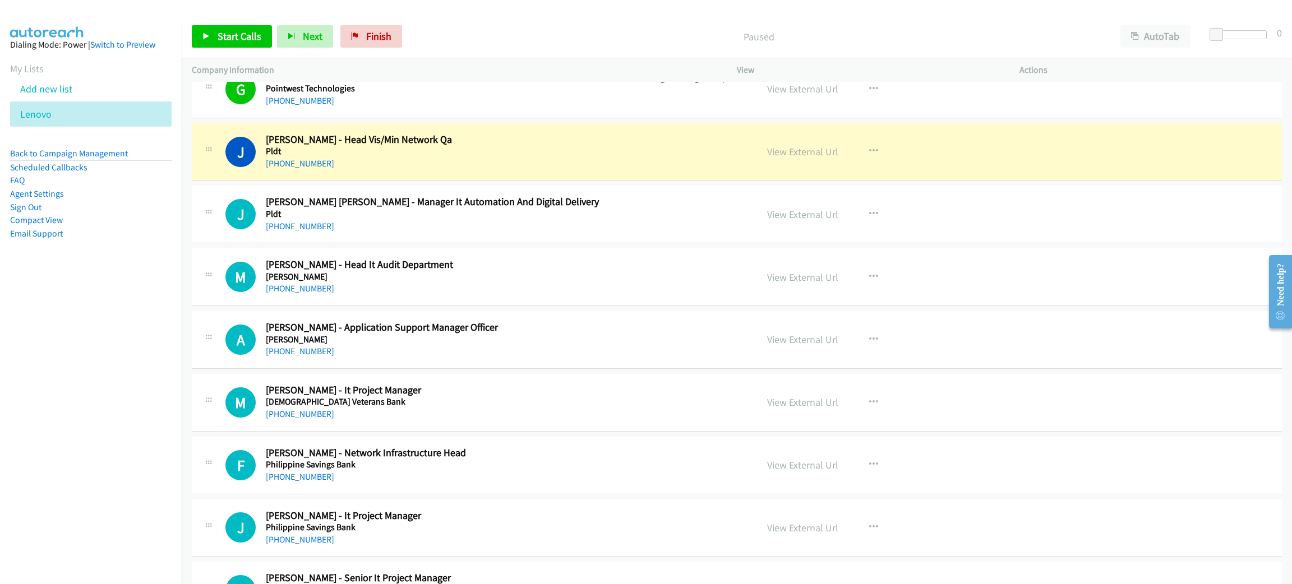
scroll to position [9607, 0]
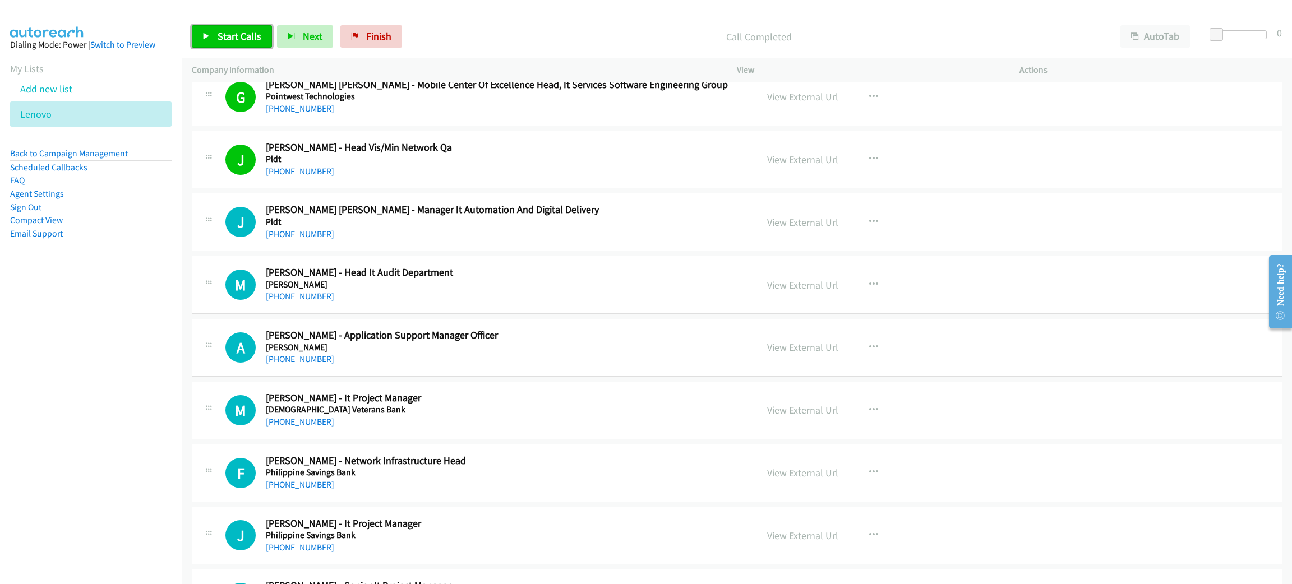
click at [238, 43] on link "Start Calls" at bounding box center [232, 36] width 80 height 22
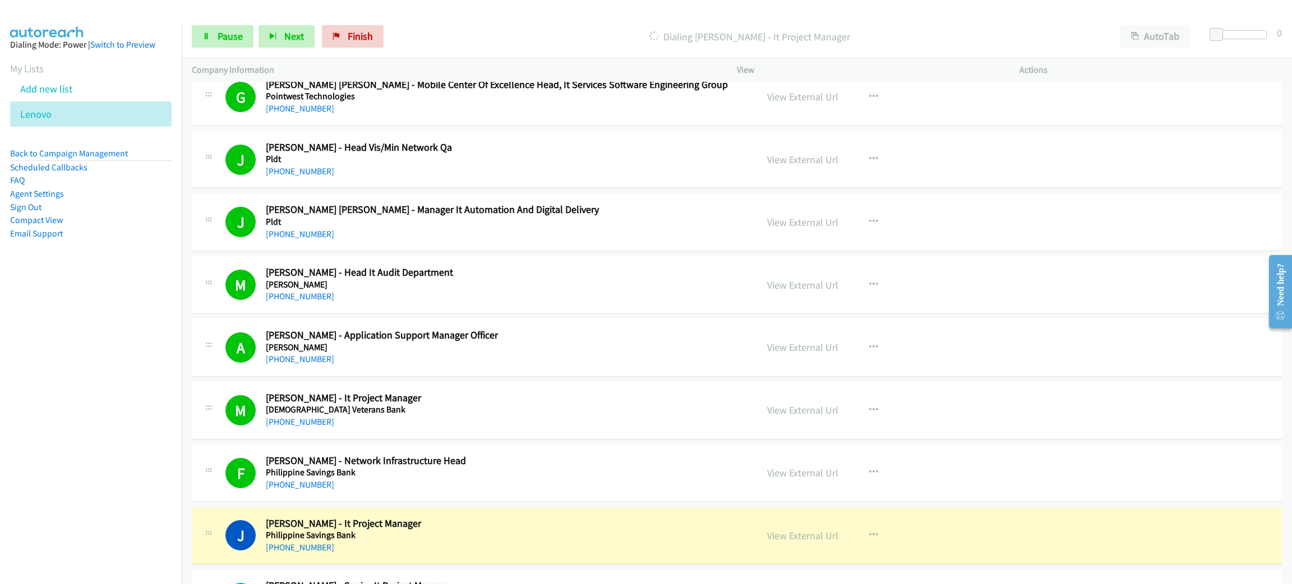
click at [189, 29] on div "Start Calls Pause Next Finish Dialing [PERSON_NAME] - It Project Manager AutoTa…" at bounding box center [737, 36] width 1110 height 43
click at [218, 35] on span "Pause" at bounding box center [230, 36] width 25 height 13
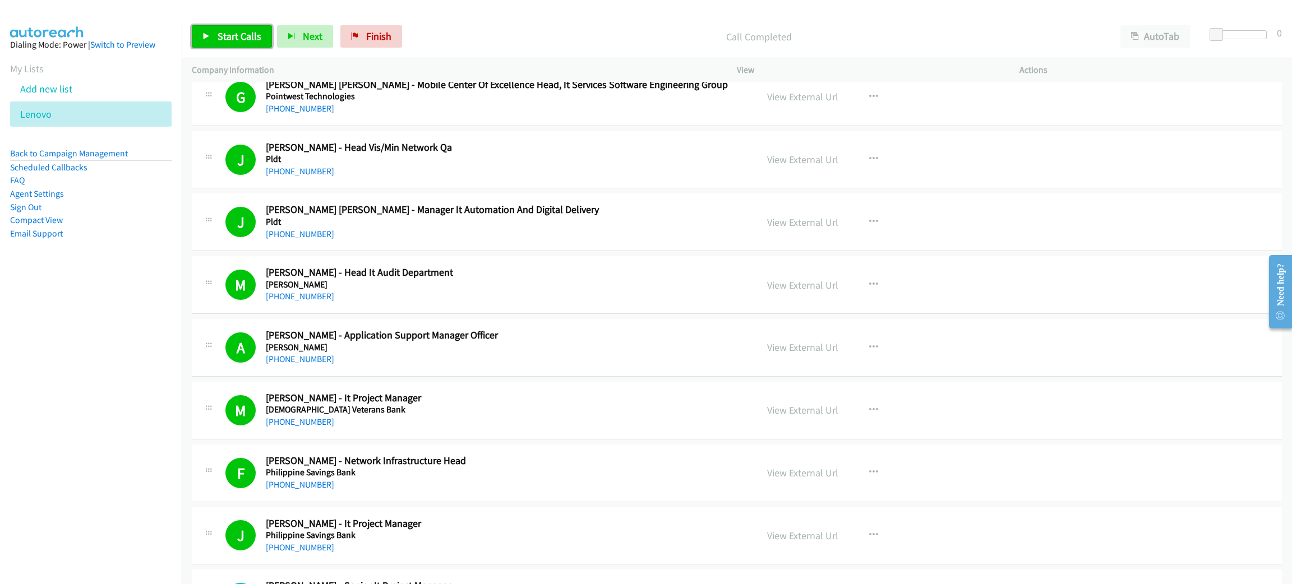
click at [237, 41] on span "Start Calls" at bounding box center [240, 36] width 44 height 13
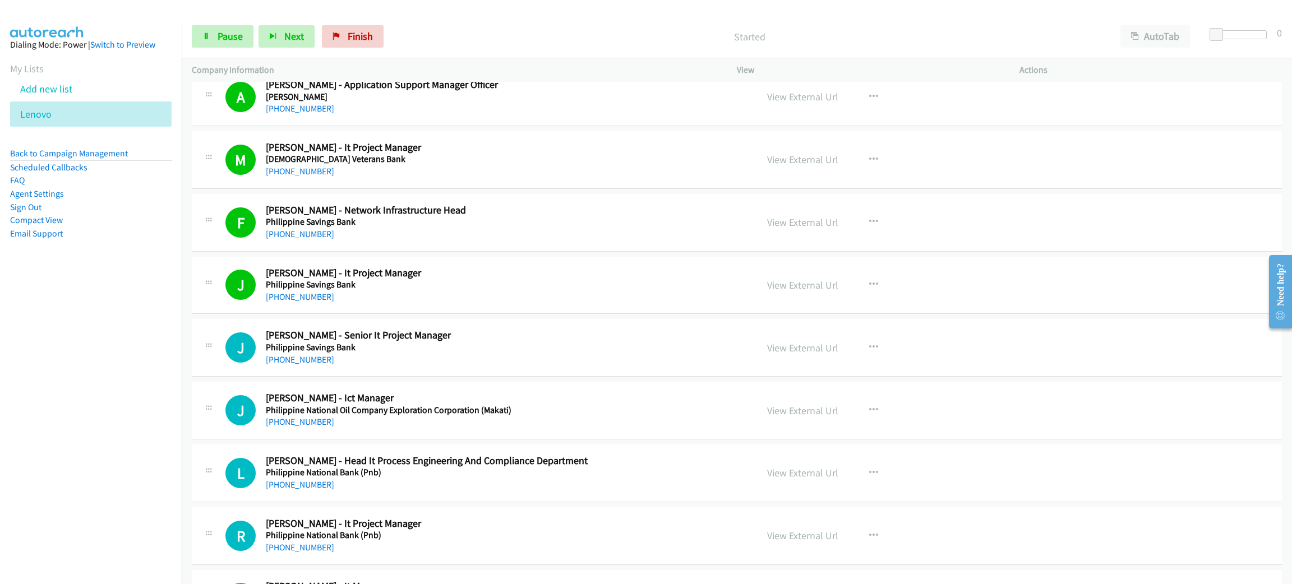
scroll to position [9859, 0]
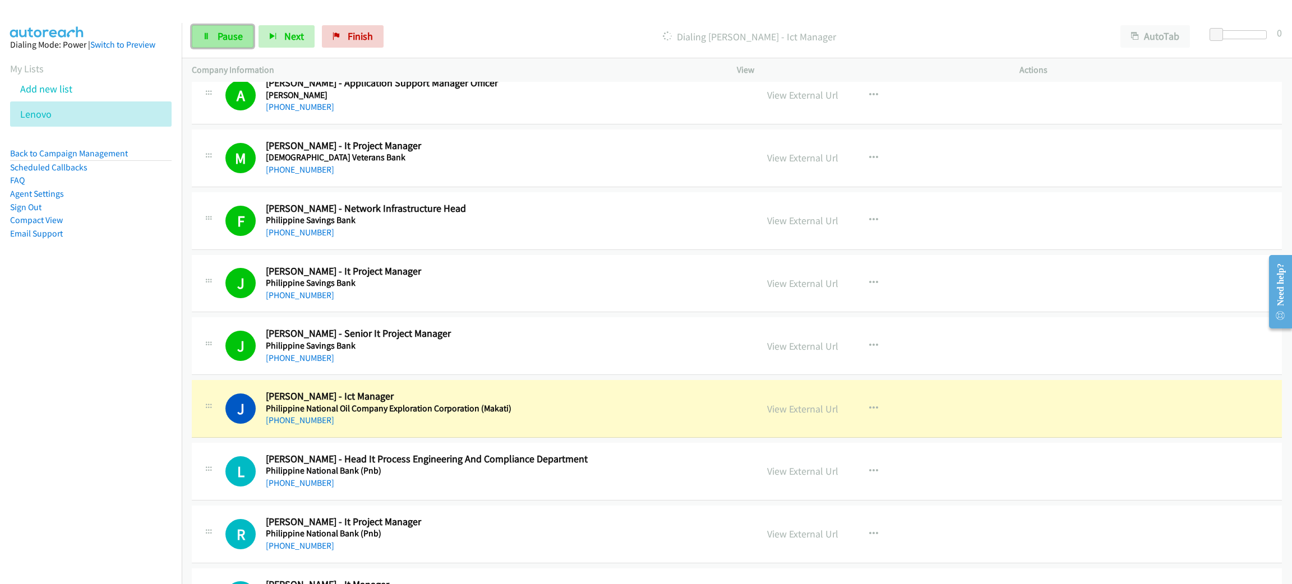
click at [233, 27] on link "Pause" at bounding box center [223, 36] width 62 height 22
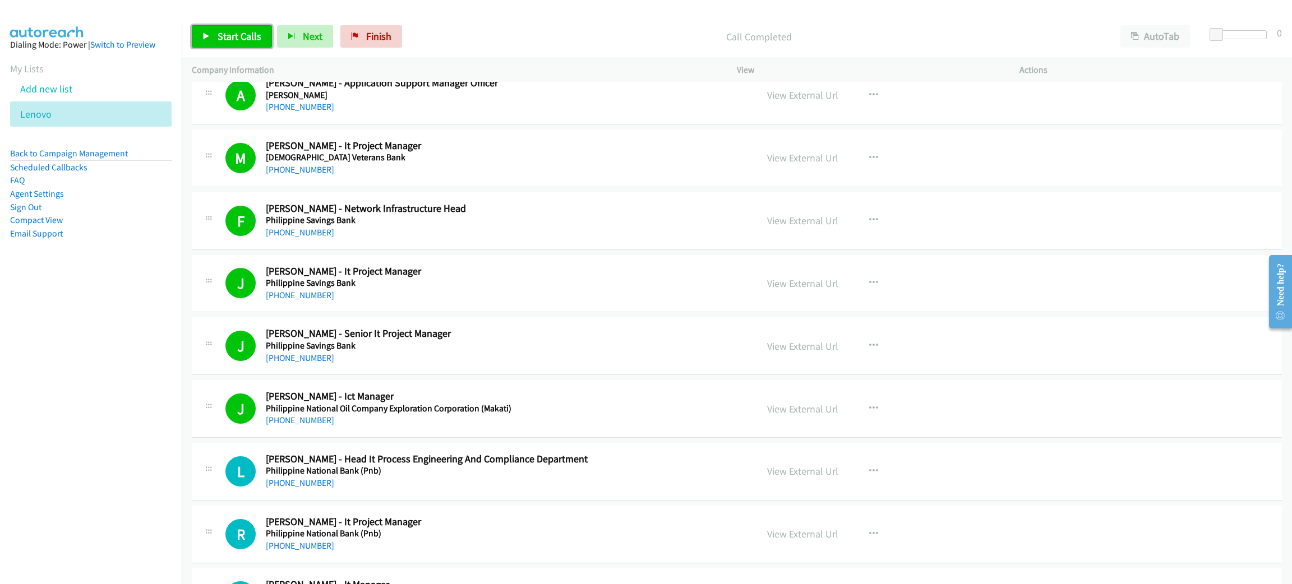
click at [238, 30] on span "Start Calls" at bounding box center [240, 36] width 44 height 13
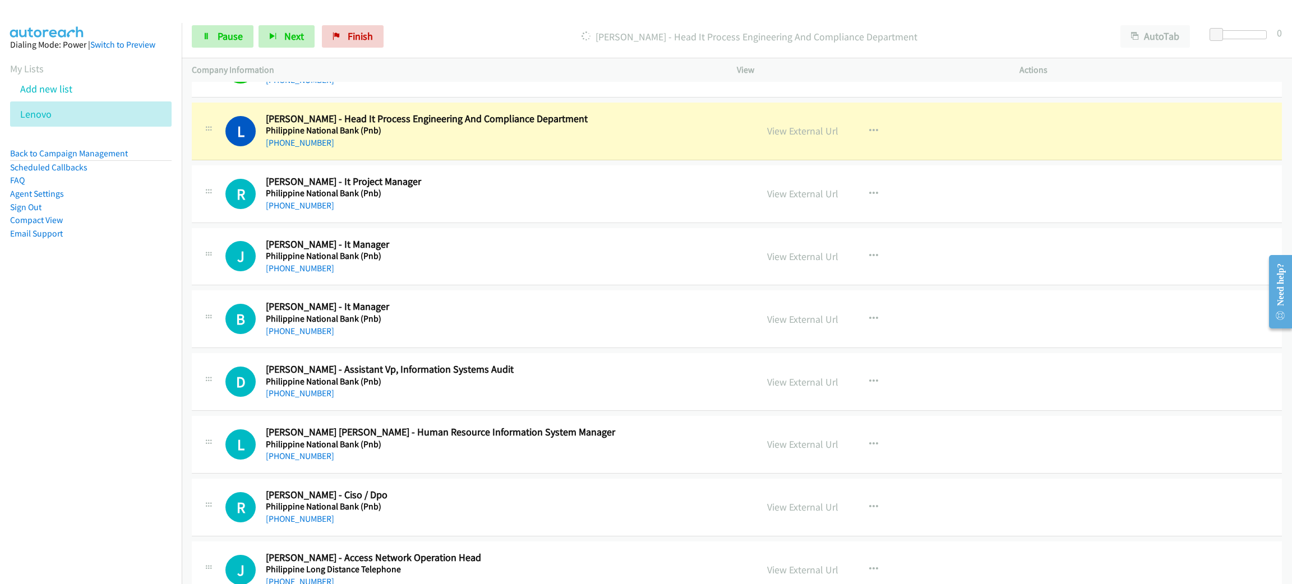
scroll to position [10196, 0]
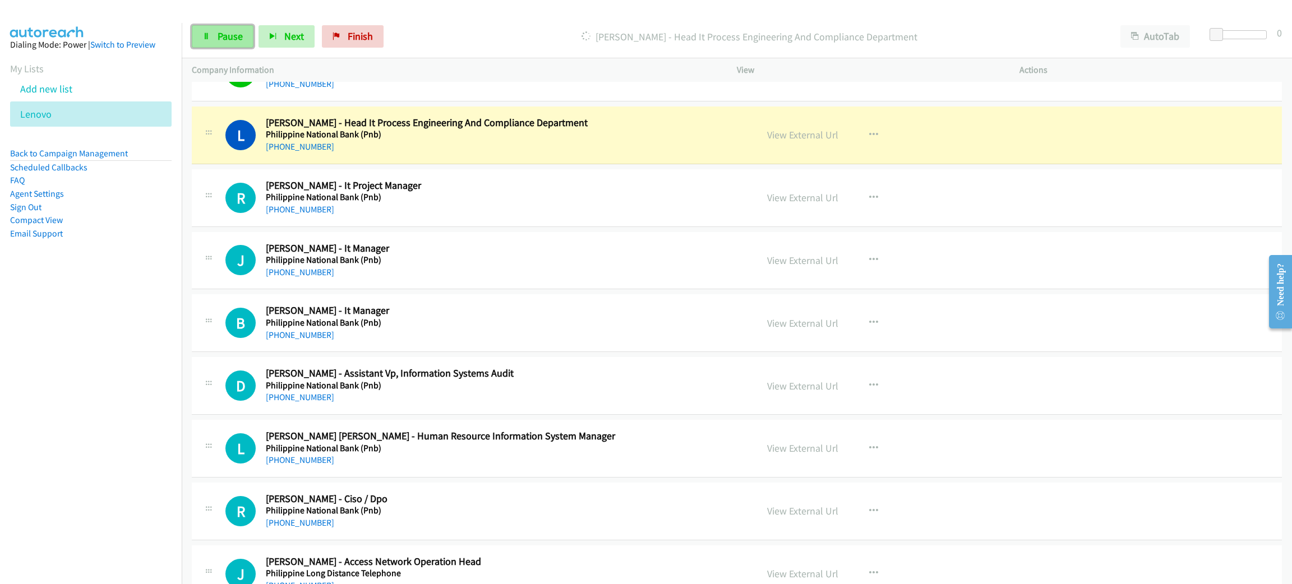
click at [216, 32] on link "Pause" at bounding box center [223, 36] width 62 height 22
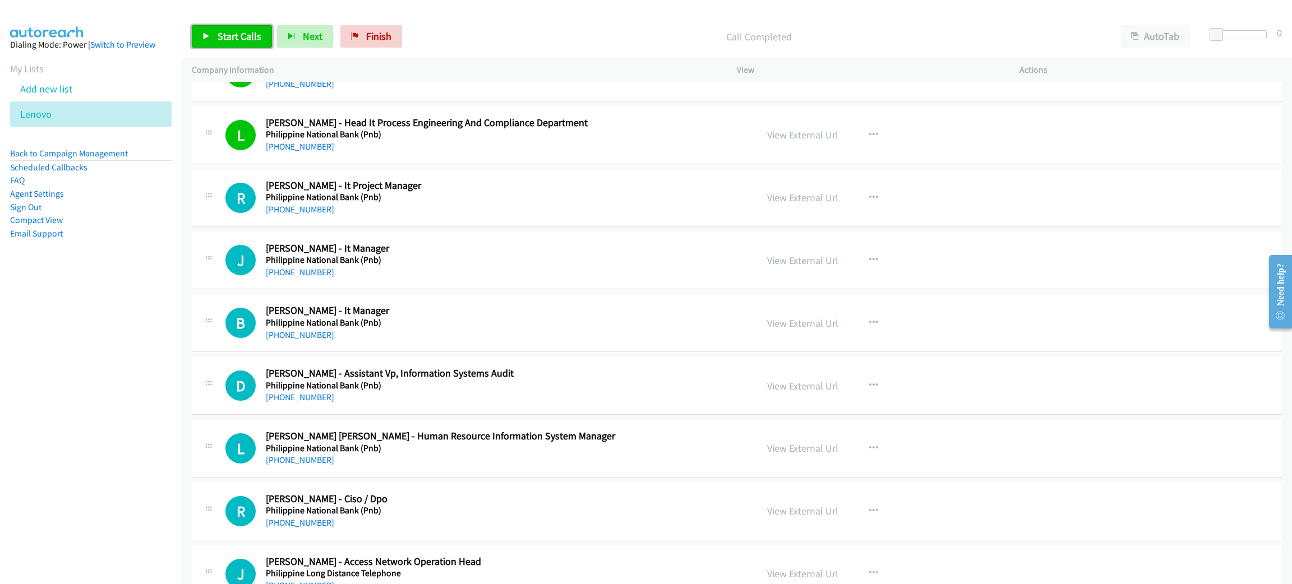
click at [250, 33] on span "Start Calls" at bounding box center [240, 36] width 44 height 13
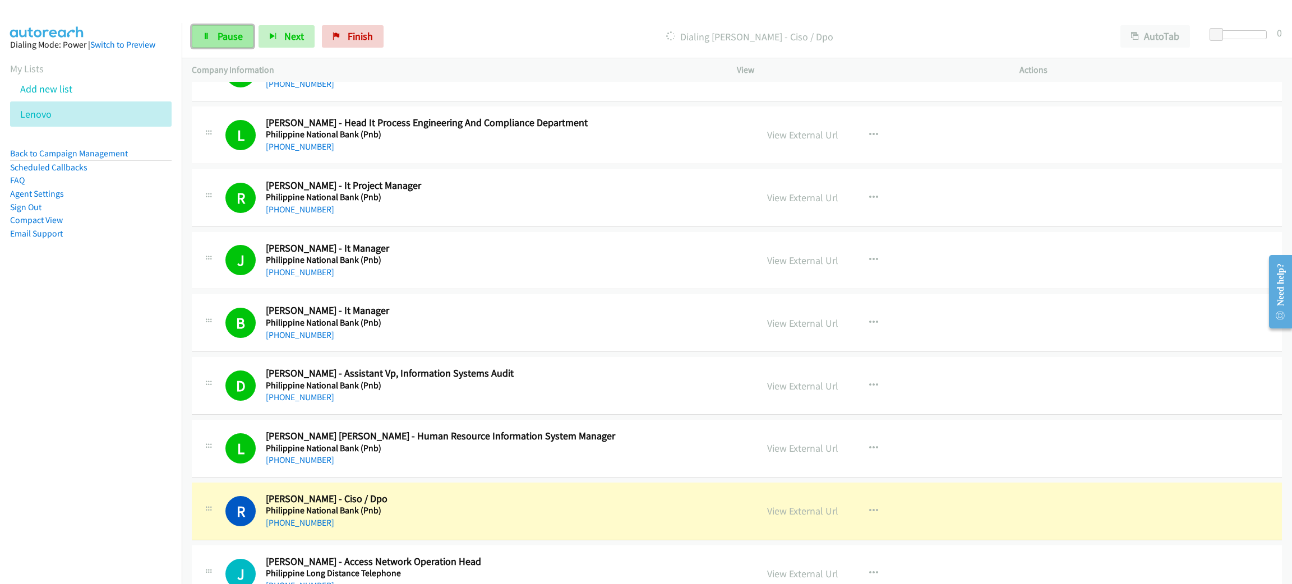
click at [230, 39] on span "Pause" at bounding box center [230, 36] width 25 height 13
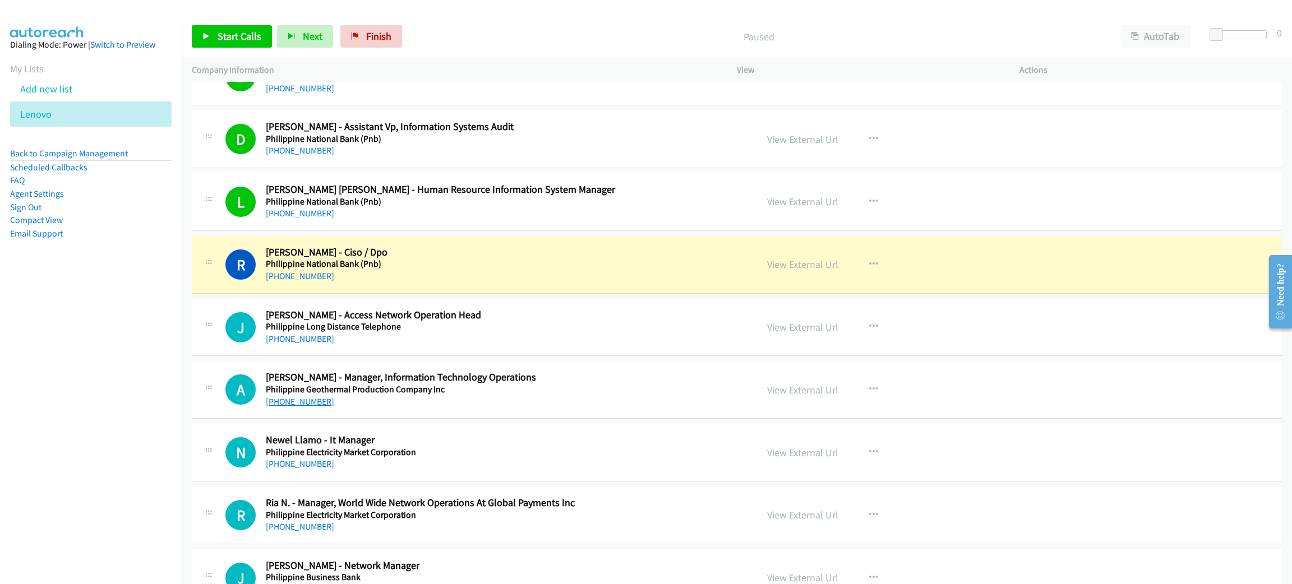
scroll to position [10448, 0]
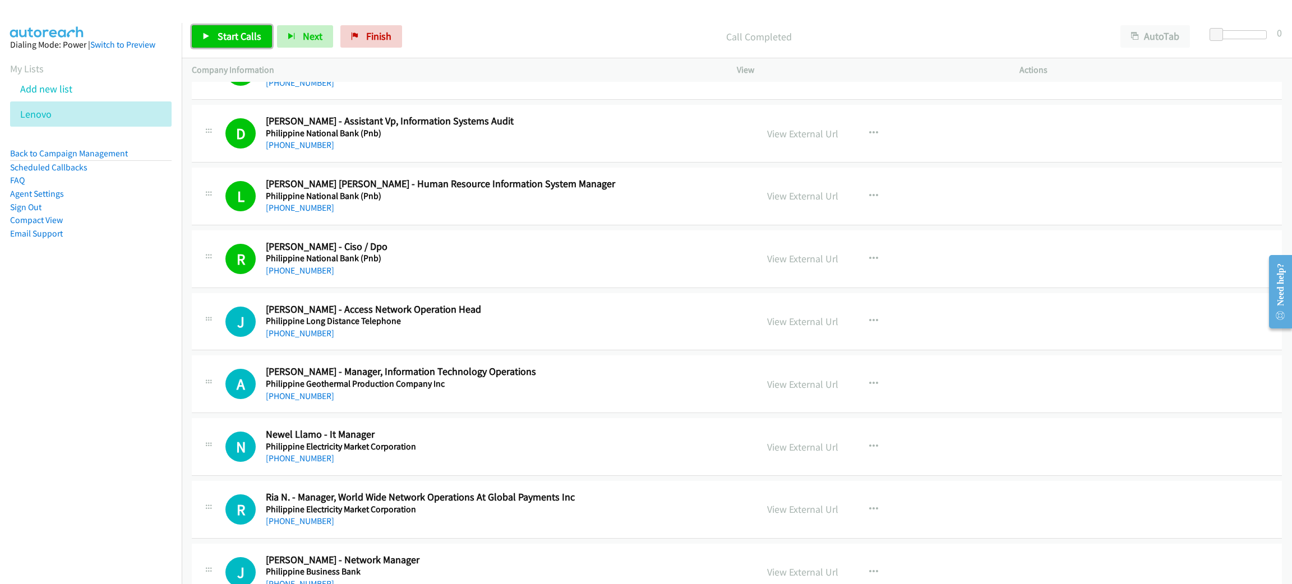
click at [256, 43] on link "Start Calls" at bounding box center [232, 36] width 80 height 22
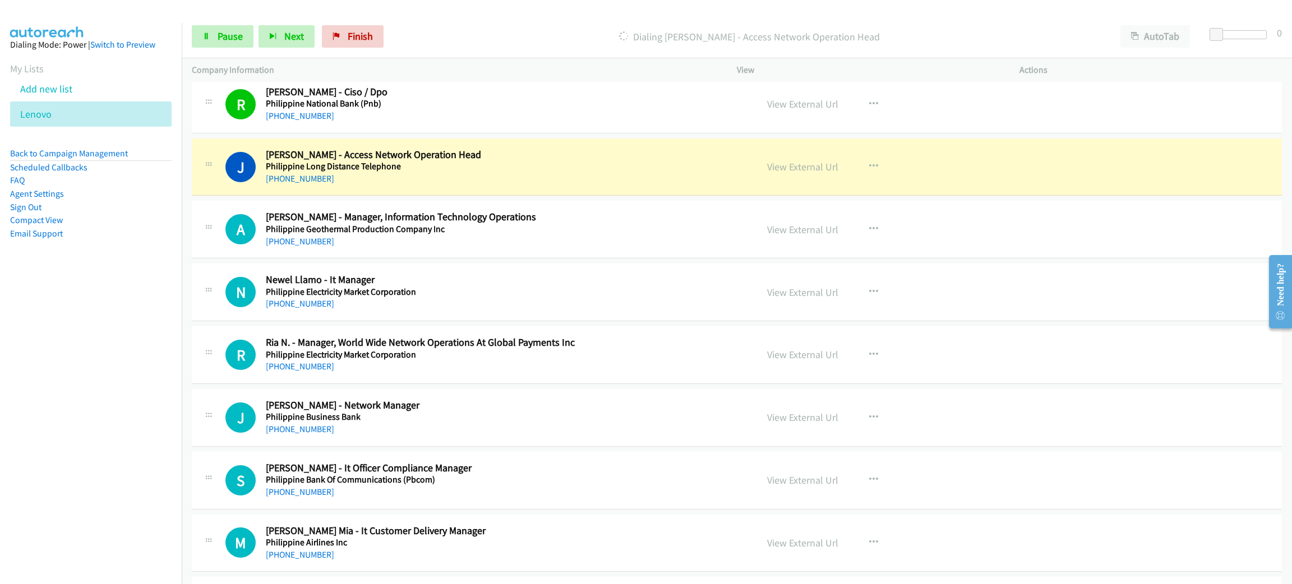
scroll to position [10616, 0]
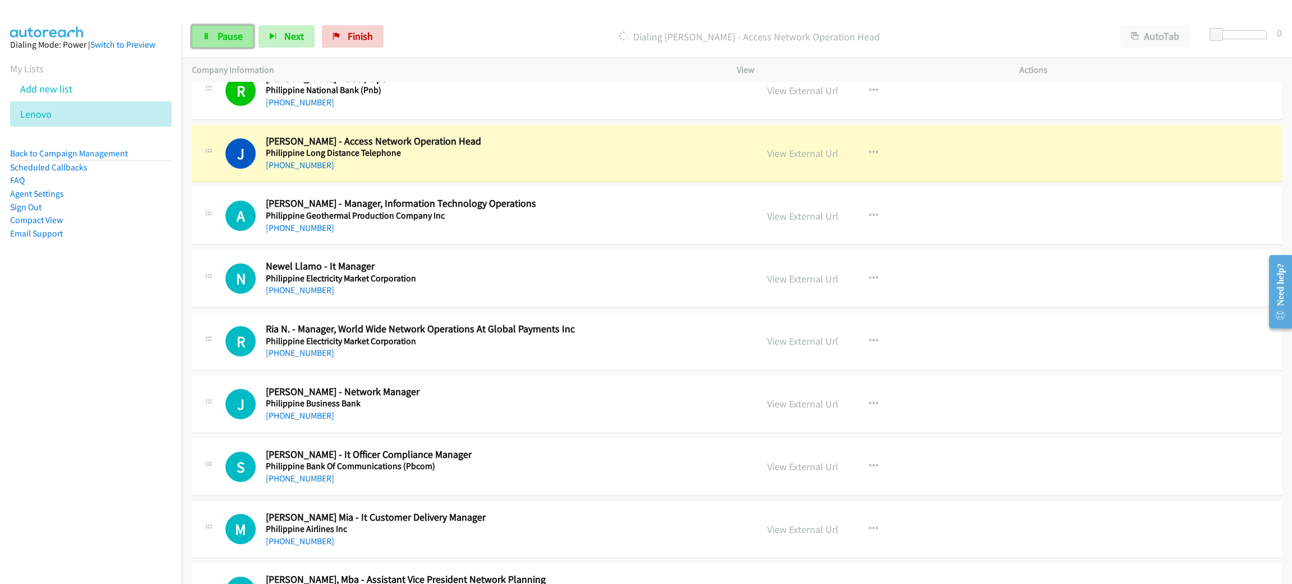
click at [219, 33] on span "Pause" at bounding box center [230, 36] width 25 height 13
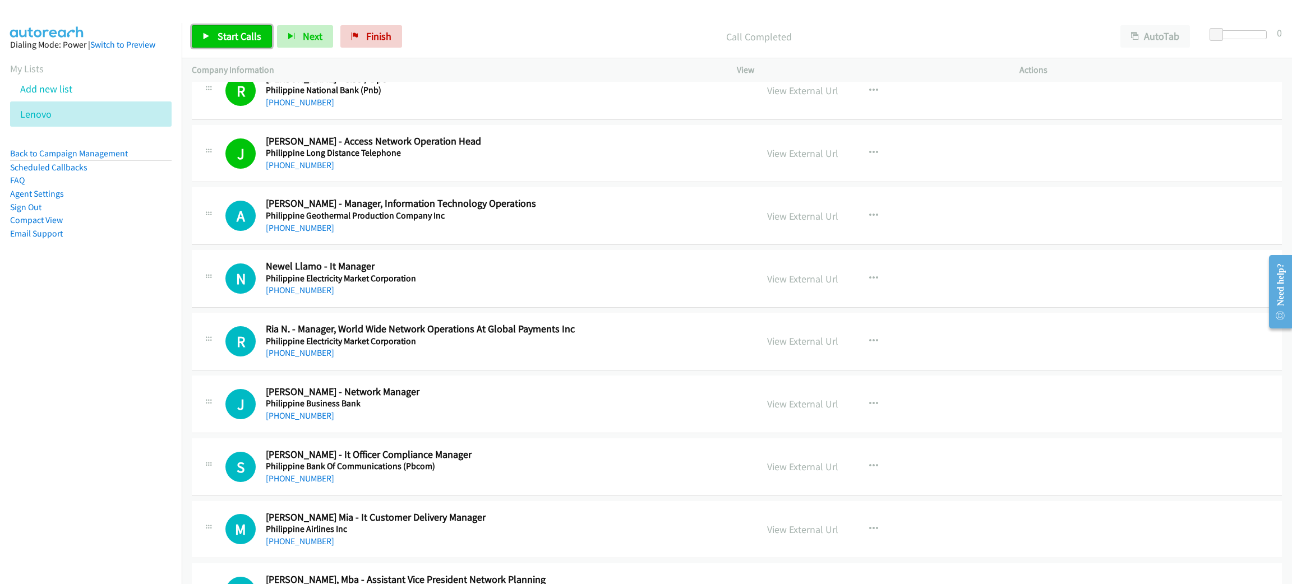
click at [221, 37] on span "Start Calls" at bounding box center [240, 36] width 44 height 13
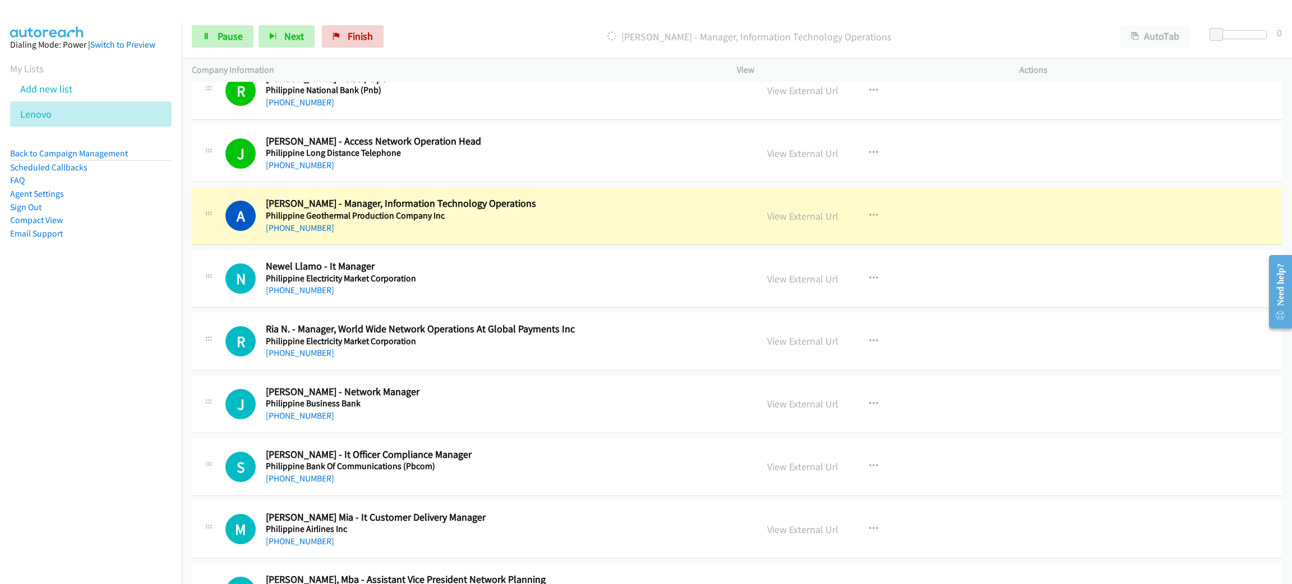
click at [523, 210] on h2 "[PERSON_NAME] - Manager, Information Technology Operations" at bounding box center [503, 203] width 475 height 13
click at [818, 223] on link "View External Url" at bounding box center [802, 216] width 71 height 13
click at [233, 40] on span "Pause" at bounding box center [230, 36] width 25 height 13
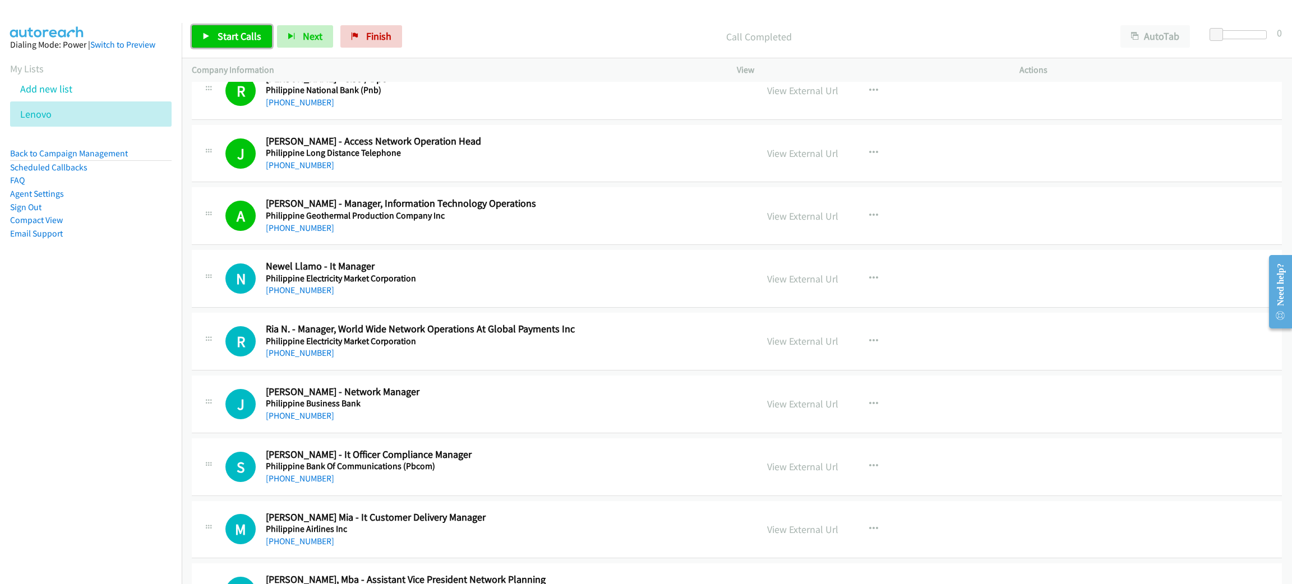
click at [241, 33] on span "Start Calls" at bounding box center [240, 36] width 44 height 13
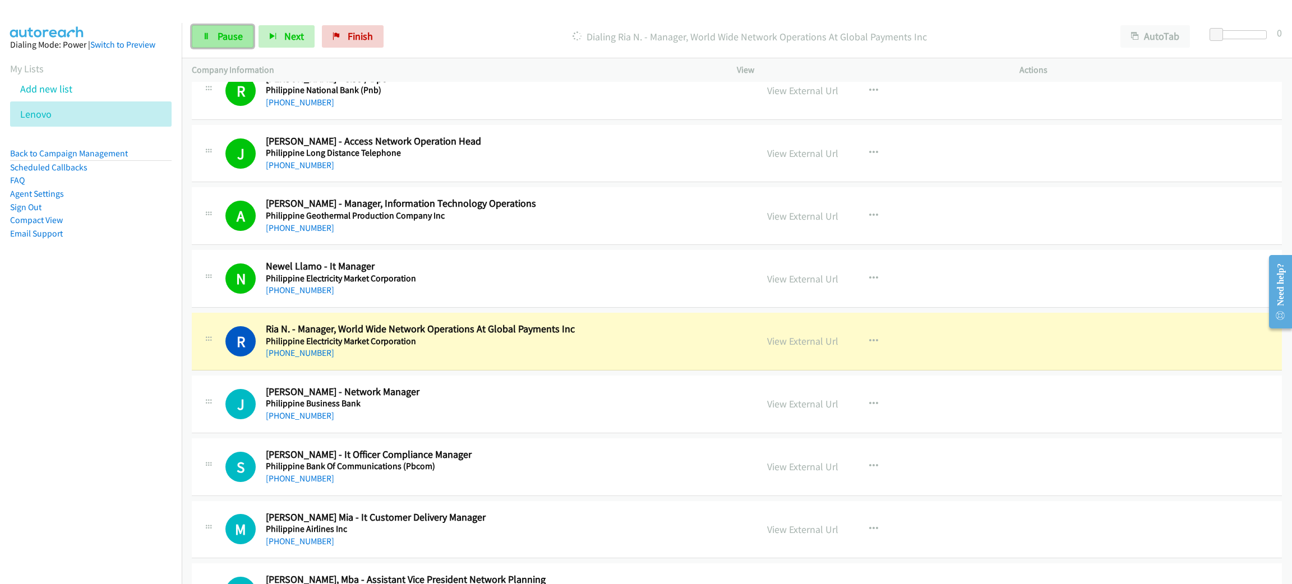
click at [236, 34] on span "Pause" at bounding box center [230, 36] width 25 height 13
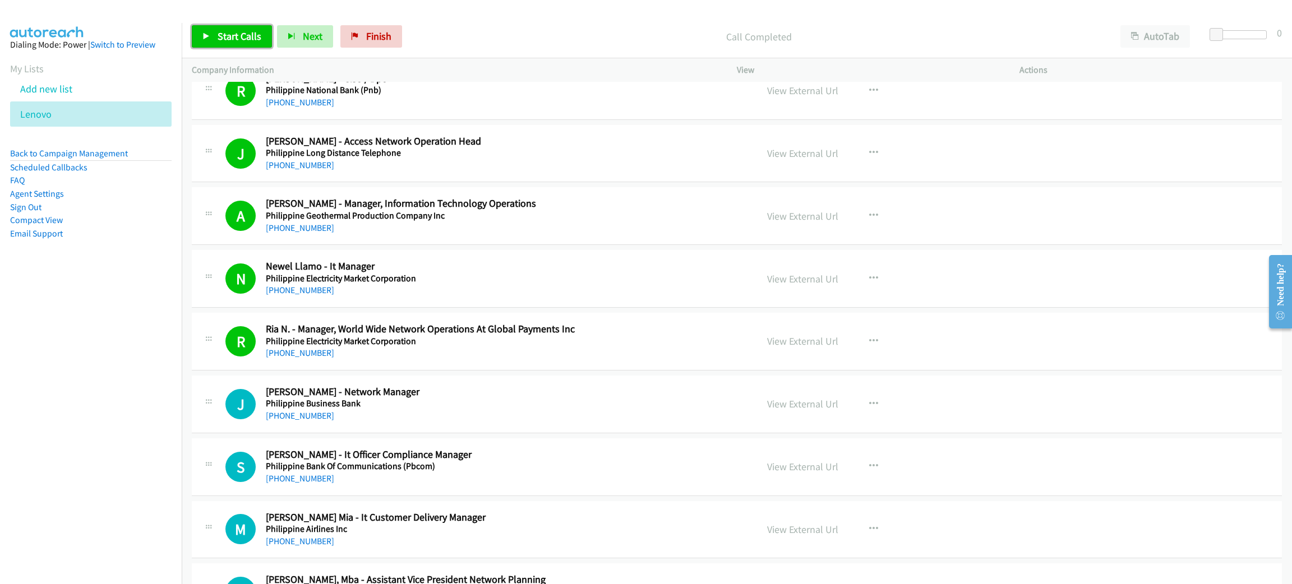
click at [215, 31] on link "Start Calls" at bounding box center [232, 36] width 80 height 22
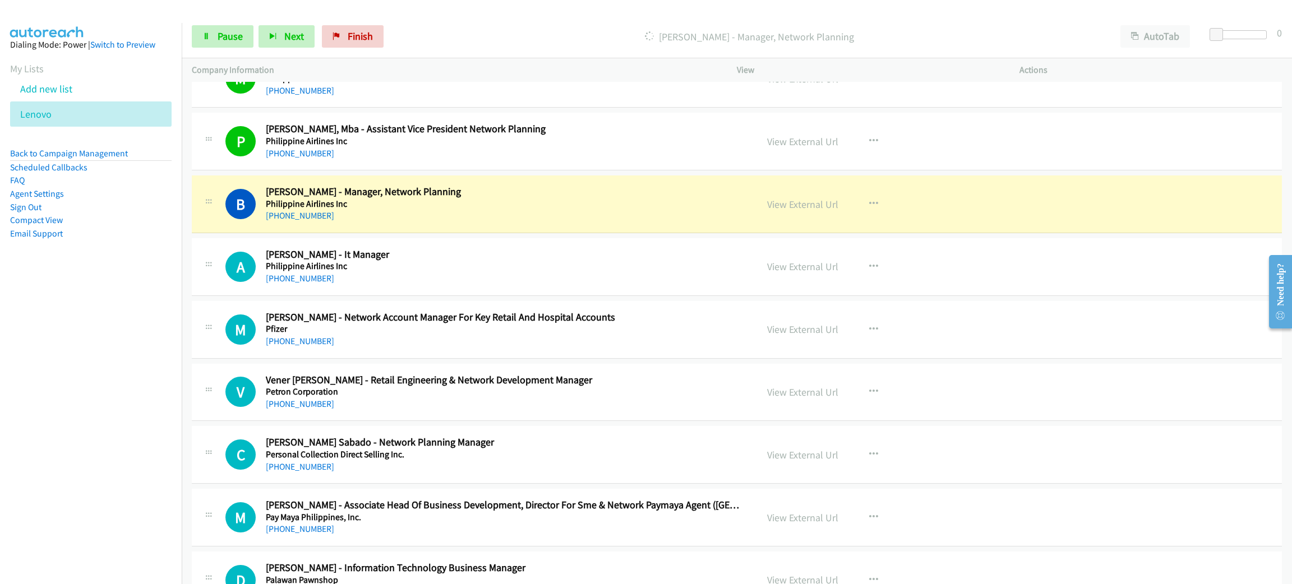
scroll to position [11121, 0]
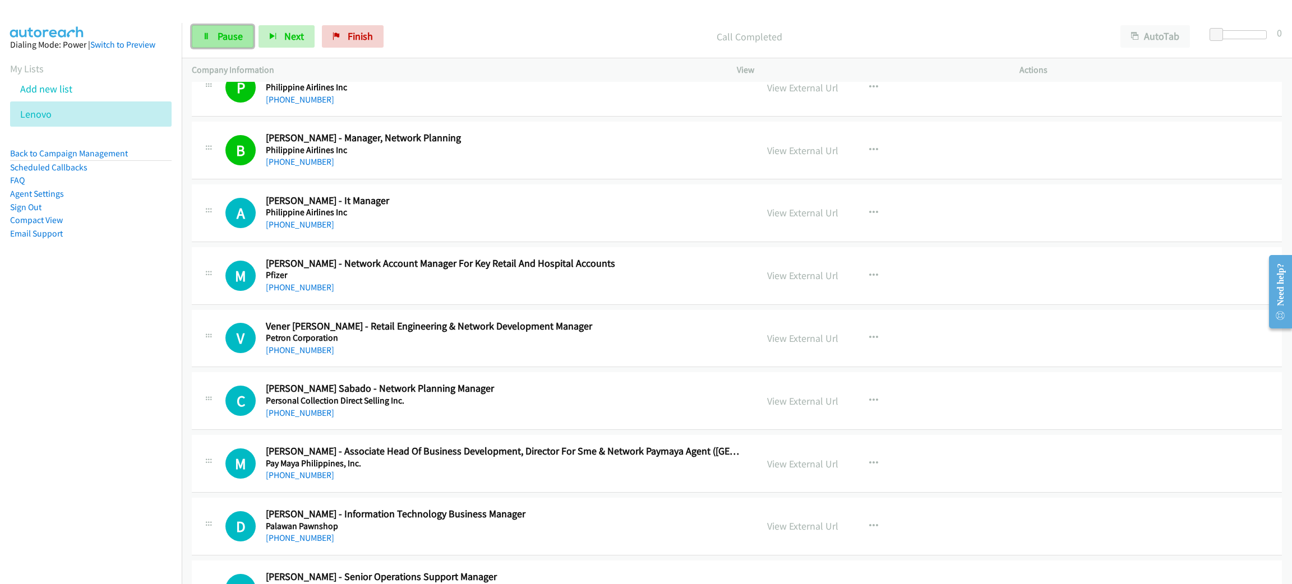
click at [227, 36] on span "Pause" at bounding box center [230, 36] width 25 height 13
